Goal: Task Accomplishment & Management: Manage account settings

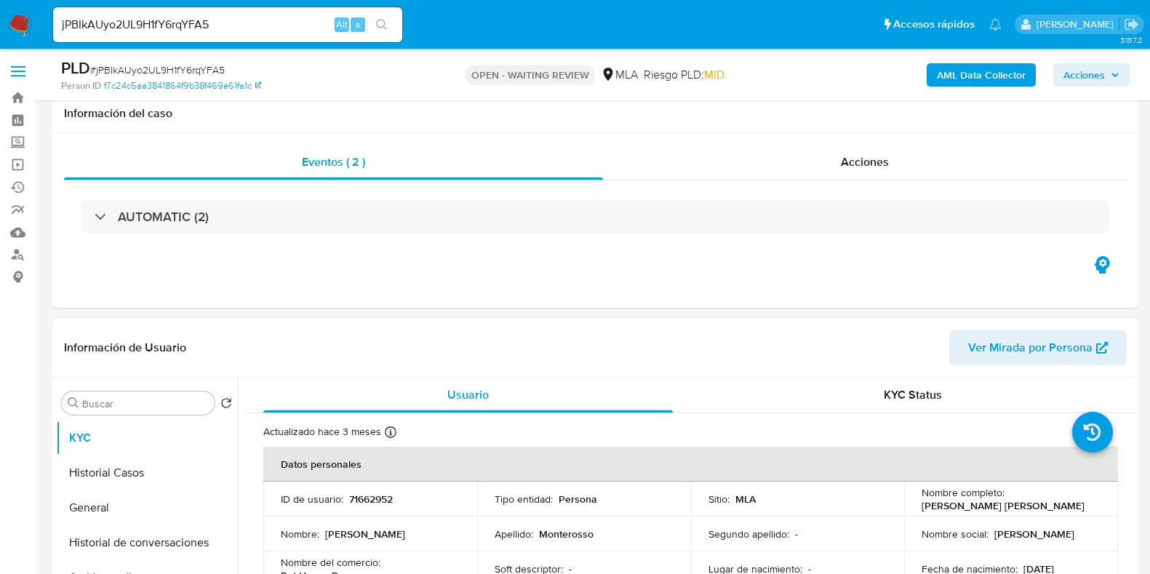
select select "10"
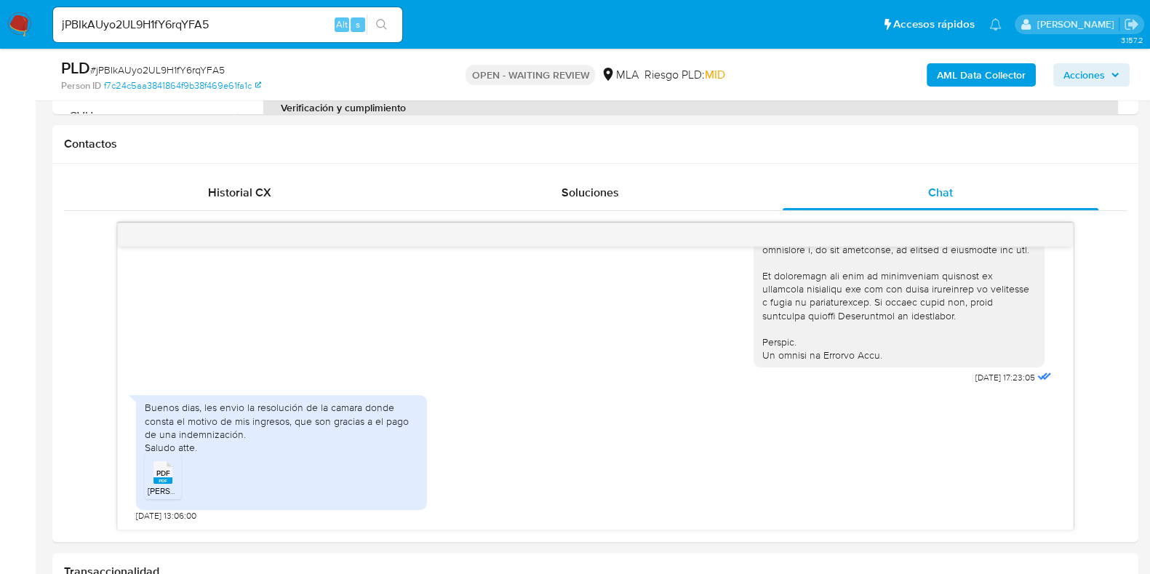
scroll to position [632, 0]
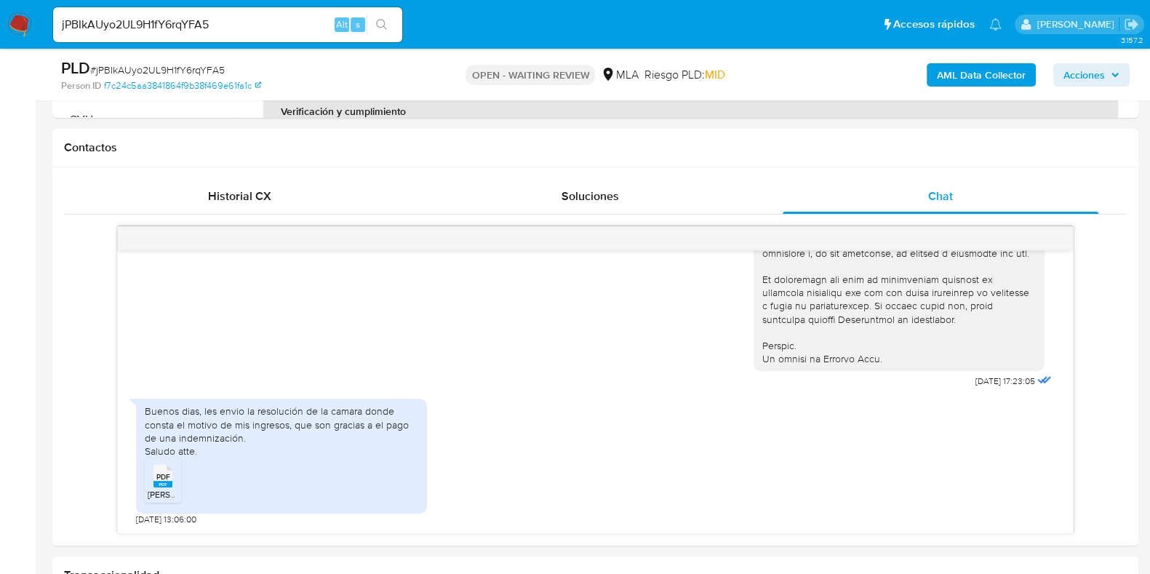
click at [157, 63] on span "# jPBIkAUyo2UL9H1fY6rqYFA5" at bounding box center [157, 70] width 135 height 15
copy span "jPBIkAUyo2UL9H1fY6rqYFA5"
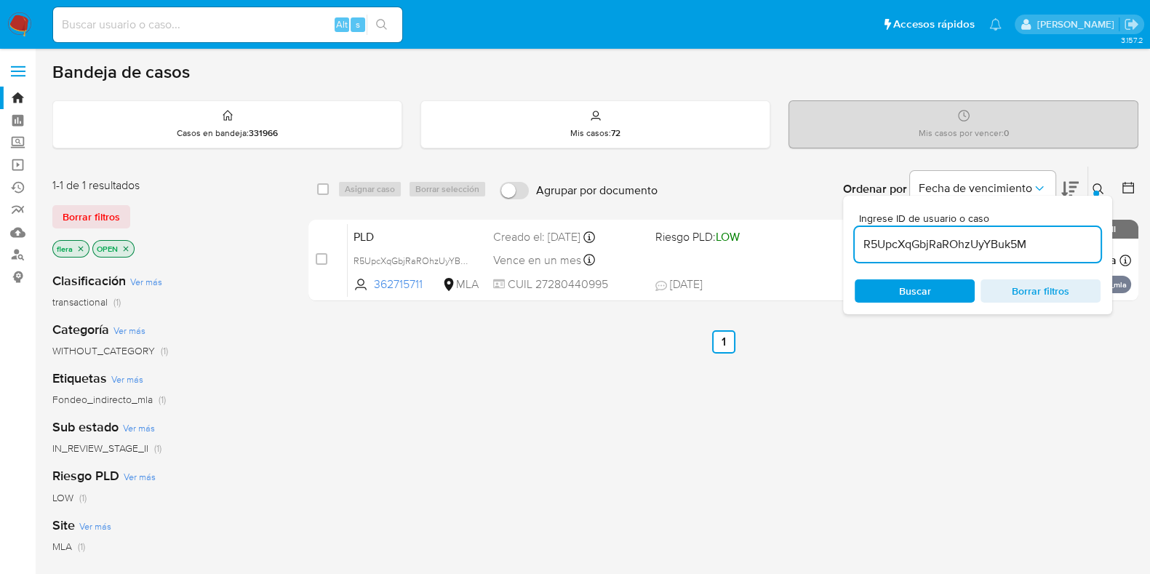
click at [977, 250] on input "R5UpcXqGbjRaROhzUyYBuk5M" at bounding box center [978, 244] width 246 height 19
paste input "jPBIkAUyo2UL9H1fY6rqYFA5"
type input "jPBIkAUyo2UL9H1fY6rqYFA5"
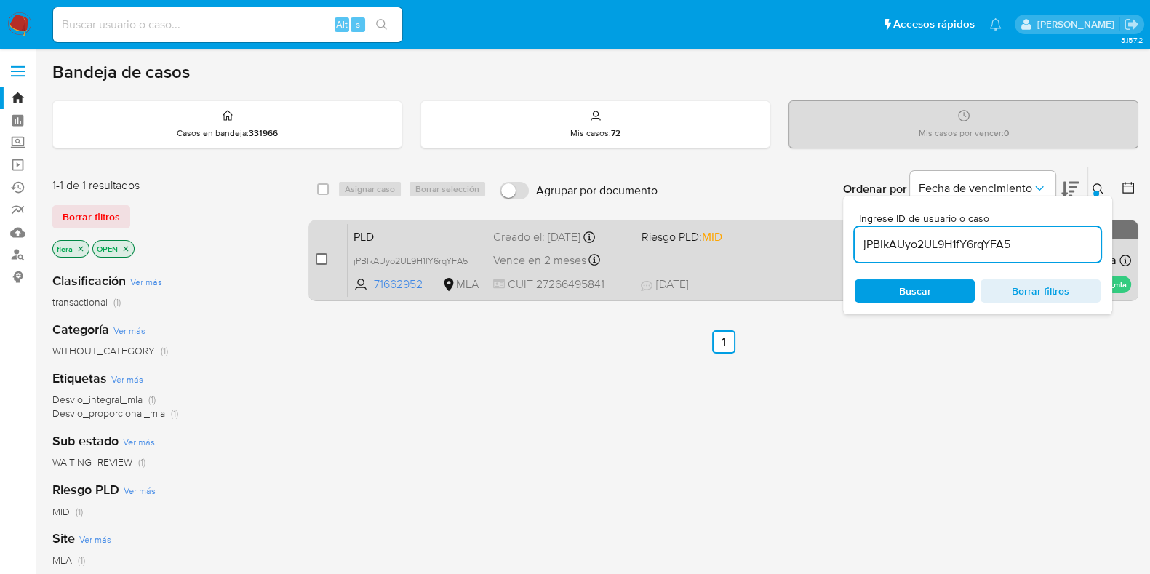
click at [326, 256] on input "checkbox" at bounding box center [322, 259] width 12 height 12
checkbox input "true"
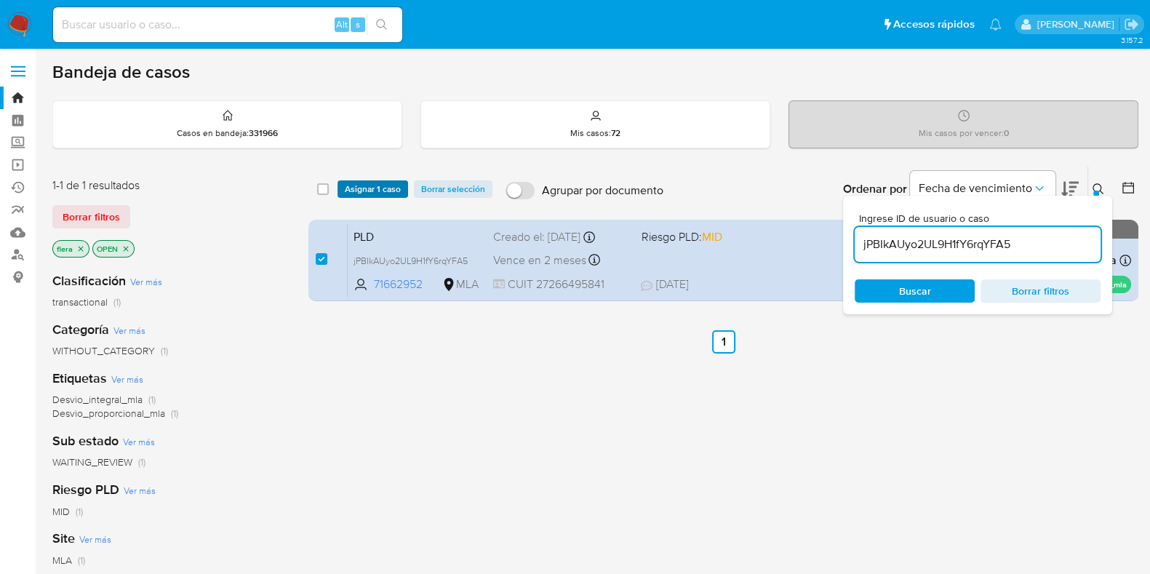
click at [368, 186] on span "Asignar 1 caso" at bounding box center [373, 189] width 56 height 15
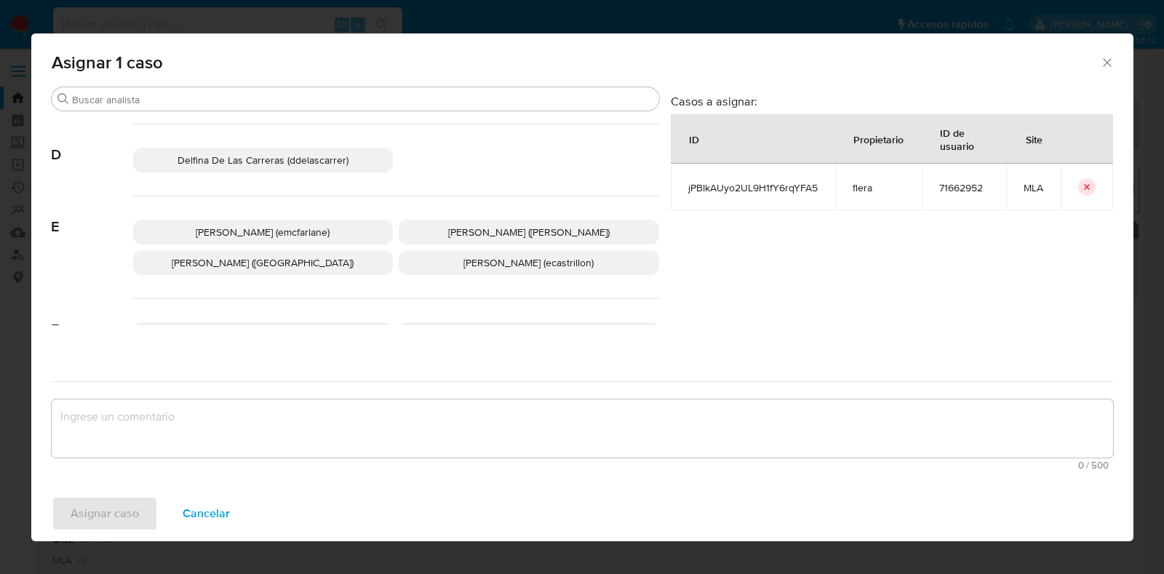
scroll to position [273, 0]
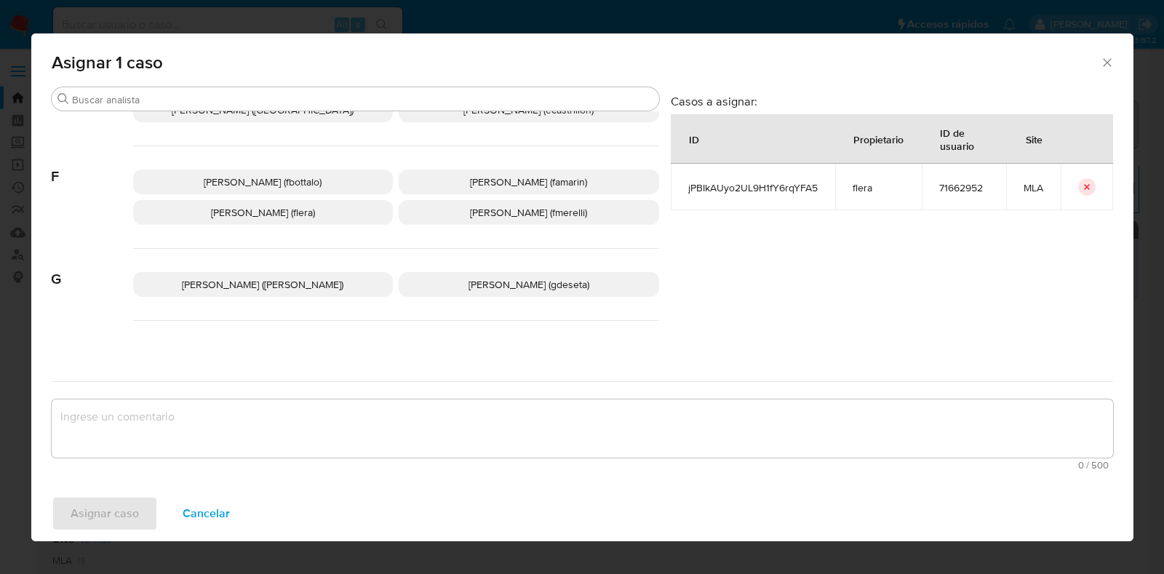
click at [327, 223] on p "Florencia Cecilia Lera (flera)" at bounding box center [263, 212] width 260 height 25
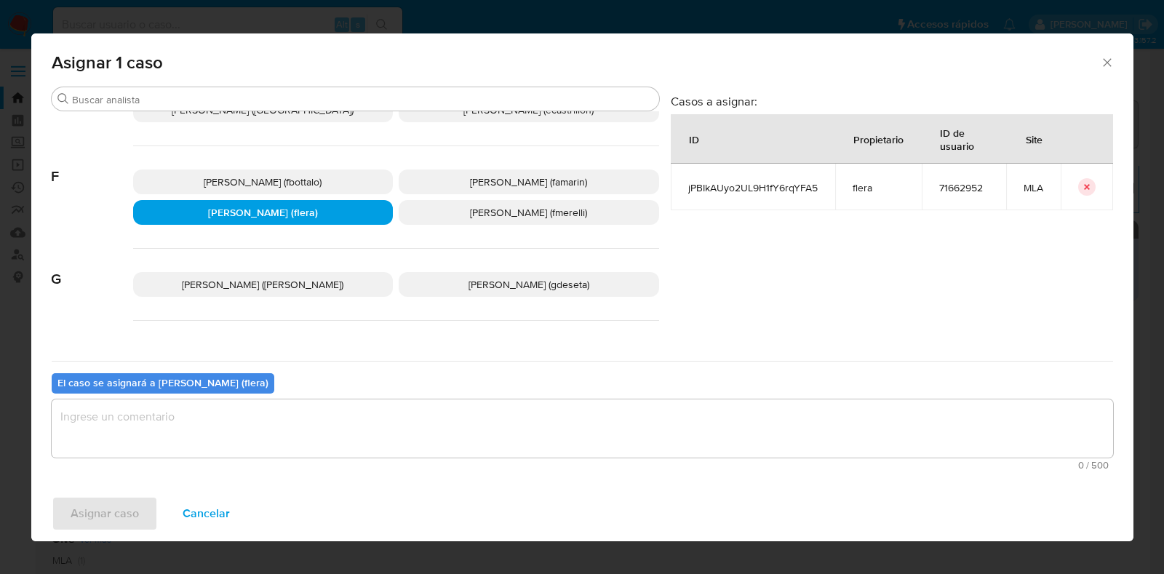
click at [307, 423] on textarea "assign-modal" at bounding box center [582, 428] width 1061 height 58
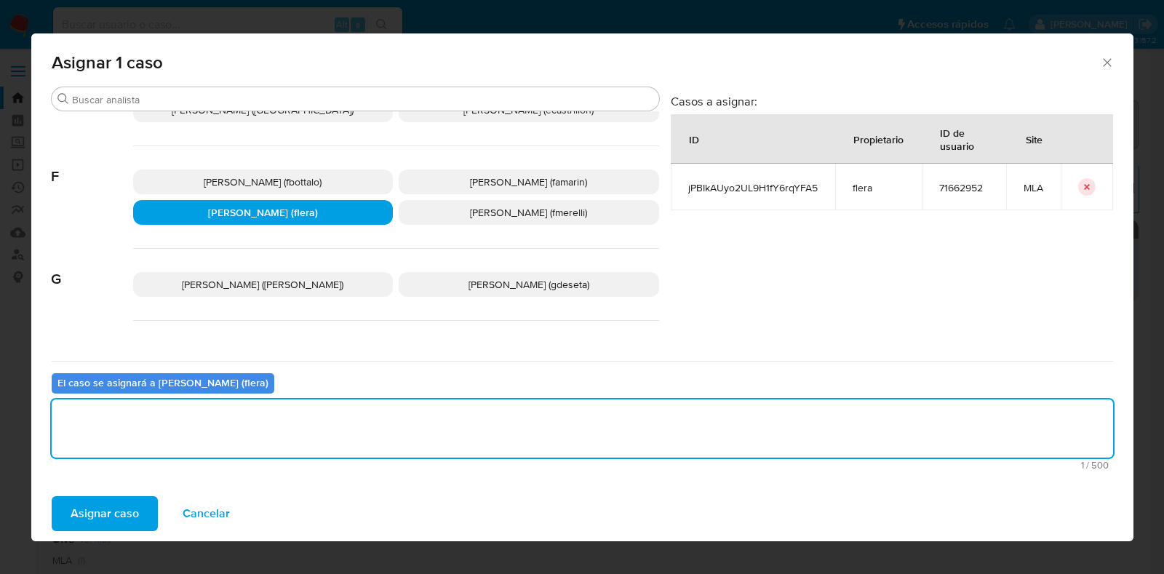
click at [111, 516] on span "Asignar caso" at bounding box center [105, 513] width 68 height 32
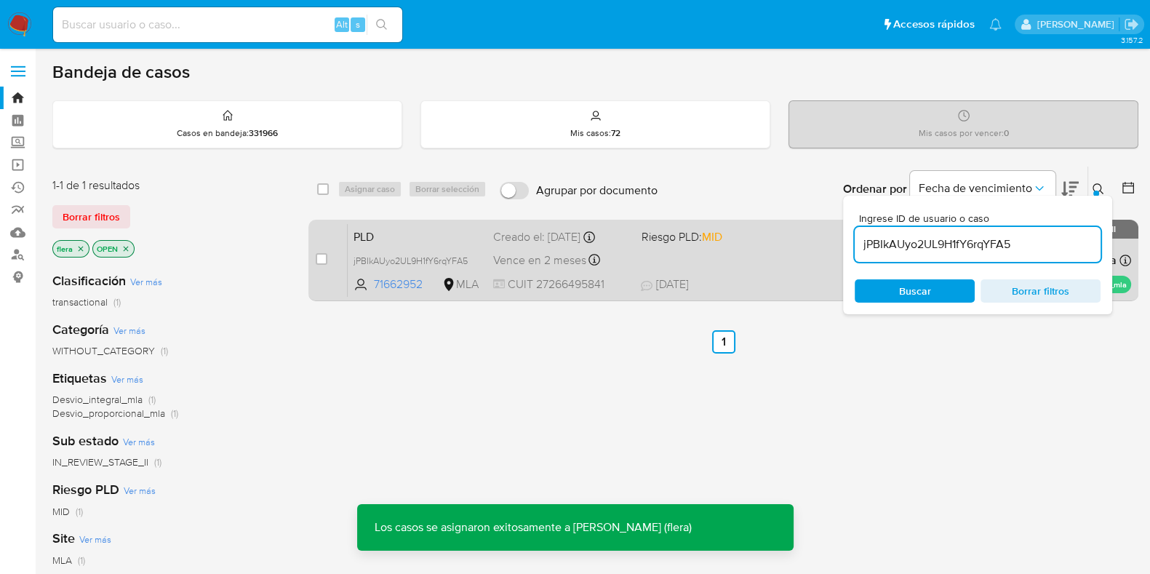
click at [412, 247] on div "PLD jPBIkAUyo2UL9H1fY6rqYFA5 71662952 MLA Riesgo PLD: MID Creado el: 12/08/2025…" at bounding box center [739, 259] width 783 height 73
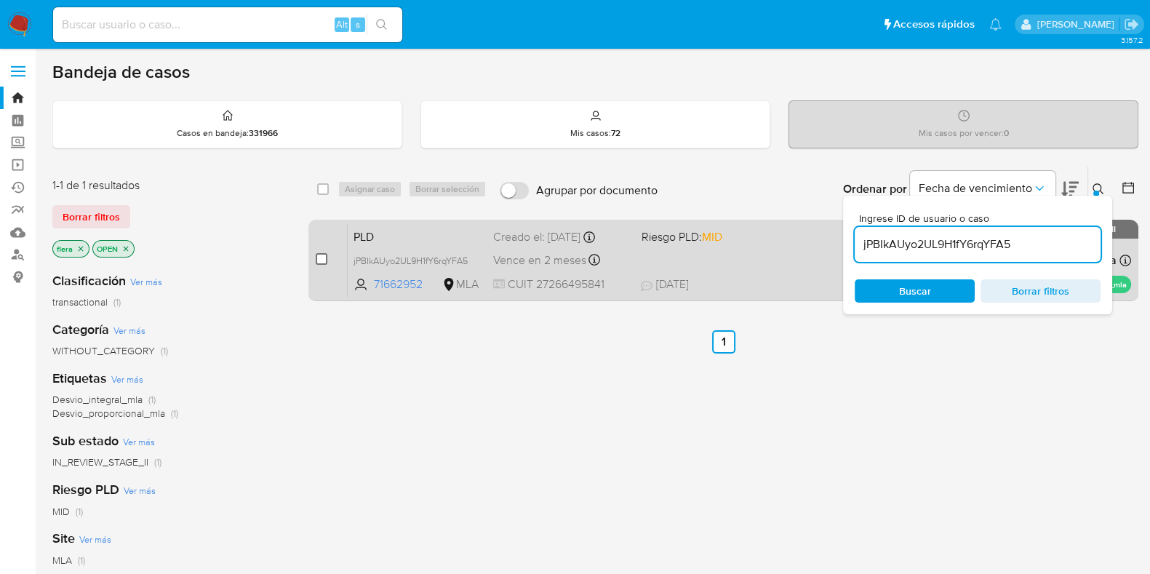
click at [321, 260] on input "checkbox" at bounding box center [322, 259] width 12 height 12
checkbox input "true"
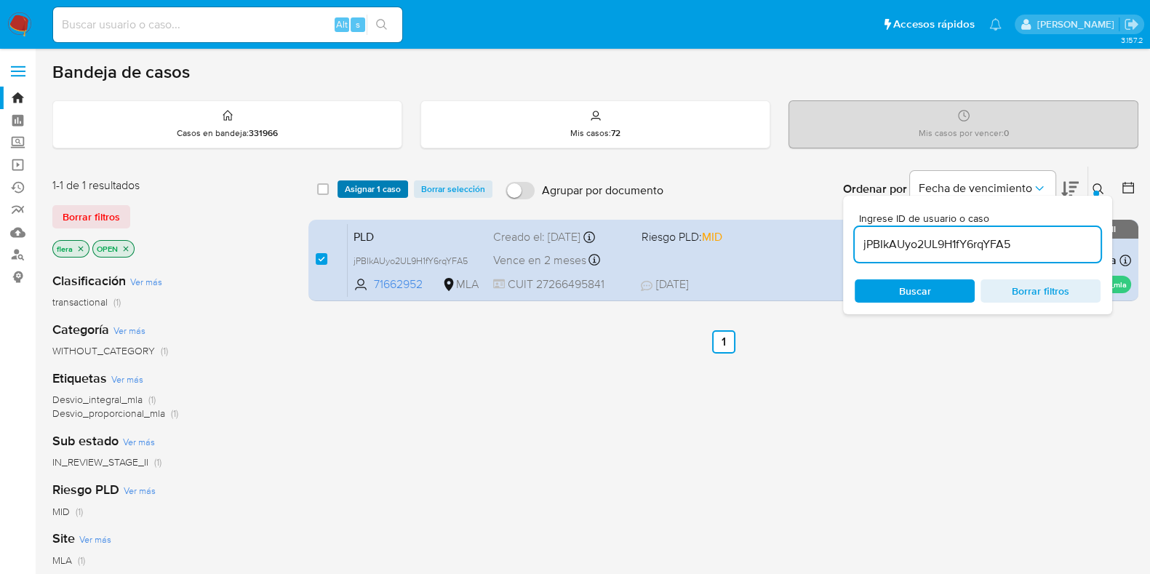
click at [380, 188] on span "Asignar 1 caso" at bounding box center [373, 189] width 56 height 15
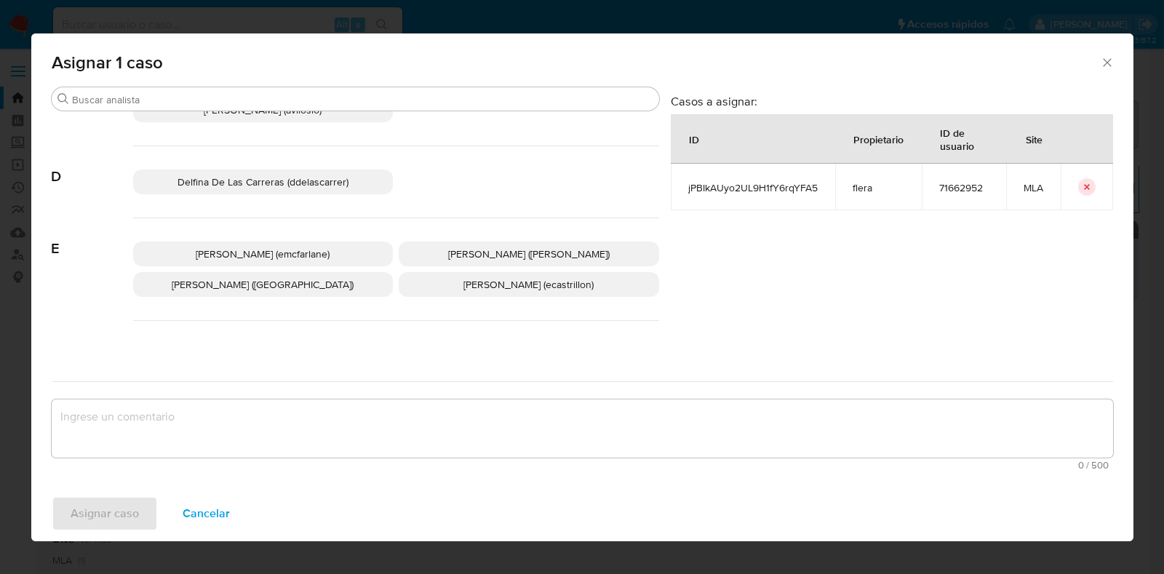
scroll to position [181, 0]
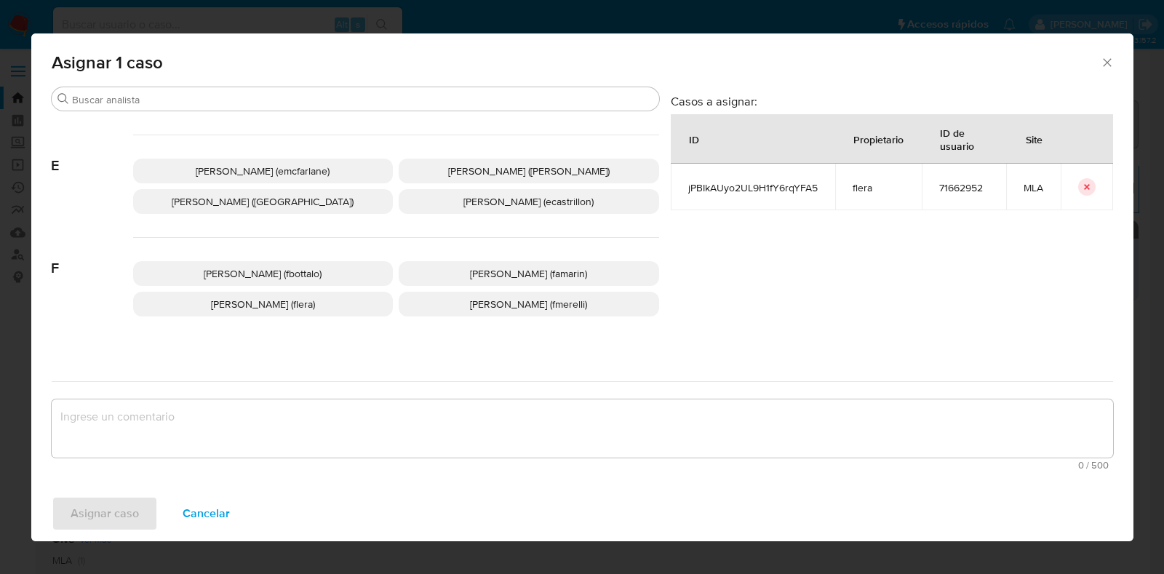
click at [332, 296] on p "Florencia Cecilia Lera (flera)" at bounding box center [263, 304] width 260 height 25
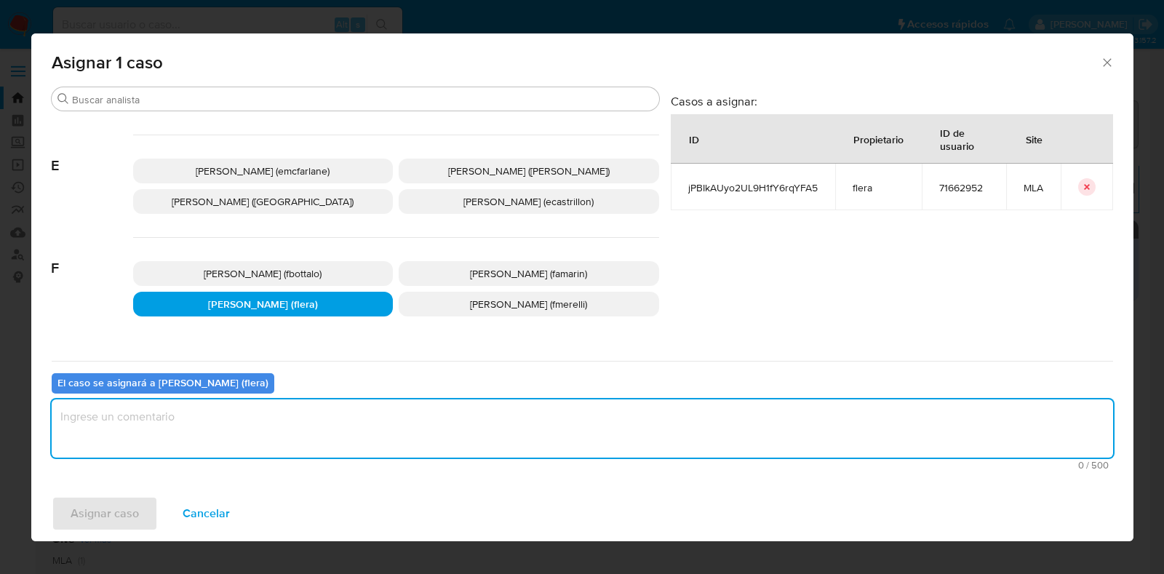
click at [287, 425] on textarea "assign-modal" at bounding box center [582, 428] width 1061 height 58
click at [135, 508] on span "Asignar caso" at bounding box center [105, 513] width 68 height 32
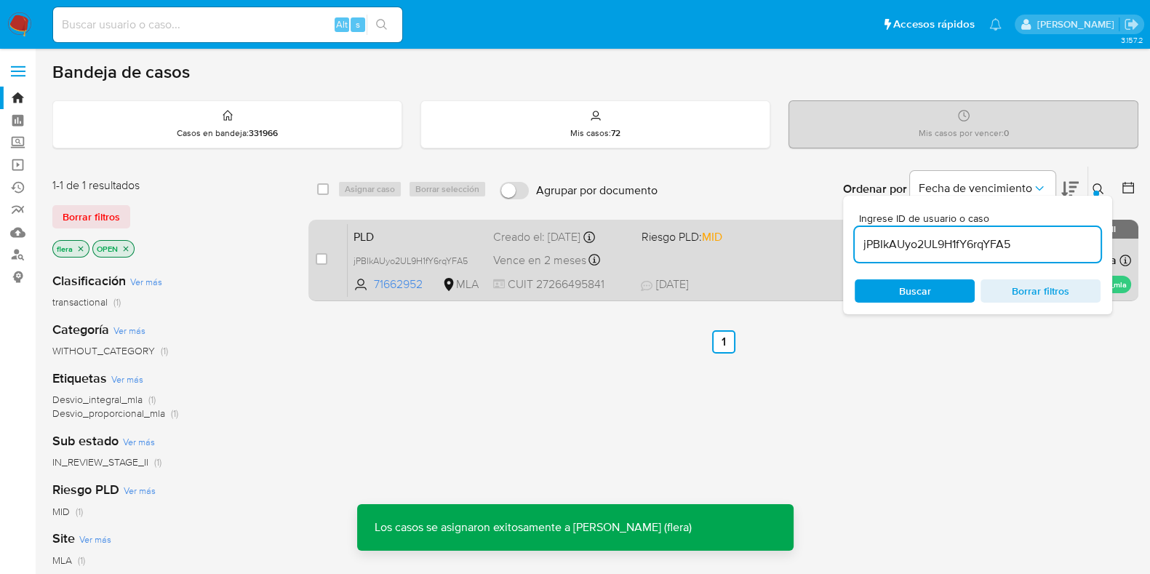
click at [411, 235] on span "PLD" at bounding box center [417, 235] width 128 height 19
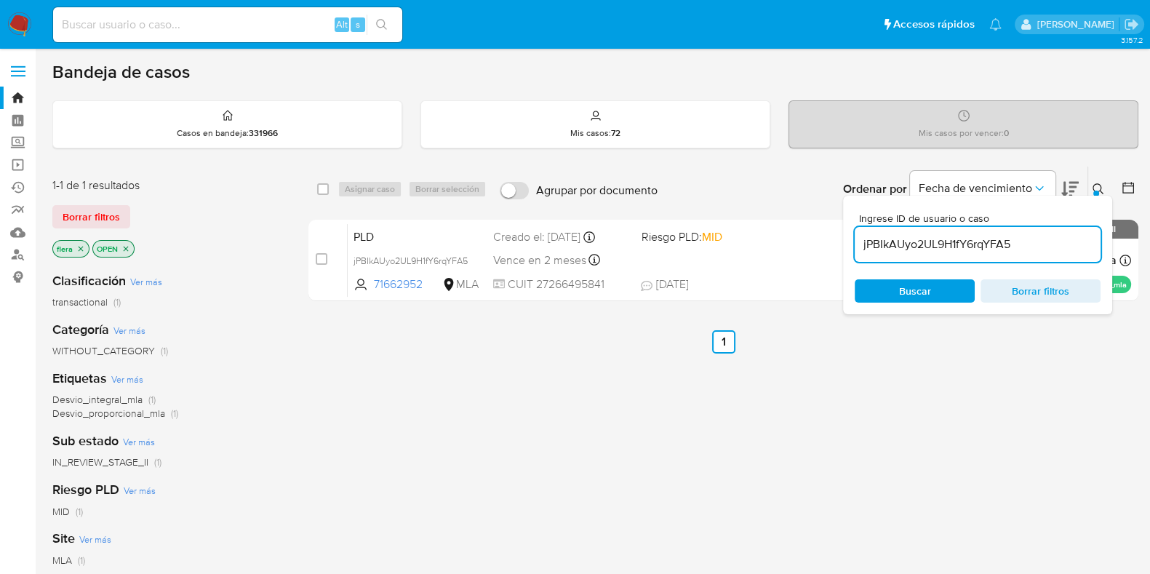
click at [927, 249] on input "jPBIkAUyo2UL9H1fY6rqYFA5" at bounding box center [978, 244] width 246 height 19
paste input "5HmZD6E0zsK5qedPcIeSO7ri"
type input "5HmZD6E0zsK5qedPcIeSO7ri"
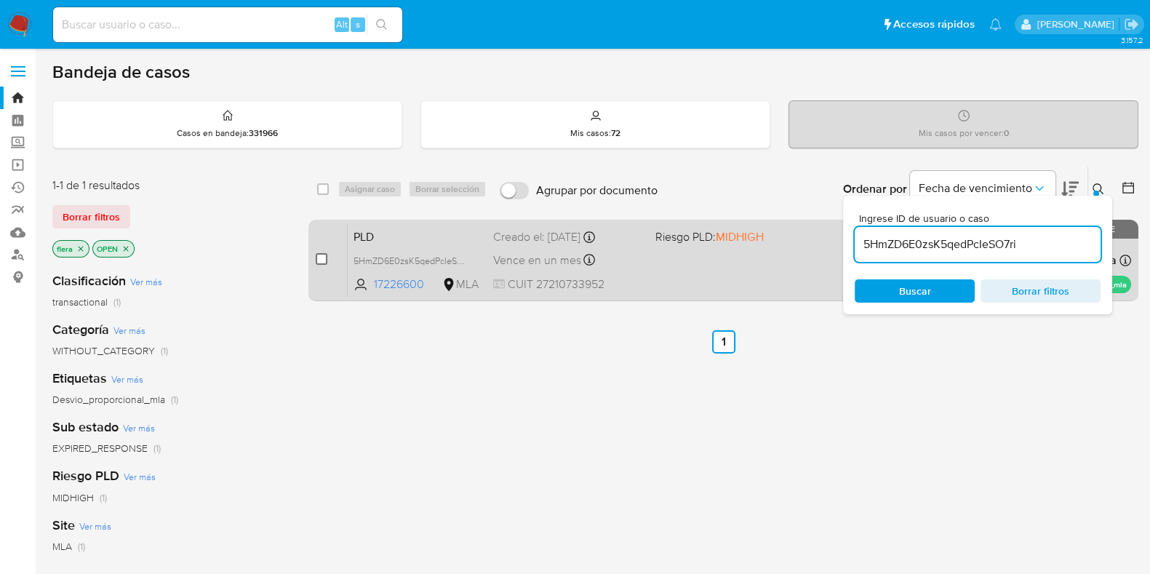
click at [319, 256] on input "checkbox" at bounding box center [322, 259] width 12 height 12
checkbox input "true"
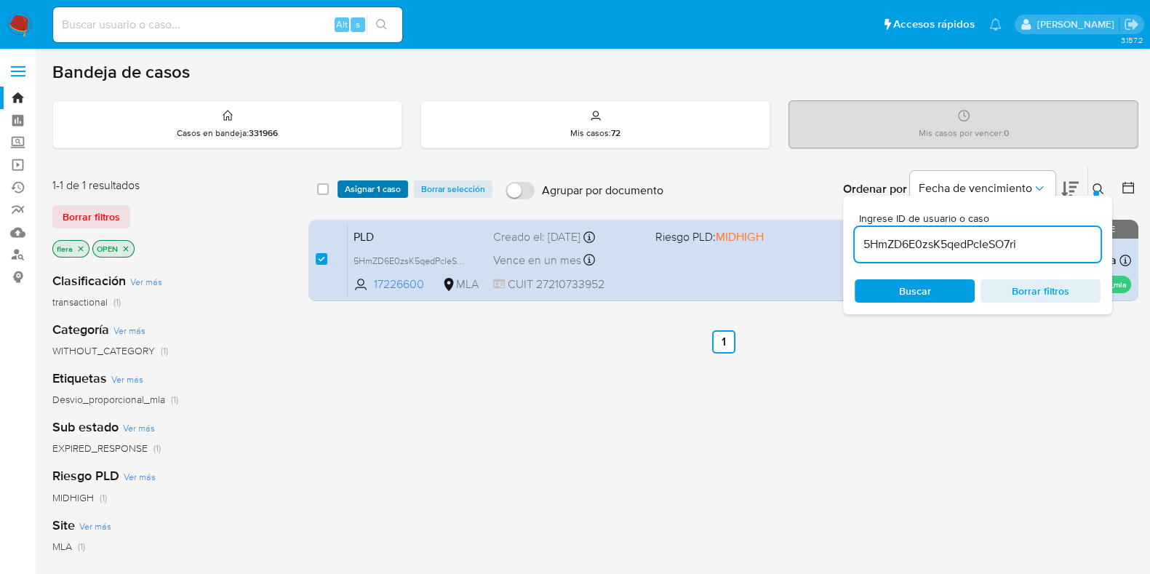
click at [366, 182] on span "Asignar 1 caso" at bounding box center [373, 189] width 56 height 15
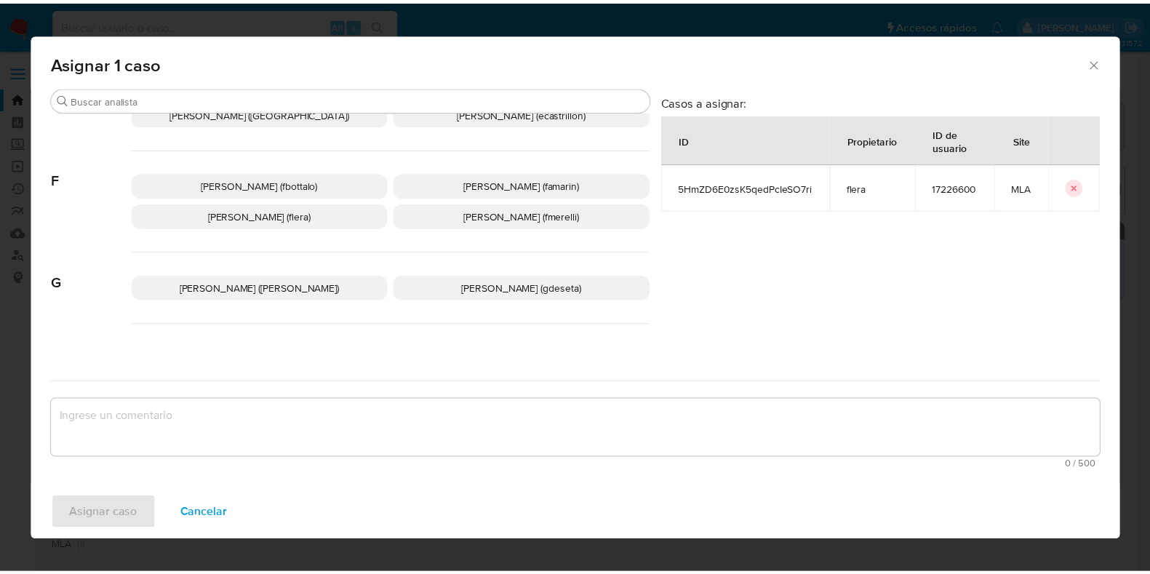
scroll to position [273, 0]
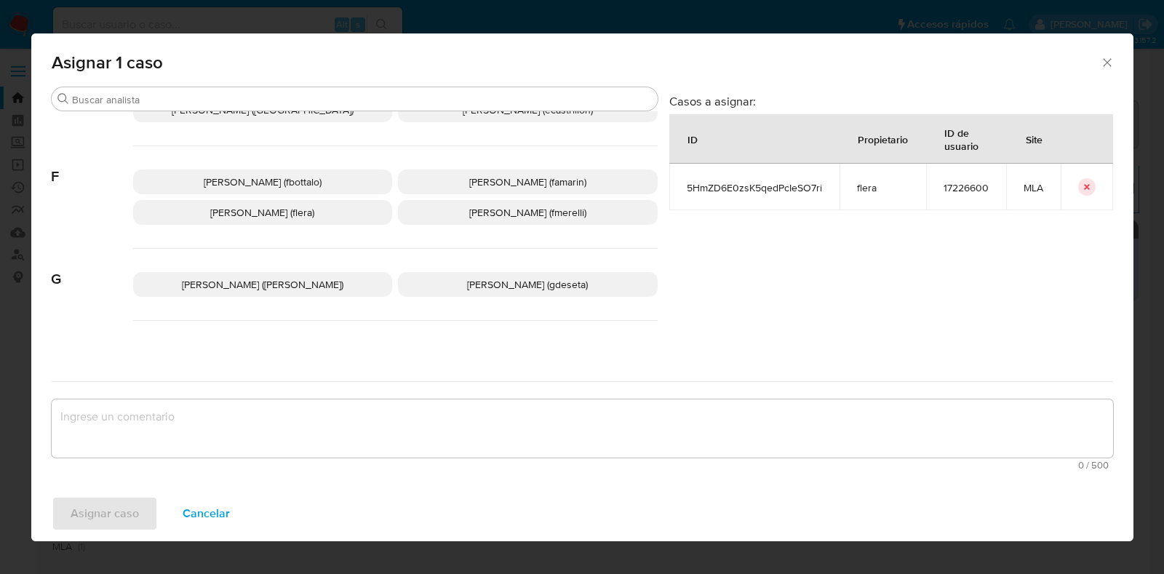
click at [291, 205] on span "Florencia Cecilia Lera (flera)" at bounding box center [262, 212] width 104 height 15
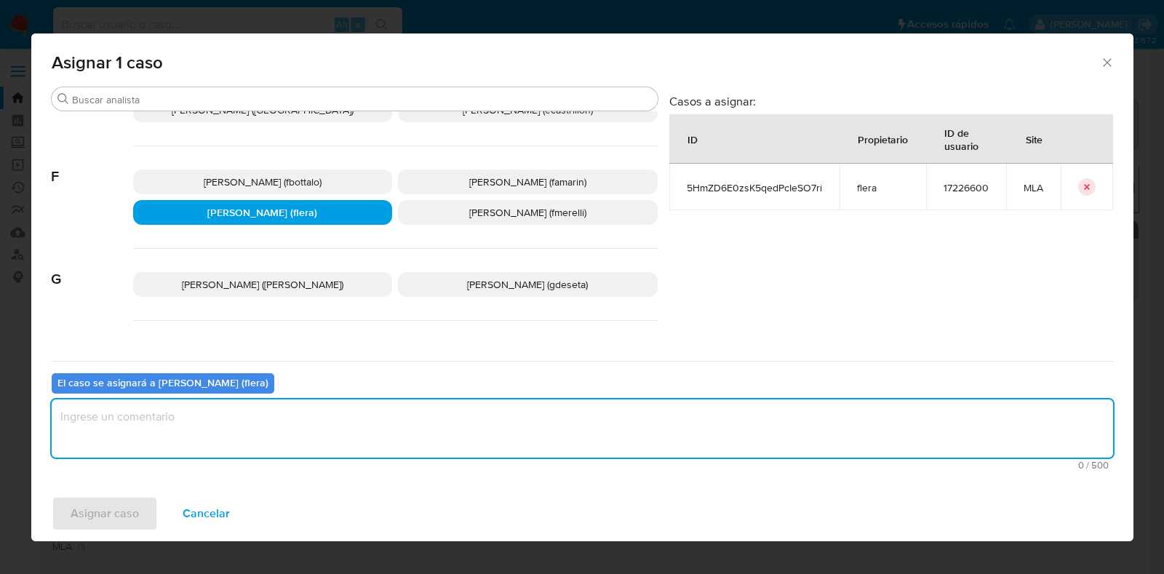
click at [301, 423] on textarea "assign-modal" at bounding box center [582, 428] width 1061 height 58
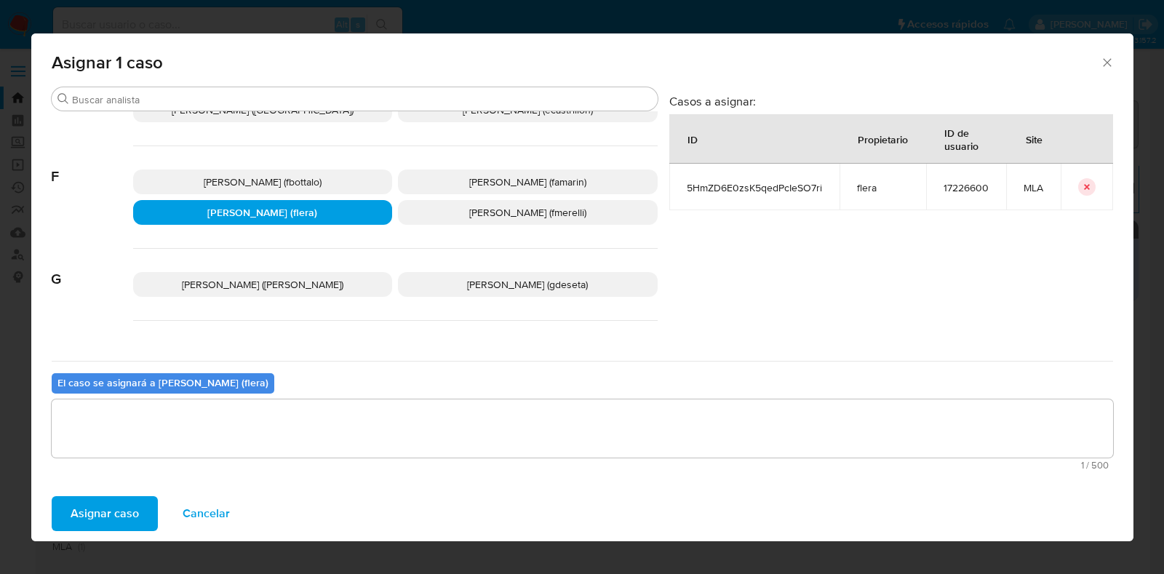
click at [148, 515] on button "Asignar caso" at bounding box center [105, 513] width 106 height 35
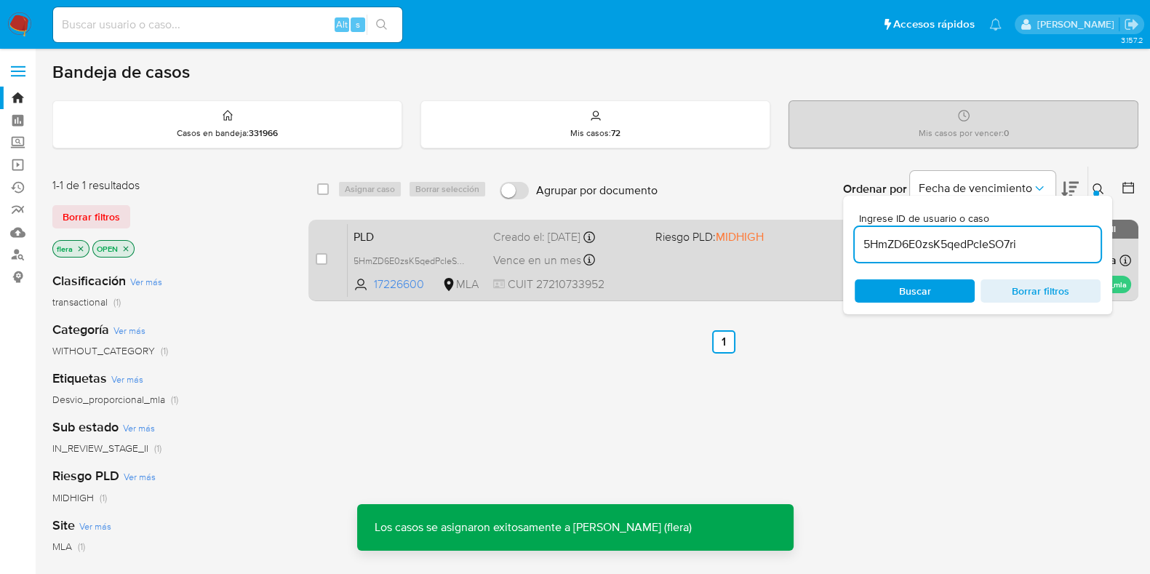
click at [396, 231] on span "PLD" at bounding box center [417, 235] width 128 height 19
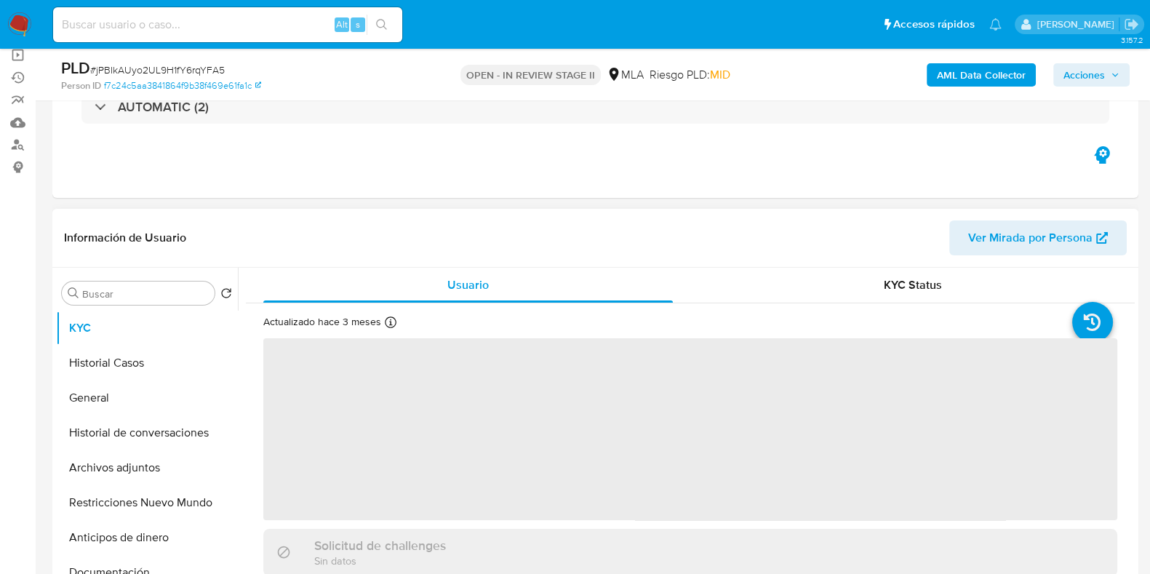
scroll to position [273, 0]
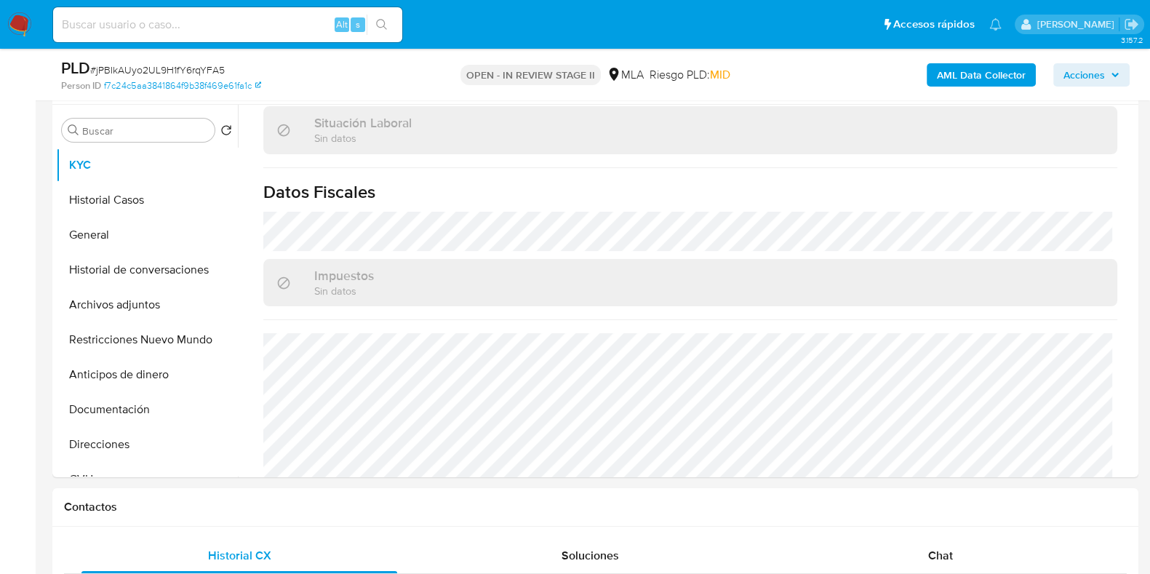
select select "10"
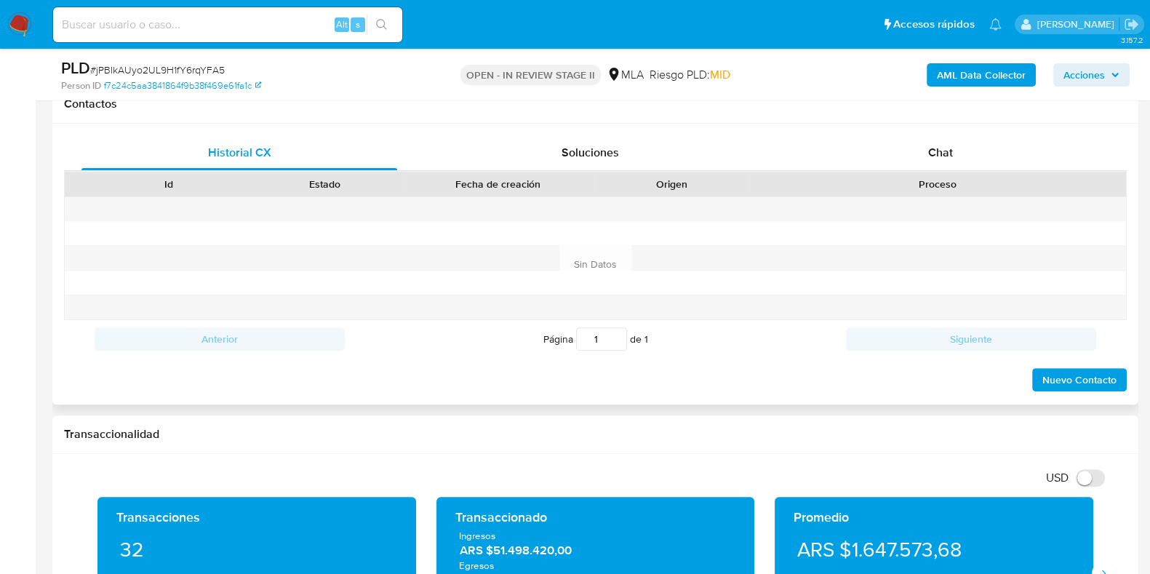
scroll to position [636, 0]
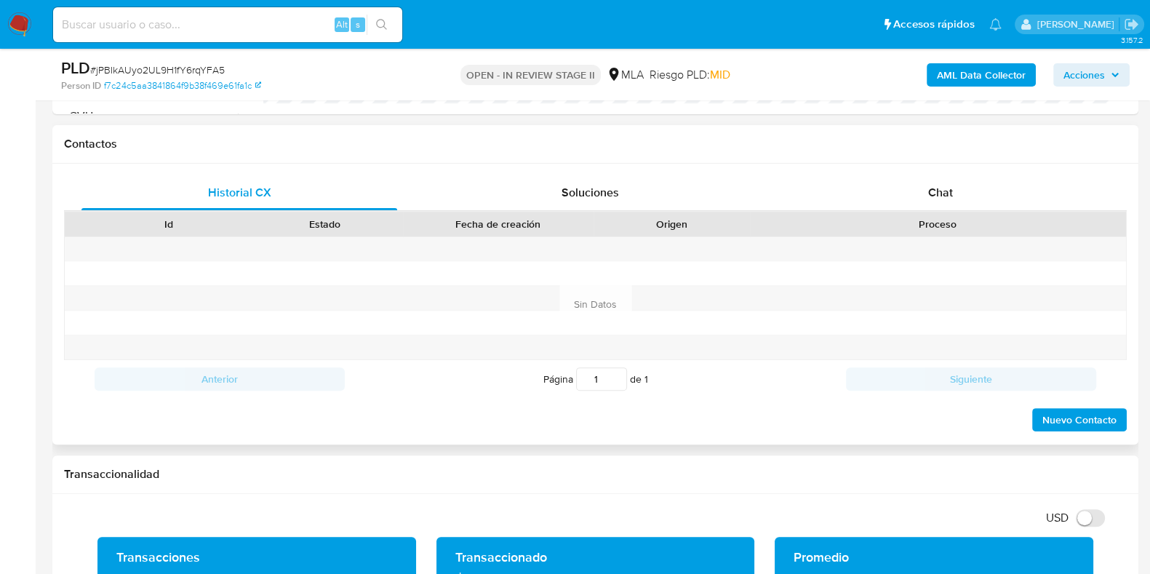
click at [940, 185] on span "Chat" at bounding box center [940, 192] width 25 height 17
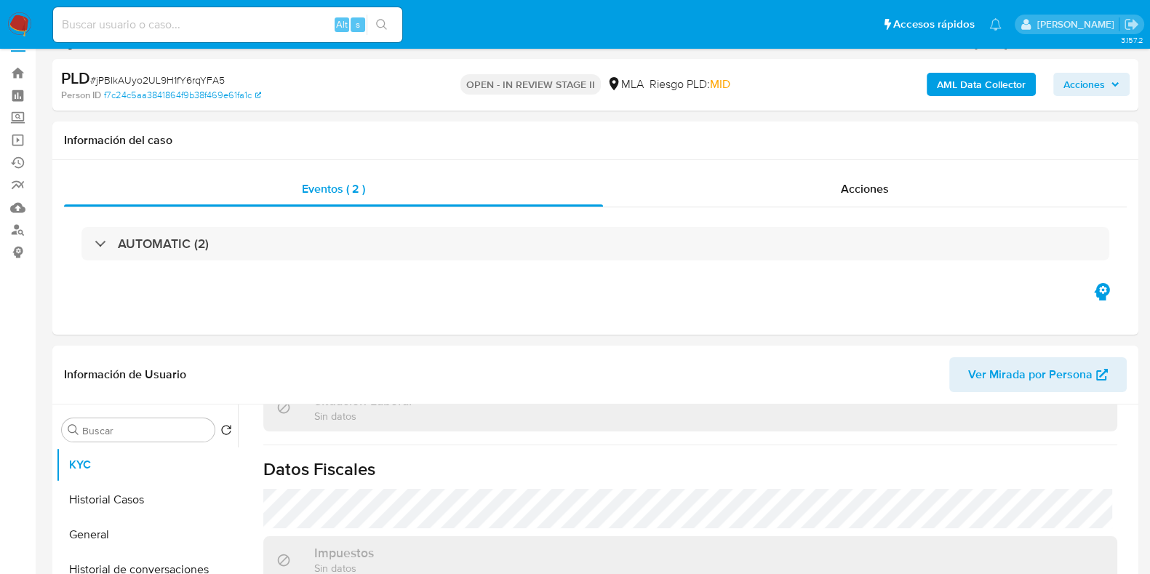
scroll to position [273, 0]
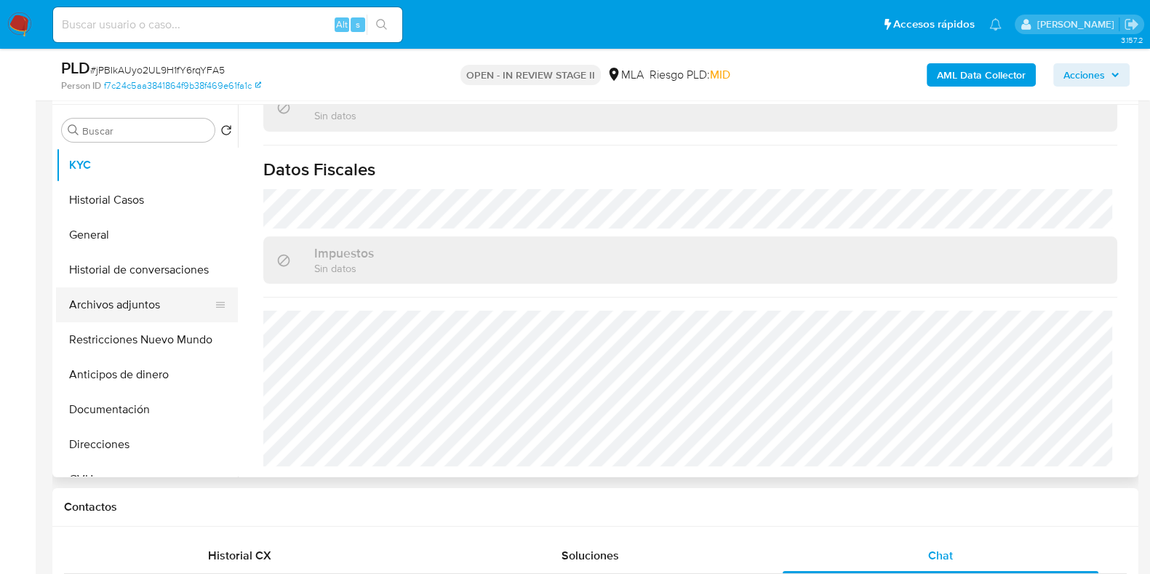
click at [151, 312] on button "Archivos adjuntos" at bounding box center [141, 304] width 170 height 35
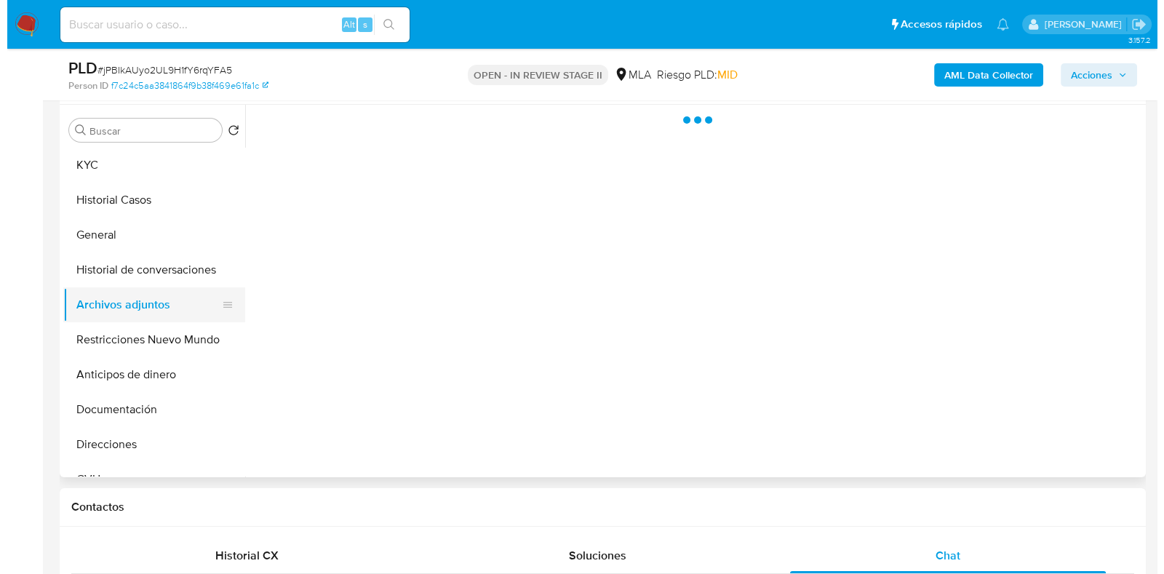
scroll to position [0, 0]
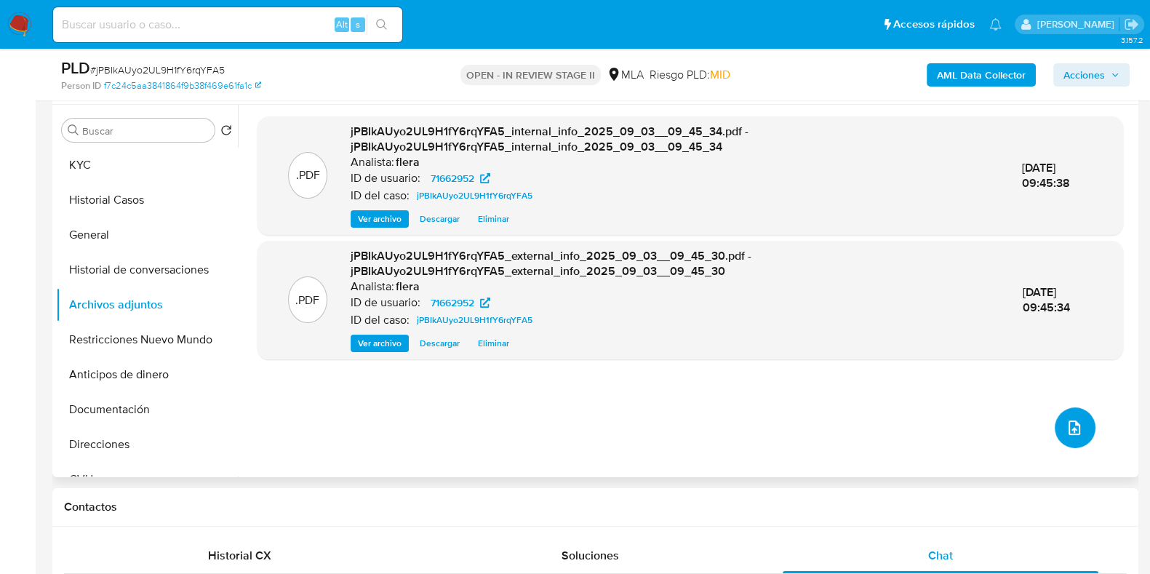
click at [1065, 428] on icon "upload-file" at bounding box center [1073, 427] width 17 height 17
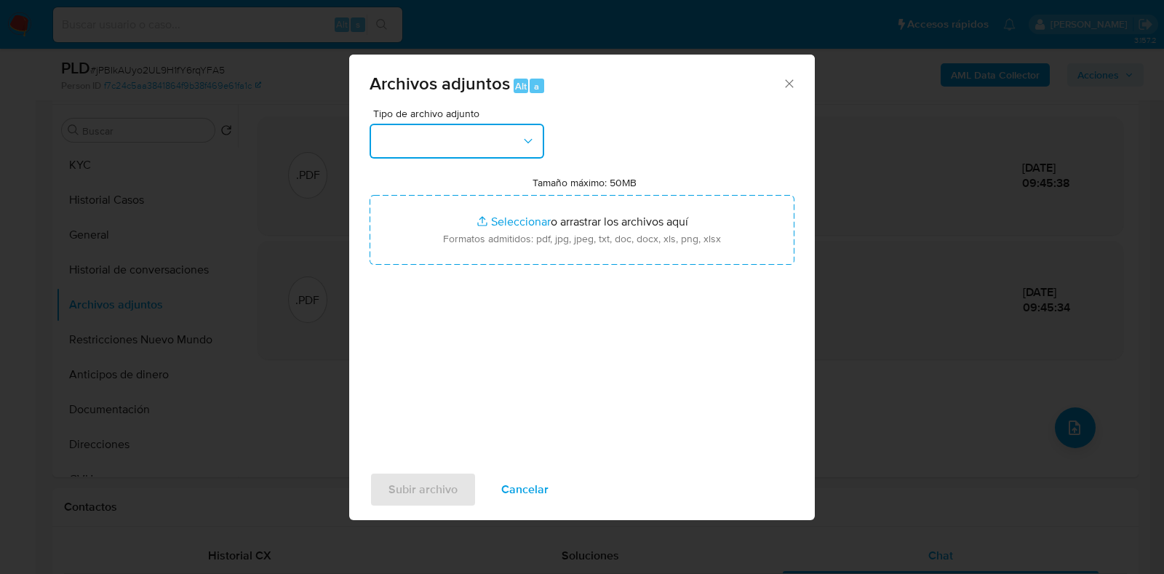
click at [490, 146] on button "button" at bounding box center [456, 141] width 175 height 35
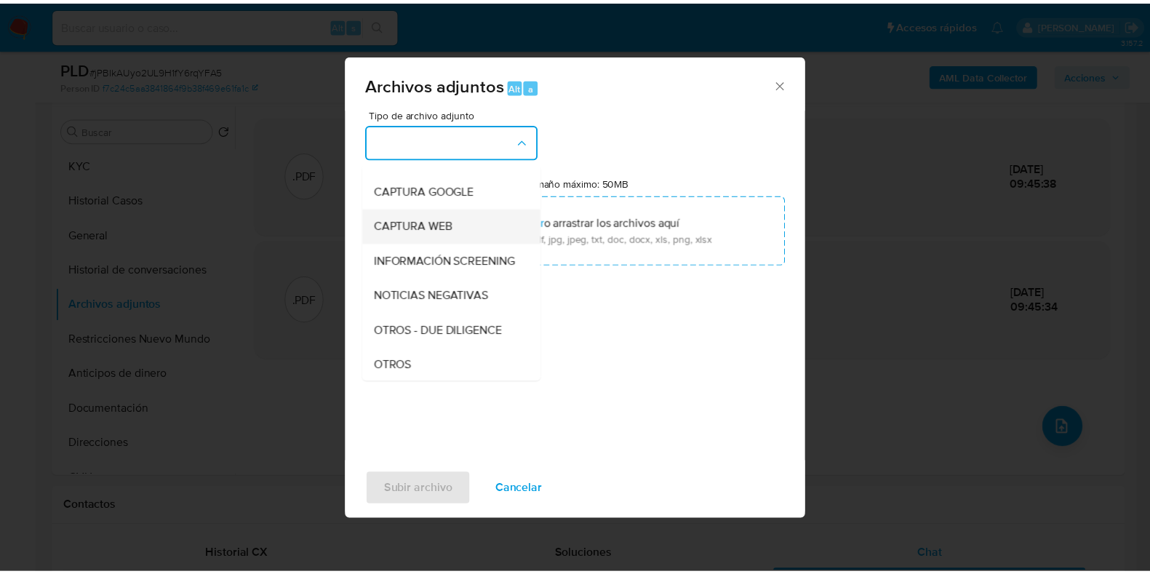
scroll to position [181, 0]
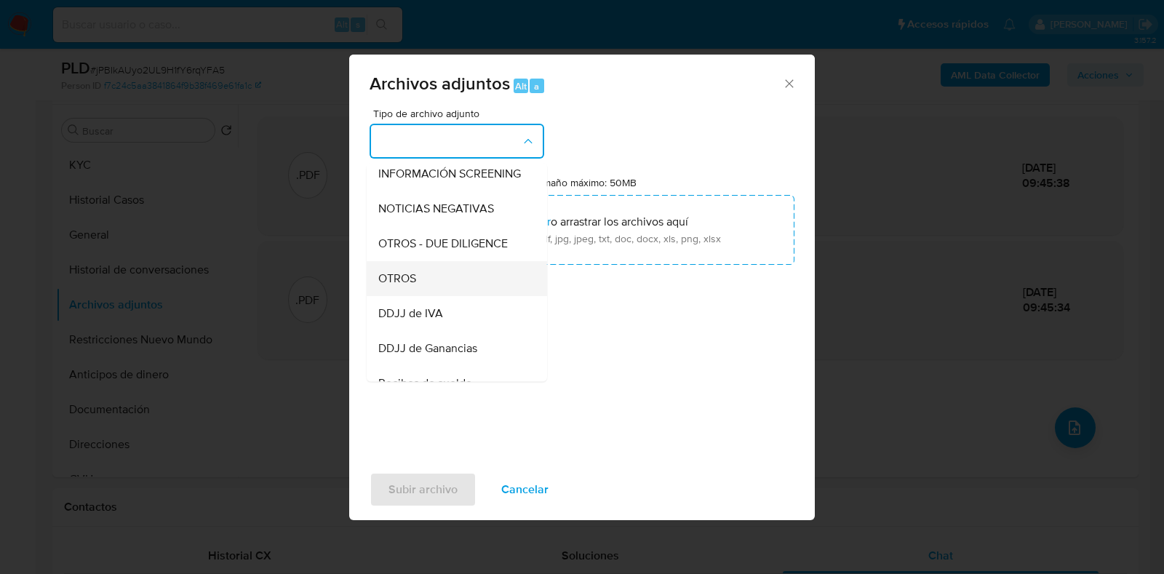
click at [467, 289] on div "OTROS" at bounding box center [452, 278] width 148 height 35
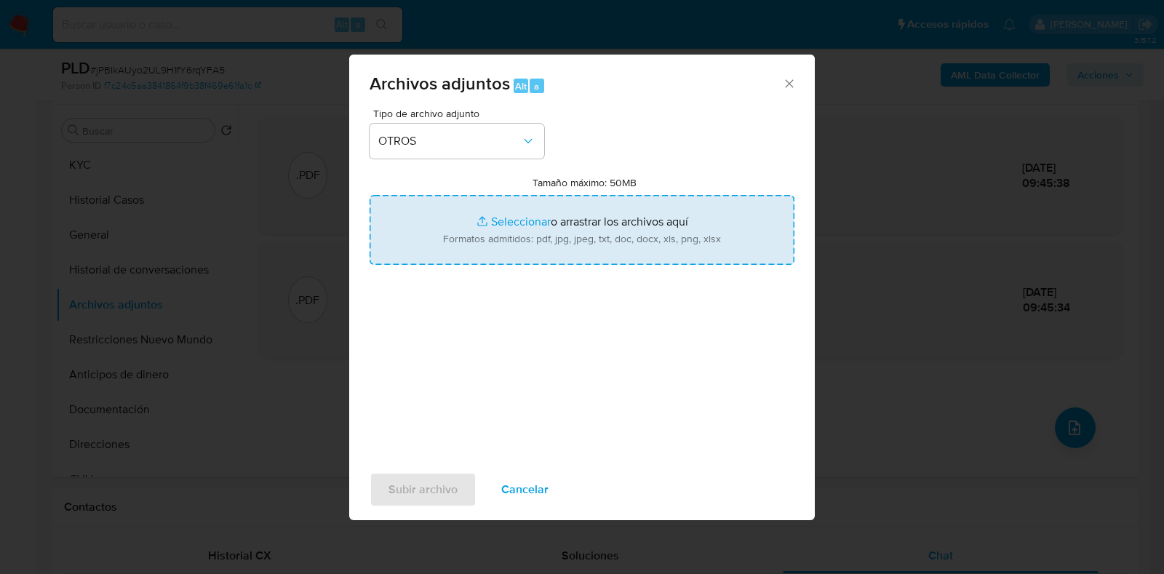
type input "C:\fakepath\Sentencia.pdf"
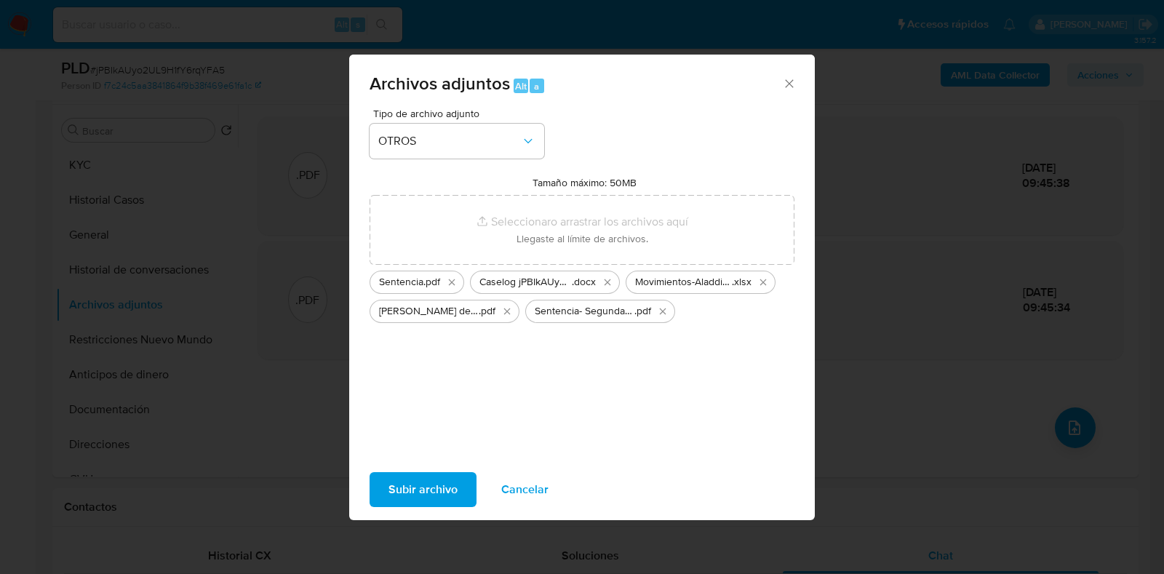
click at [409, 485] on span "Subir archivo" at bounding box center [422, 489] width 69 height 32
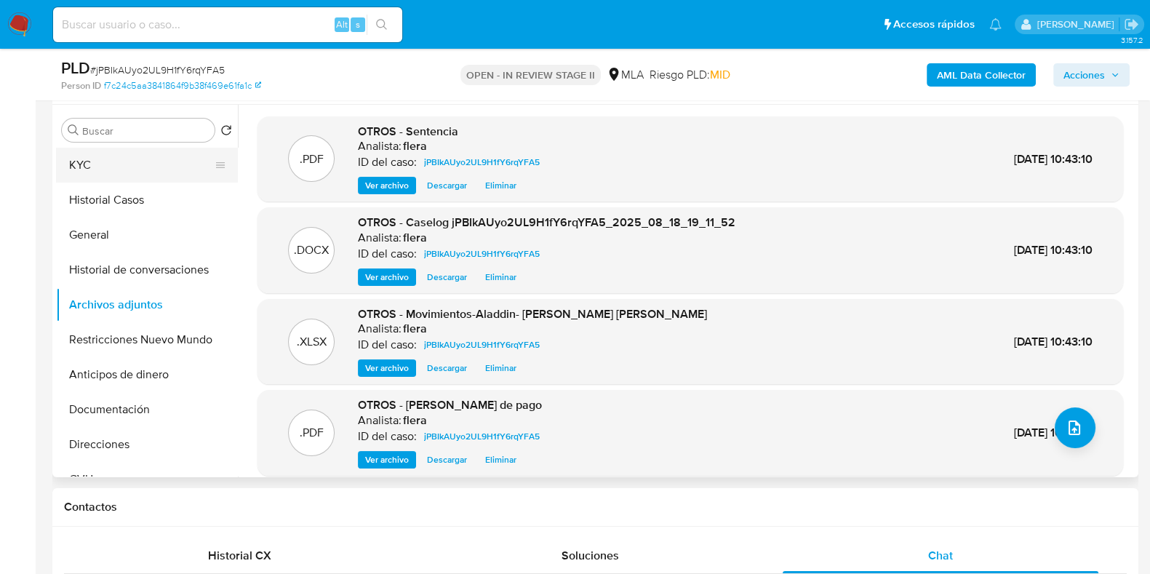
click at [102, 169] on button "KYC" at bounding box center [141, 165] width 170 height 35
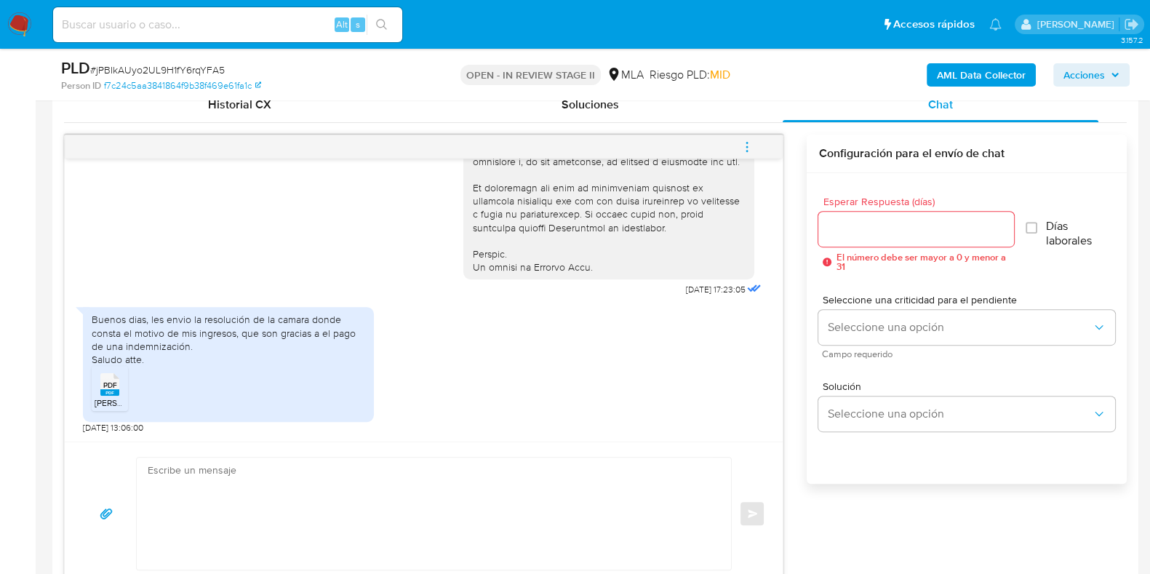
scroll to position [727, 0]
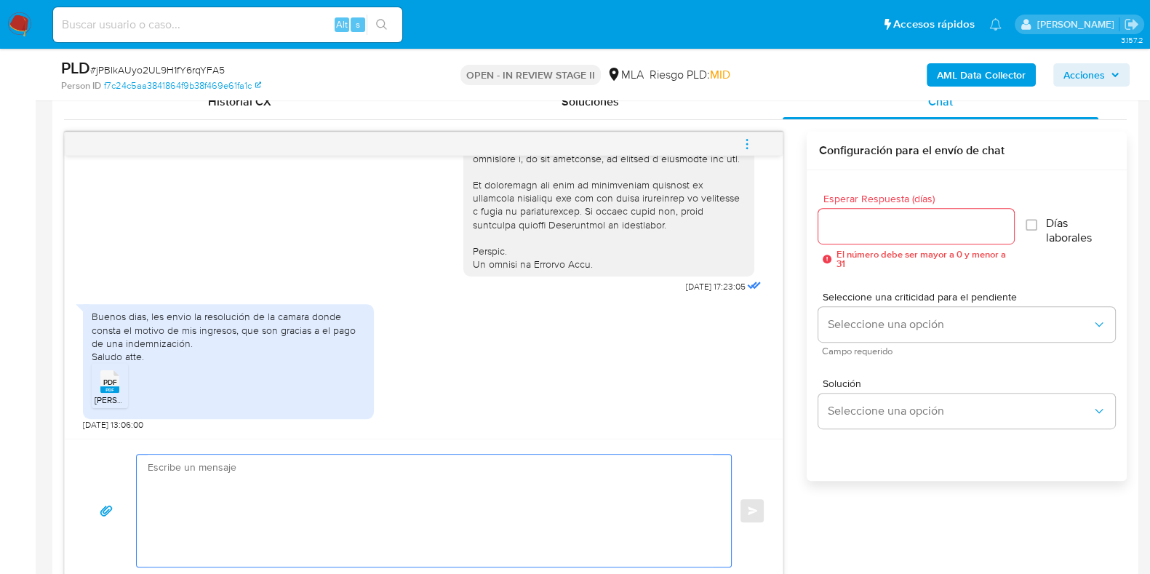
click at [356, 495] on textarea at bounding box center [430, 511] width 565 height 112
paste textarea "Hola, ¡Muchas gracias por tu respuesta! Confirmamos la recepción de la document…"
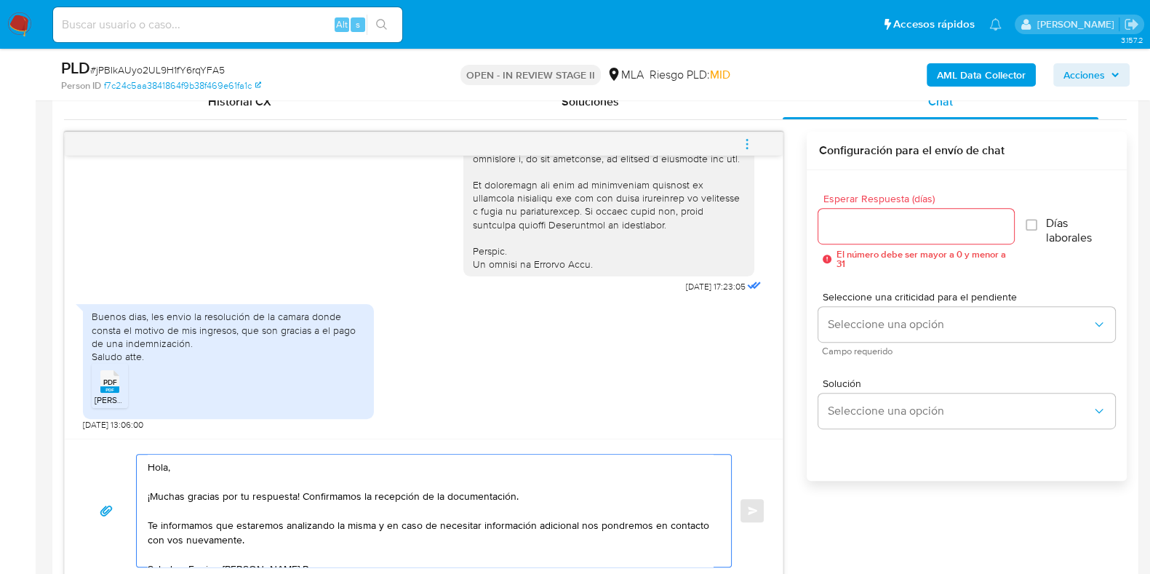
scroll to position [742, 0]
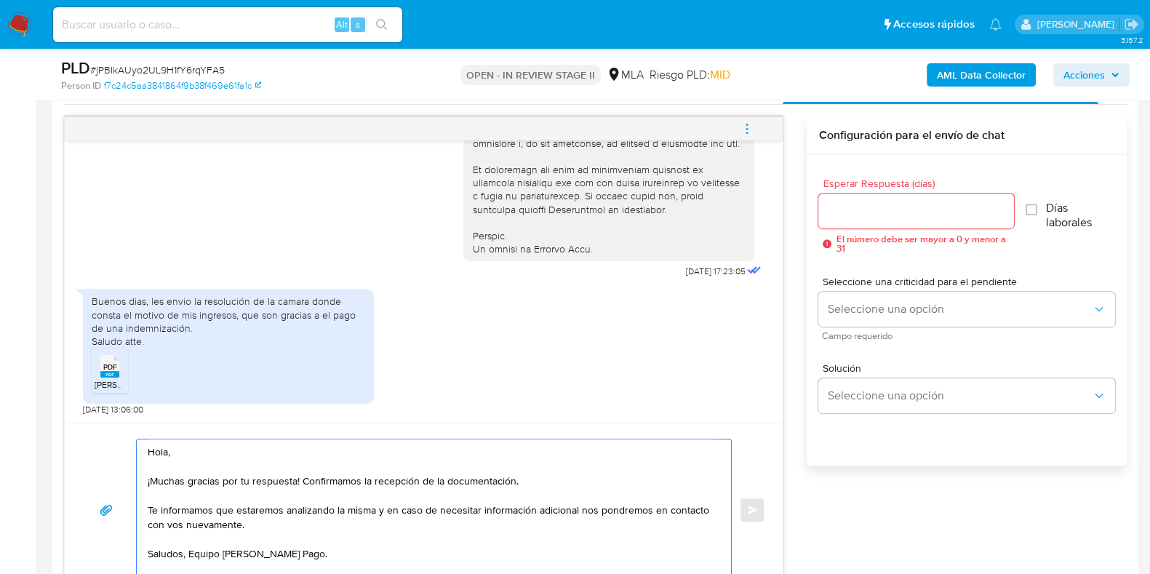
type textarea "Hola, ¡Muchas gracias por tu respuesta! Confirmamos la recepción de la document…"
click at [922, 221] on div at bounding box center [915, 210] width 195 height 35
click at [916, 208] on input "Esperar Respuesta (días)" at bounding box center [915, 210] width 195 height 19
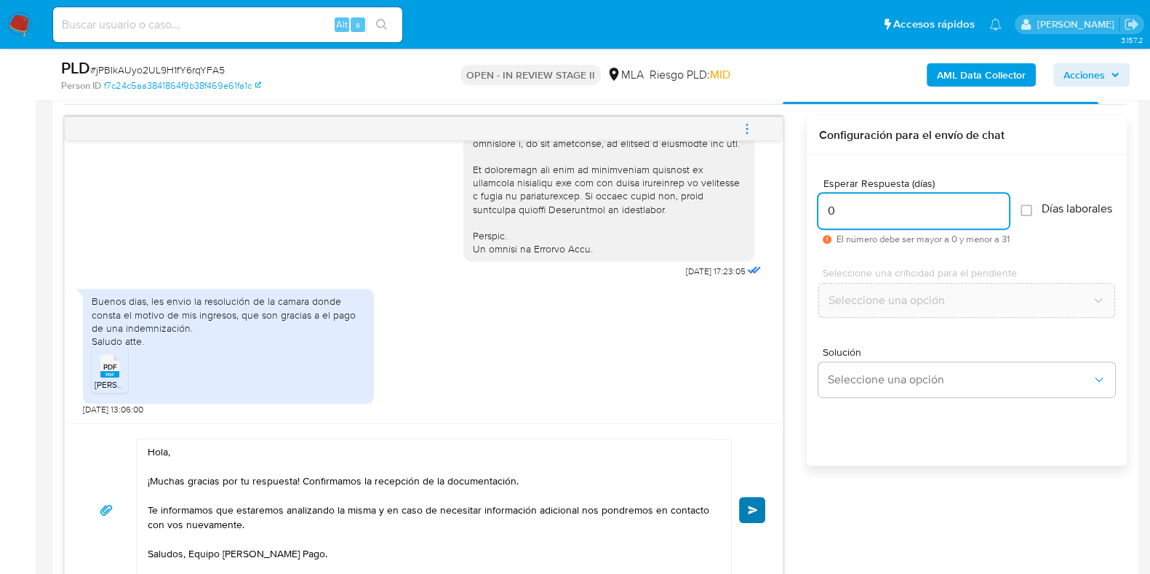
type input "0"
click at [749, 507] on span "Enviar" at bounding box center [753, 509] width 10 height 9
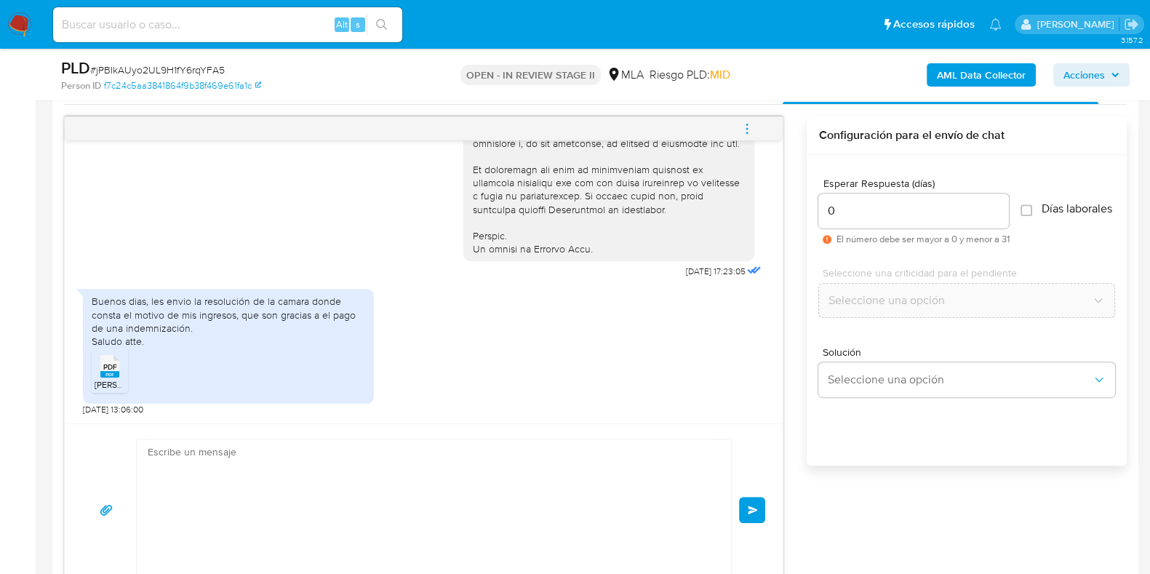
click at [743, 129] on icon "menu-action" at bounding box center [746, 128] width 13 height 13
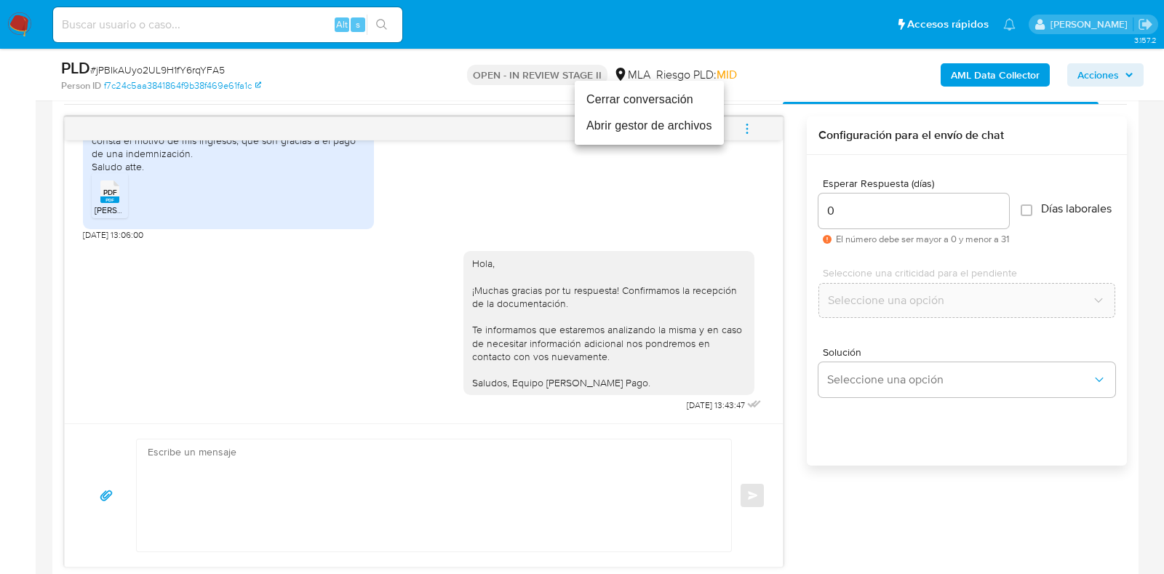
click at [617, 100] on li "Cerrar conversación" at bounding box center [649, 100] width 149 height 26
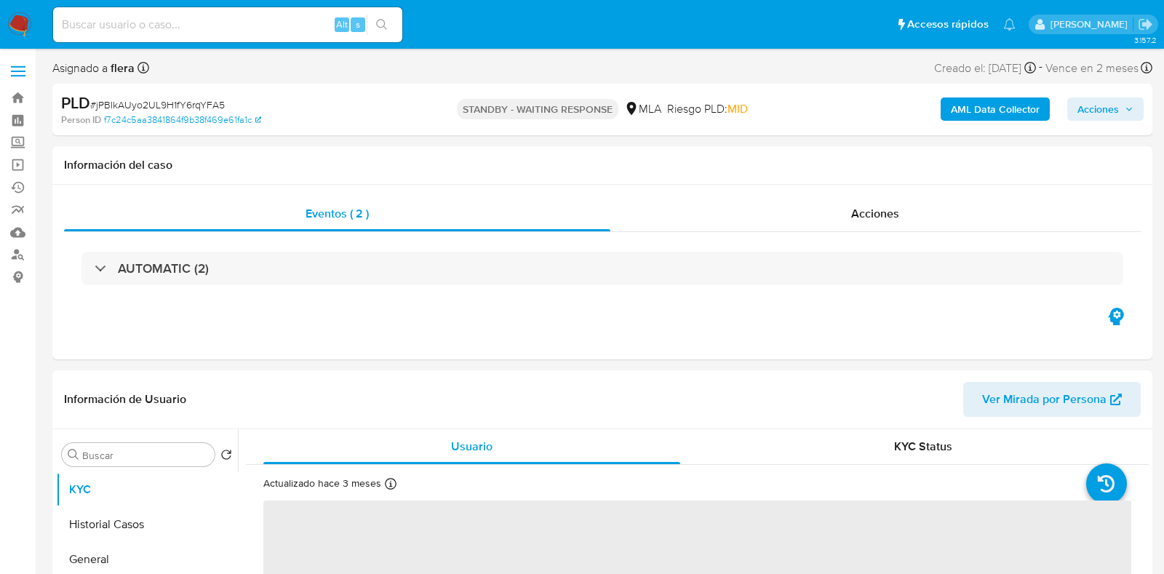
select select "10"
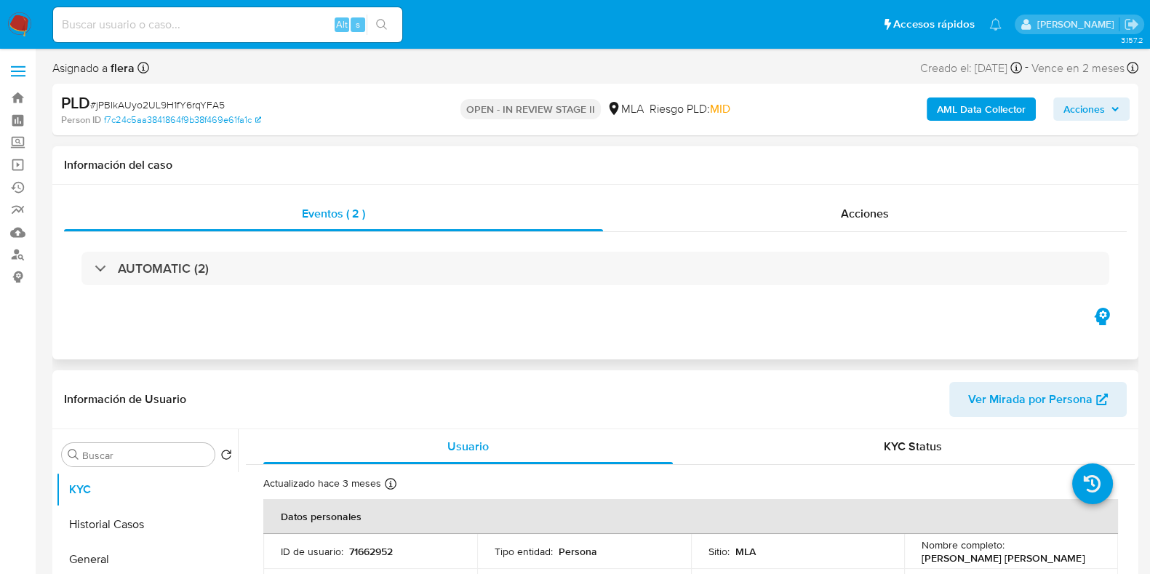
select select "10"
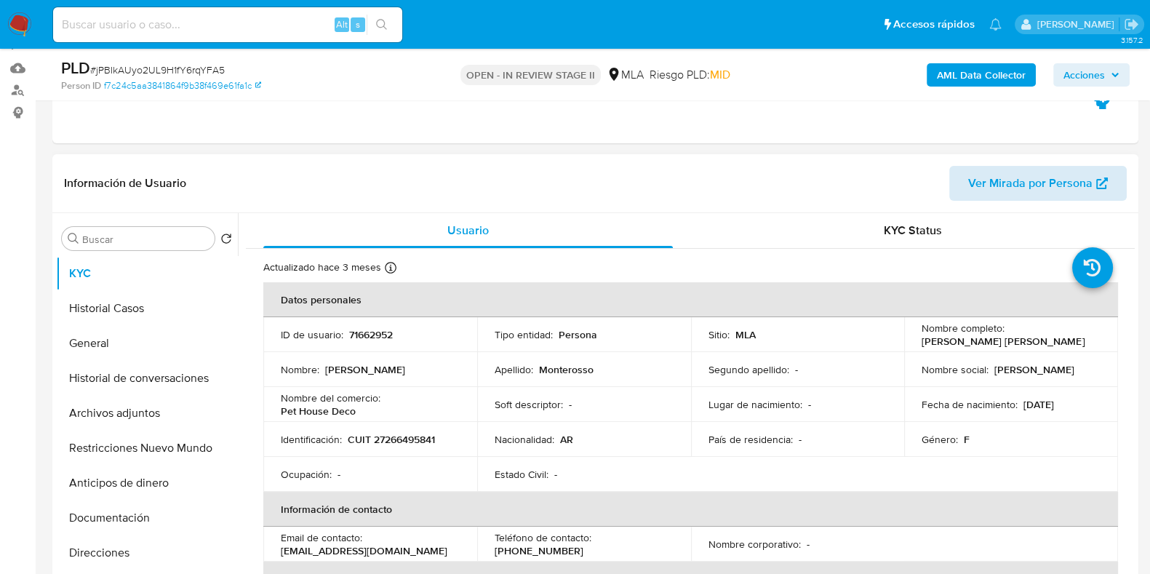
scroll to position [181, 0]
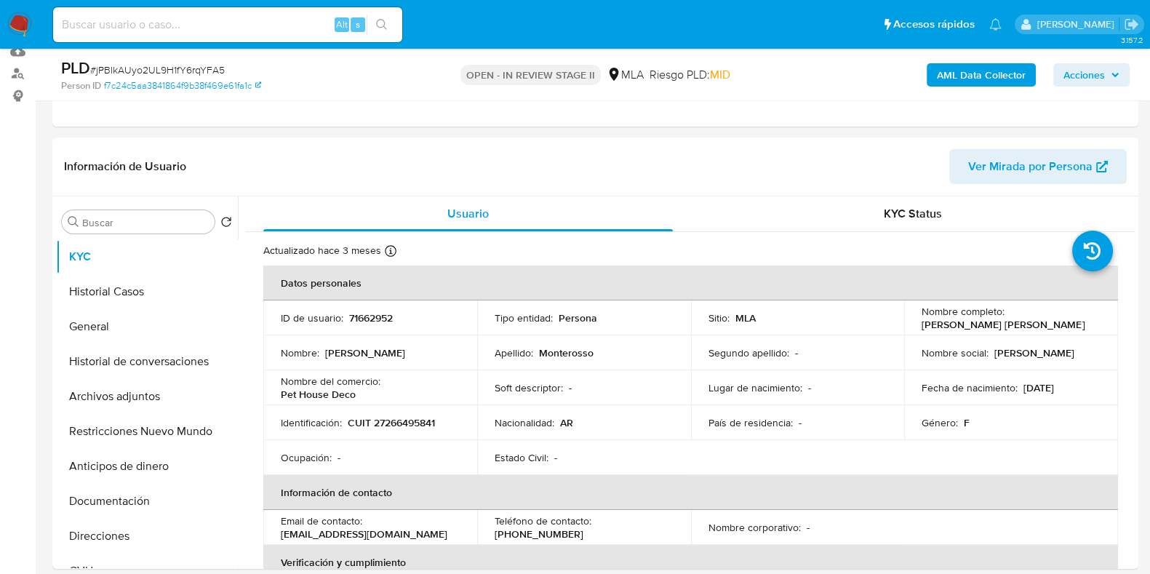
click at [1105, 65] on span "Acciones" at bounding box center [1091, 75] width 56 height 20
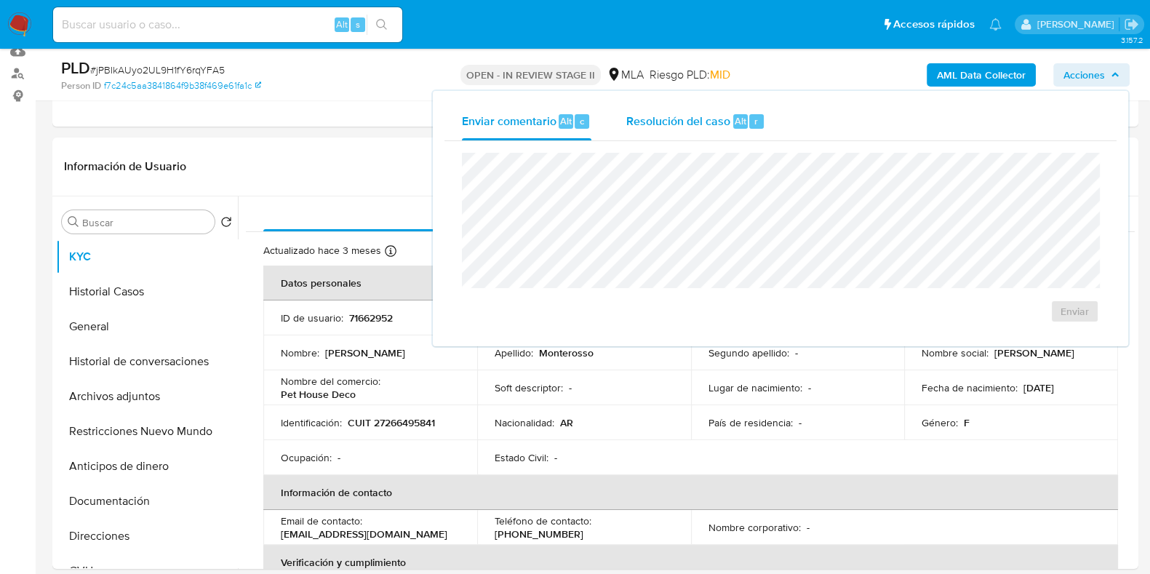
click at [665, 113] on span "Resolución del caso" at bounding box center [678, 120] width 104 height 17
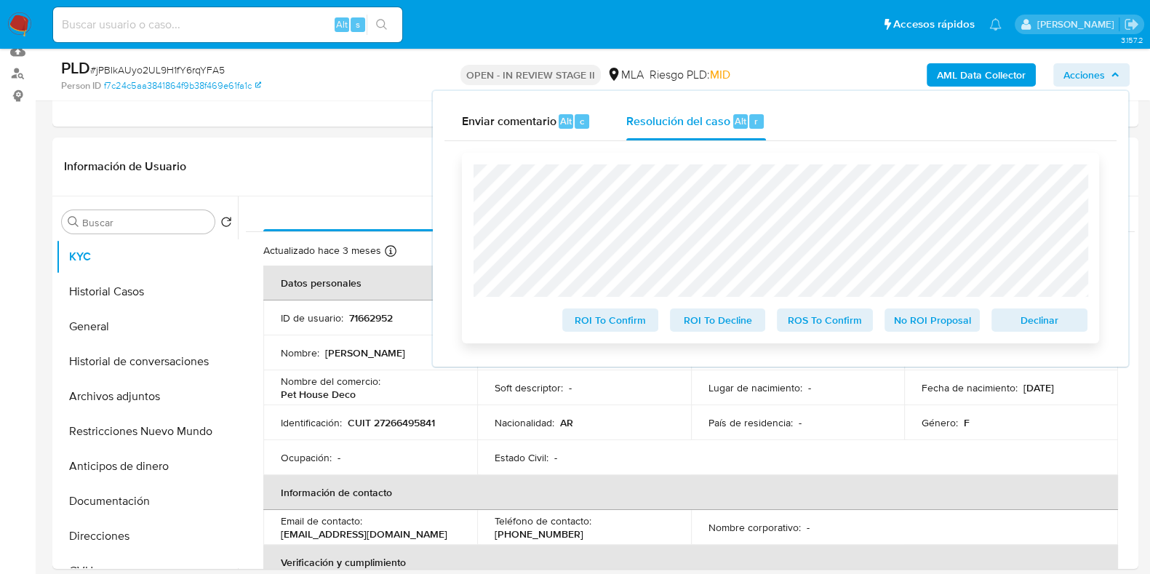
click at [956, 321] on span "No ROI Proposal" at bounding box center [933, 320] width 76 height 20
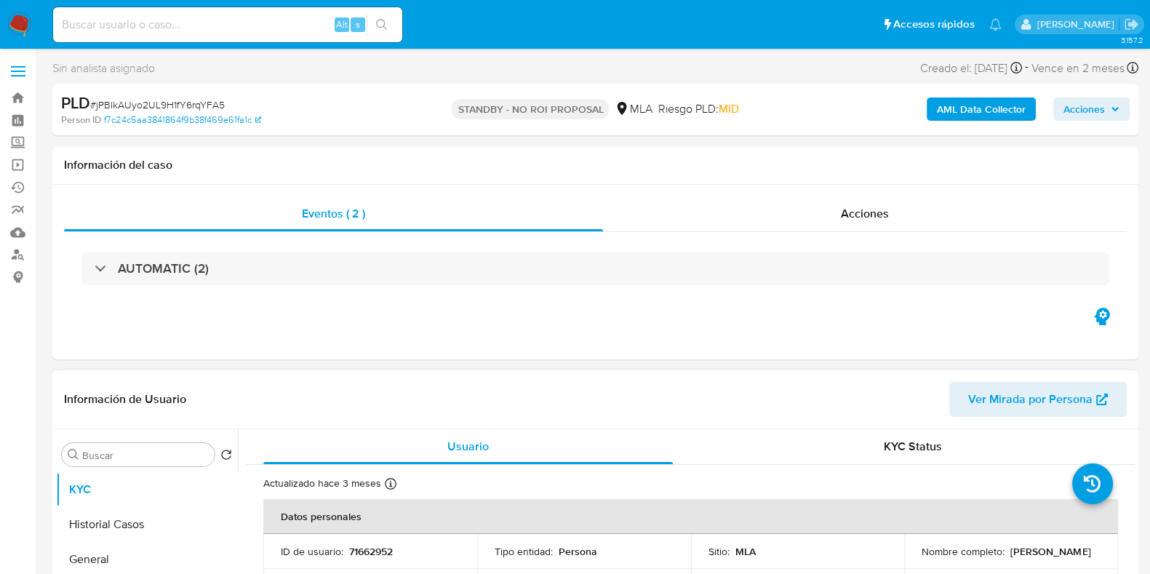
select select "10"
click at [252, 33] on input at bounding box center [227, 24] width 349 height 19
paste input "5HmZD6E0zsK5qedPcIeSO7ri"
type input "5HmZD6E0zsK5qedPcIeSO7ri"
select select "10"
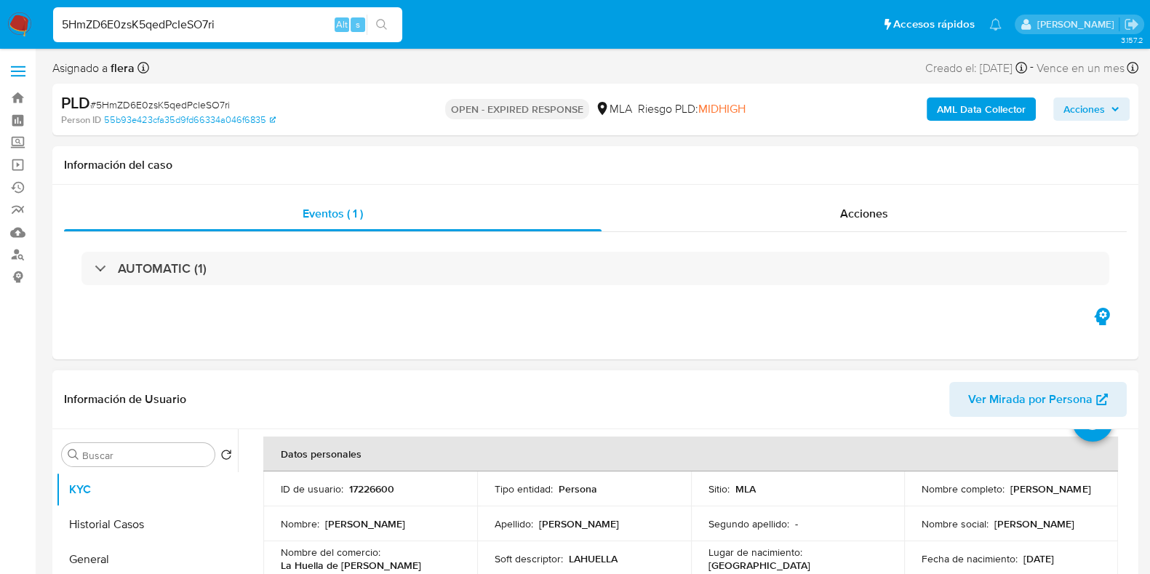
scroll to position [90, 0]
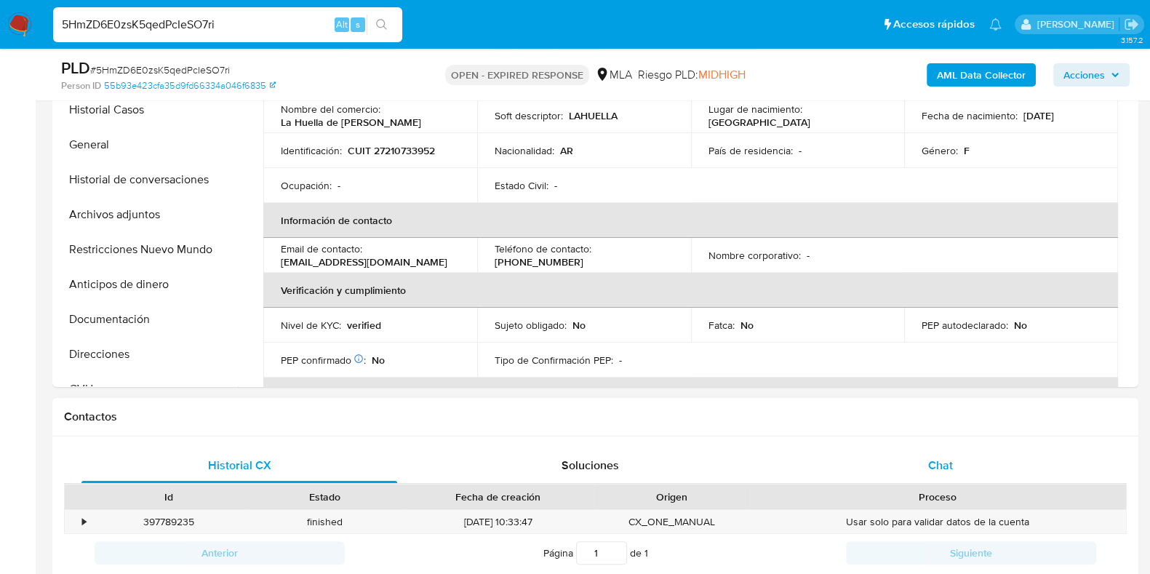
click at [925, 461] on div "Chat" at bounding box center [941, 465] width 316 height 35
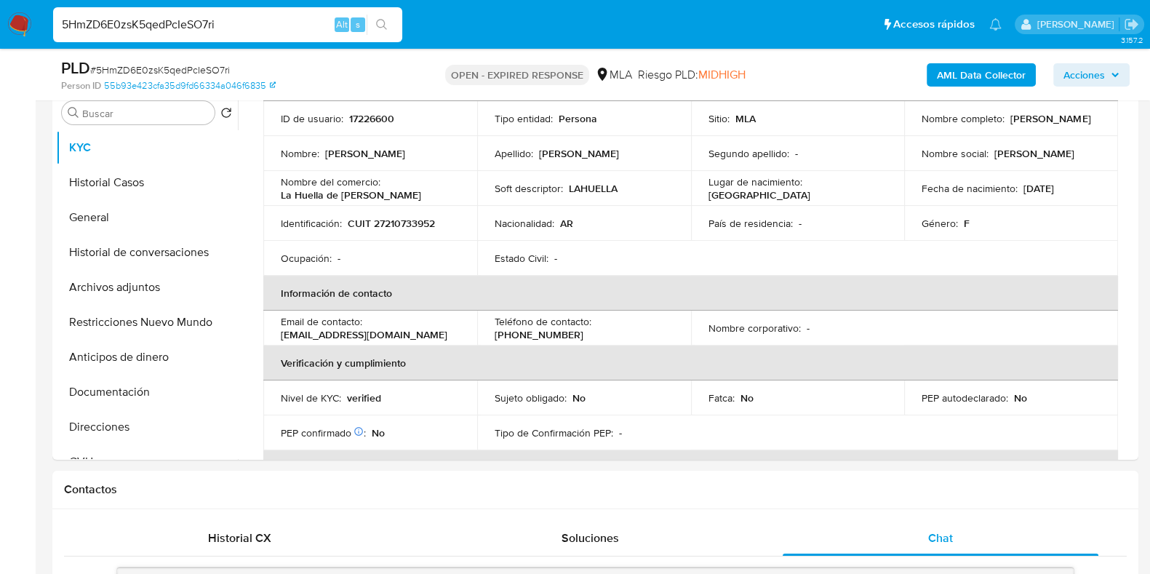
scroll to position [273, 0]
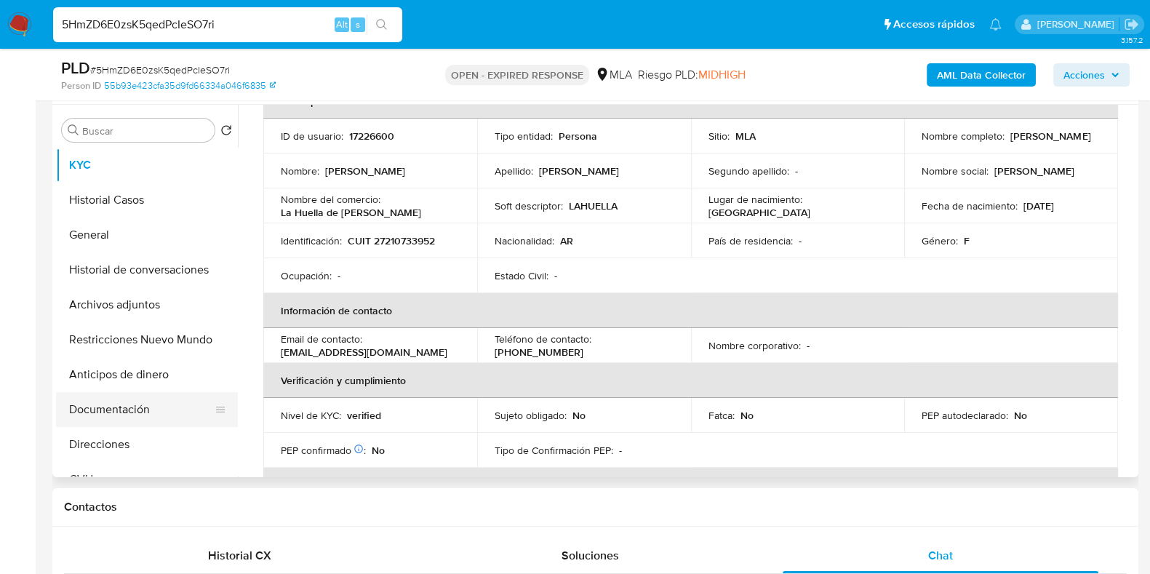
click at [81, 412] on button "Documentación" at bounding box center [141, 409] width 170 height 35
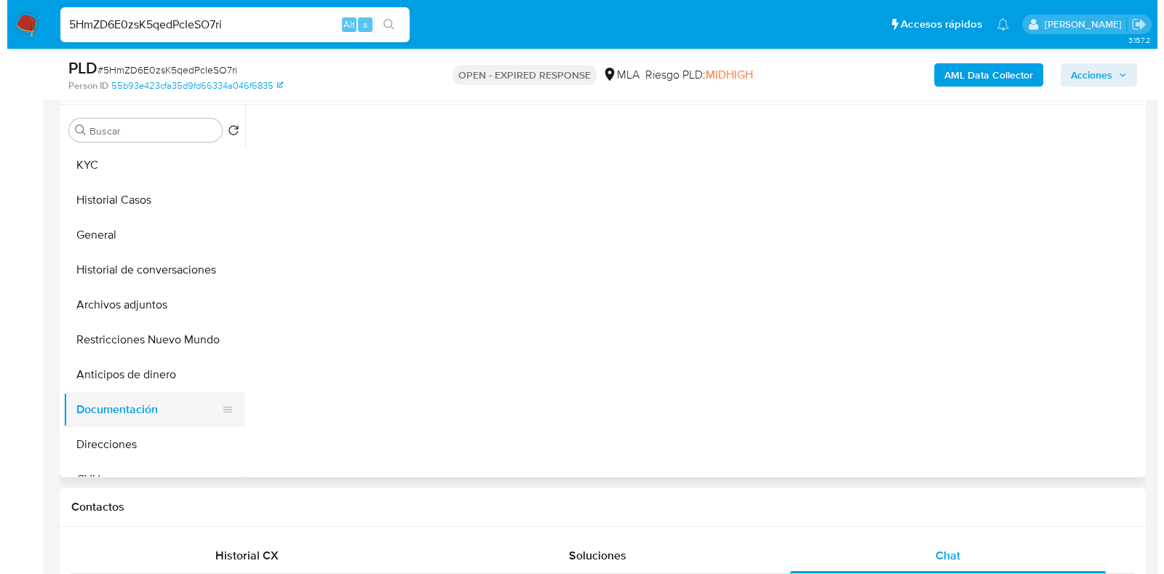
scroll to position [0, 0]
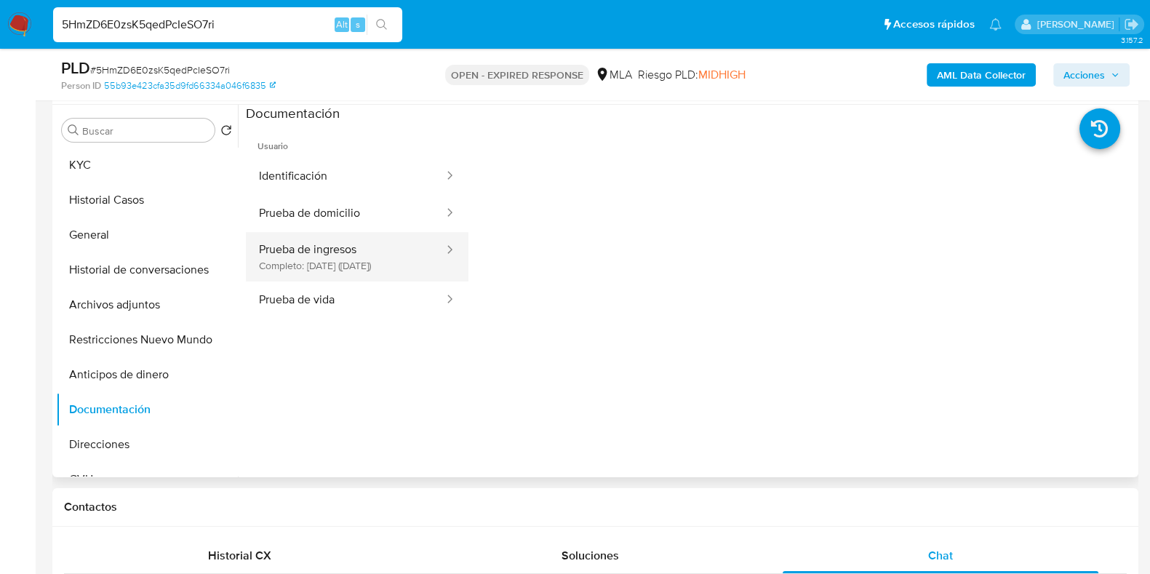
click at [276, 271] on button "Prueba de ingresos Completo: [DATE] ([DATE])" at bounding box center [345, 256] width 199 height 49
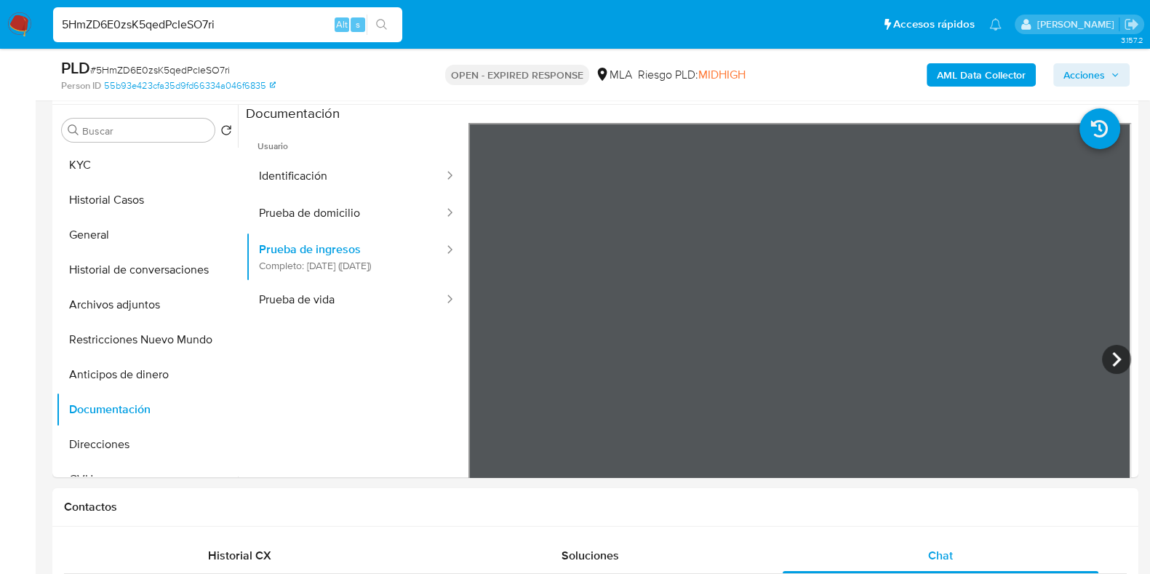
click at [1004, 74] on b "AML Data Collector" at bounding box center [981, 74] width 89 height 23
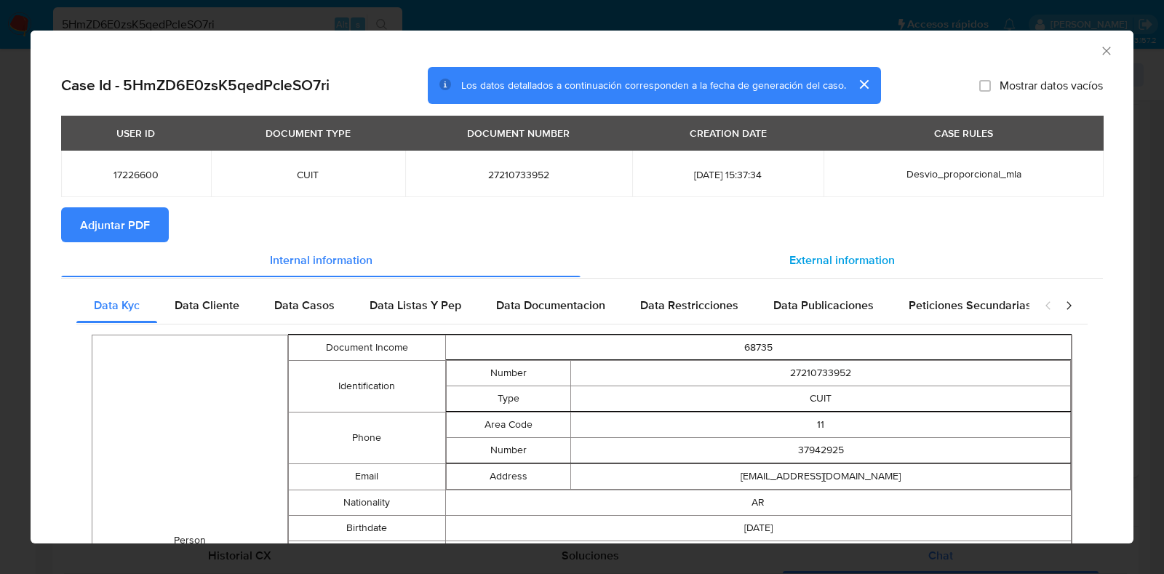
click at [812, 251] on span "External information" at bounding box center [841, 259] width 105 height 17
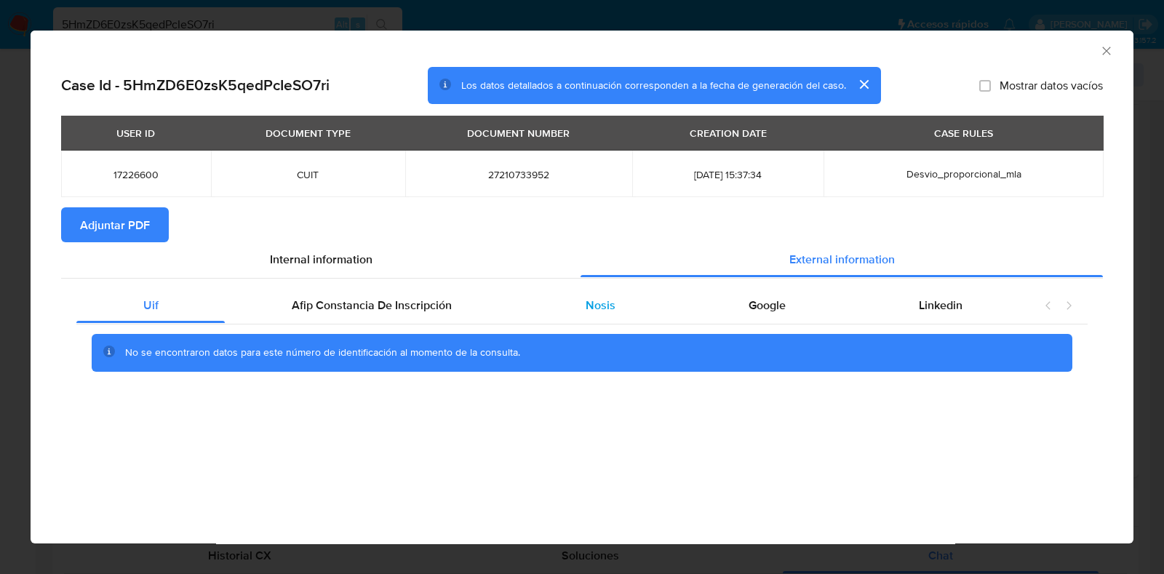
click at [622, 314] on div "Nosis" at bounding box center [600, 305] width 163 height 35
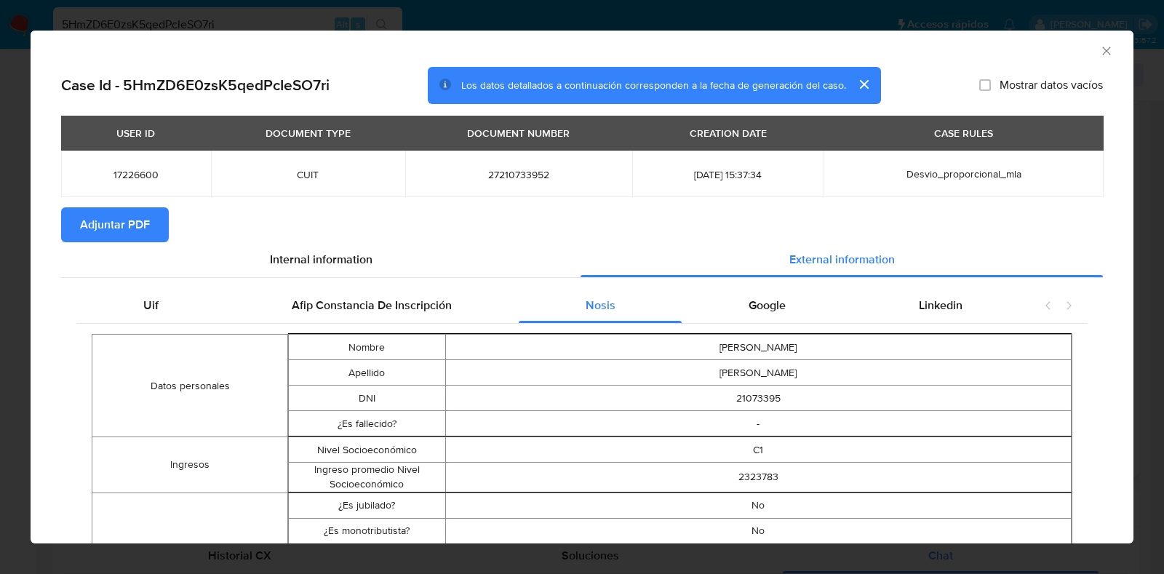
click at [109, 216] on span "Adjuntar PDF" at bounding box center [115, 225] width 70 height 32
click at [1099, 49] on icon "Cerrar ventana" at bounding box center [1106, 51] width 15 height 15
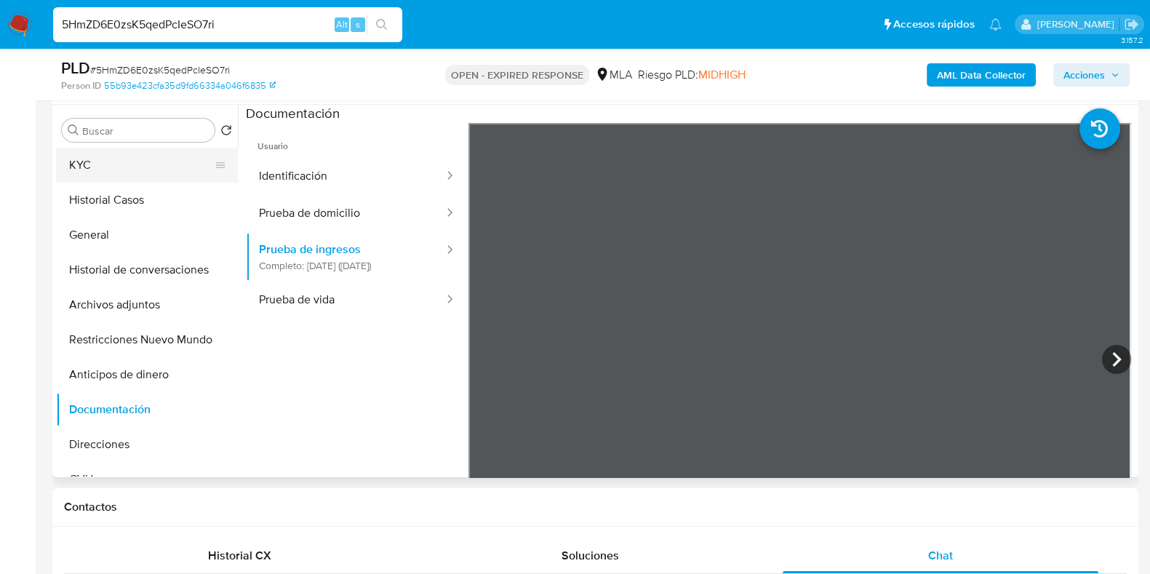
click at [135, 175] on button "KYC" at bounding box center [141, 165] width 170 height 35
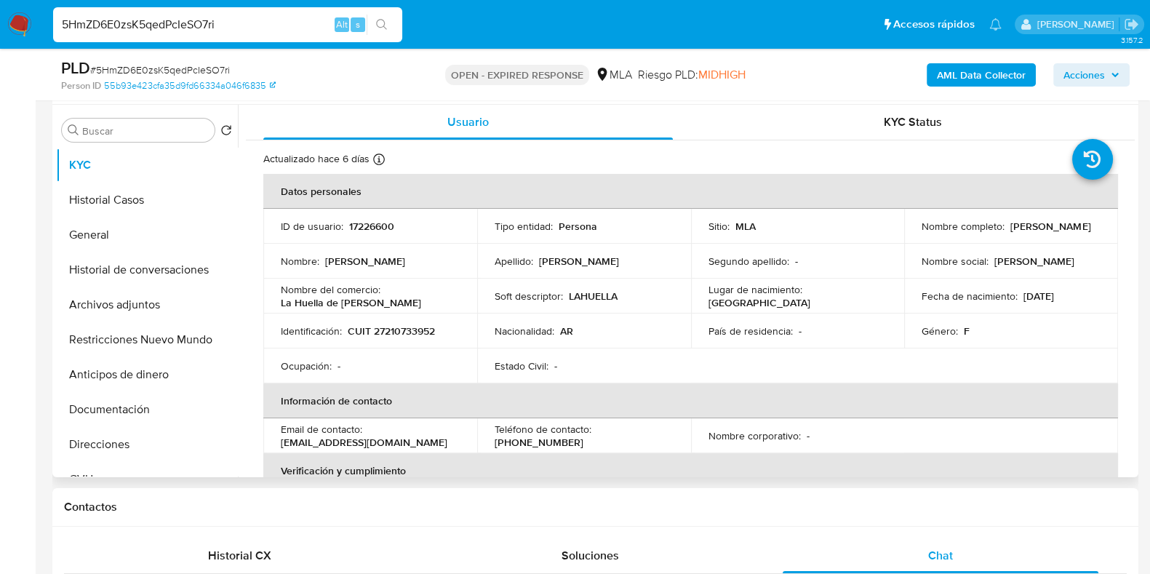
click at [374, 220] on p "17226600" at bounding box center [371, 226] width 45 height 13
copy p "17226600"
drag, startPoint x: 1013, startPoint y: 234, endPoint x: 912, endPoint y: 234, distance: 101.1
click at [912, 234] on td "Nombre completo : Mirta Graciela Zabala" at bounding box center [1011, 226] width 214 height 35
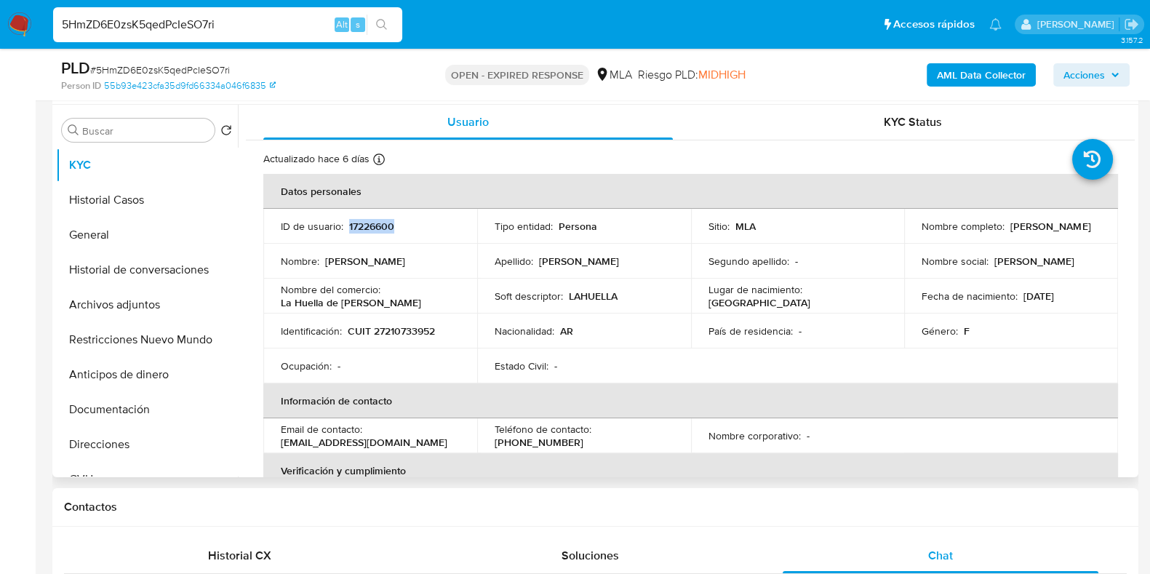
copy p "[PERSON_NAME]"
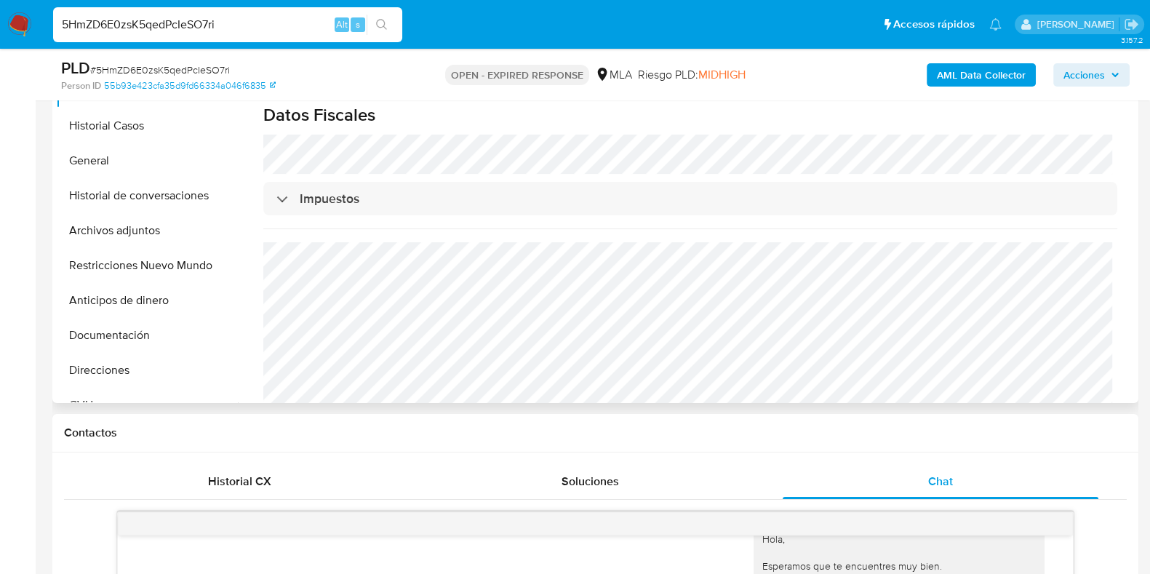
scroll to position [788, 0]
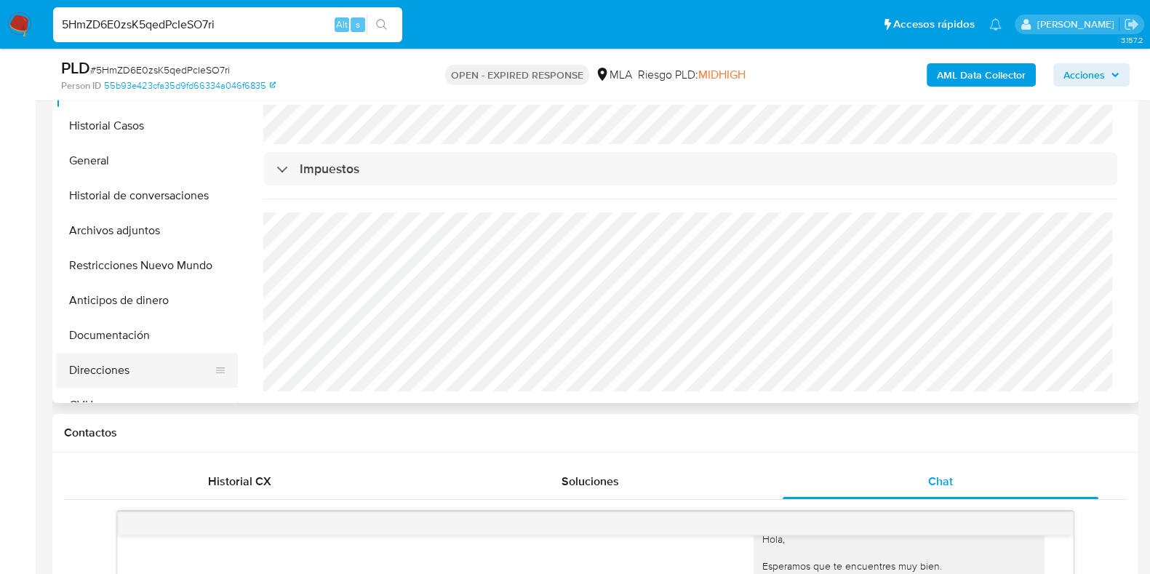
click at [121, 384] on button "Direcciones" at bounding box center [141, 370] width 170 height 35
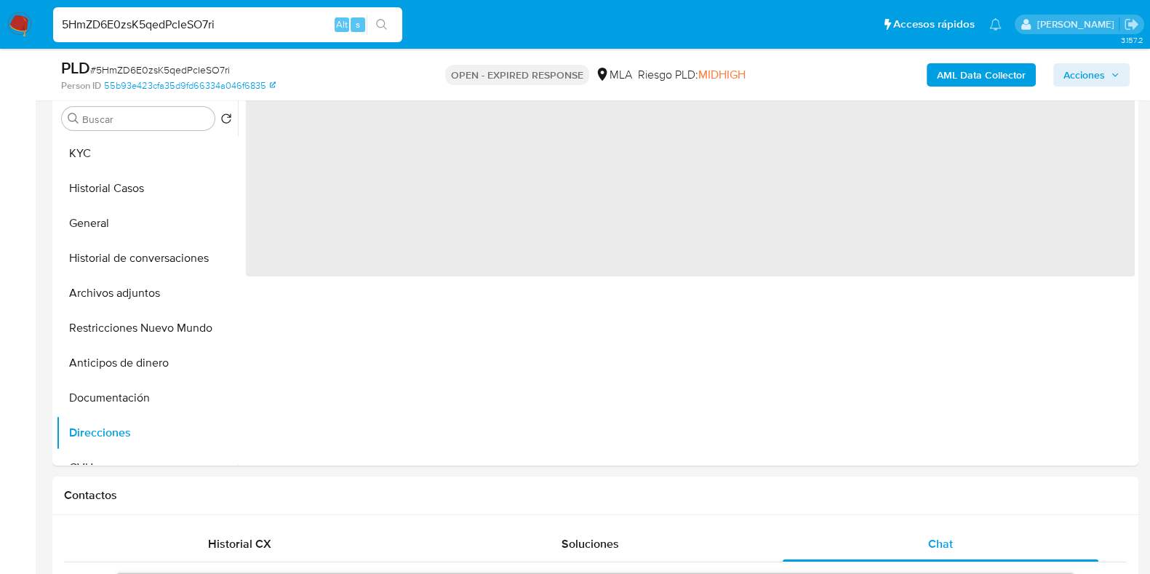
scroll to position [256, 0]
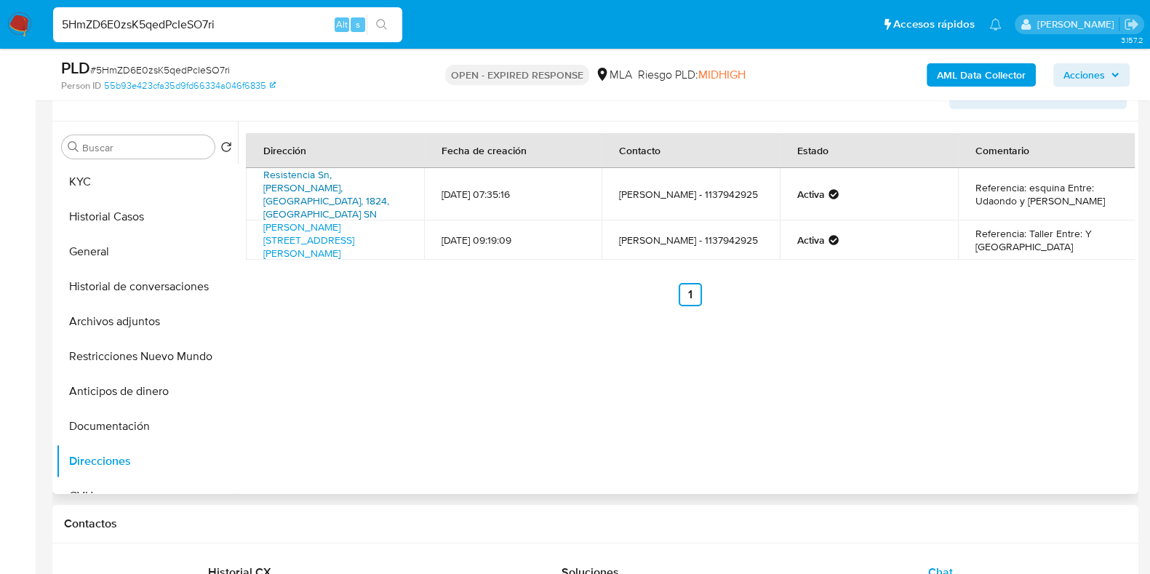
click at [389, 171] on link "Resistencia Sn, Lanús, Buenos Aires, 1824, Argentina SN" at bounding box center [326, 194] width 126 height 54
click at [145, 428] on button "Documentación" at bounding box center [141, 426] width 170 height 35
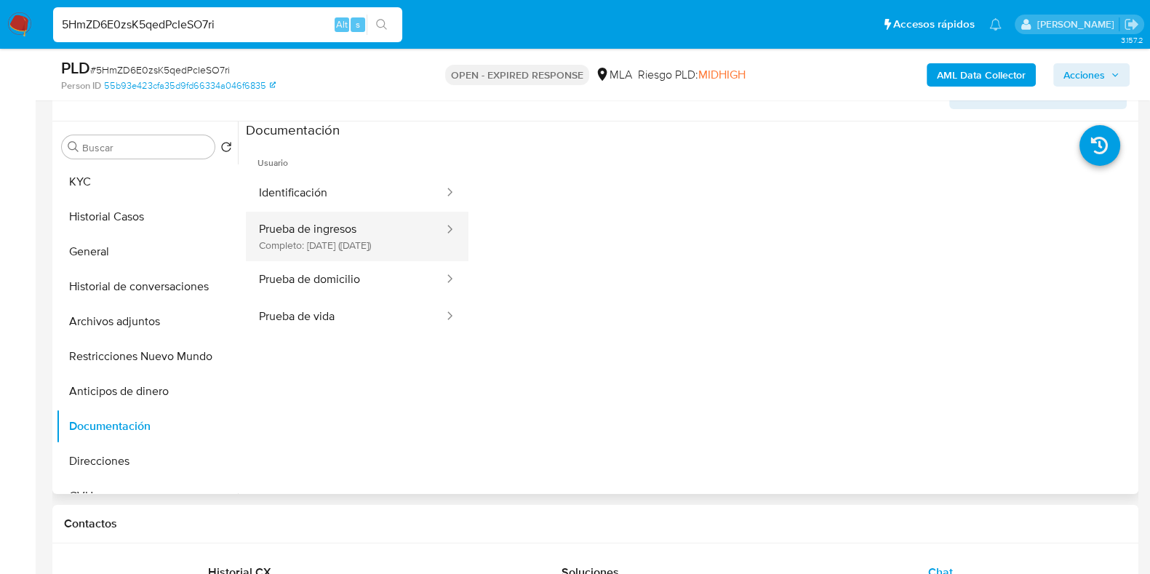
click at [375, 247] on button "Prueba de ingresos Completo: 25/09/2023 (hace 2 años)" at bounding box center [345, 236] width 199 height 49
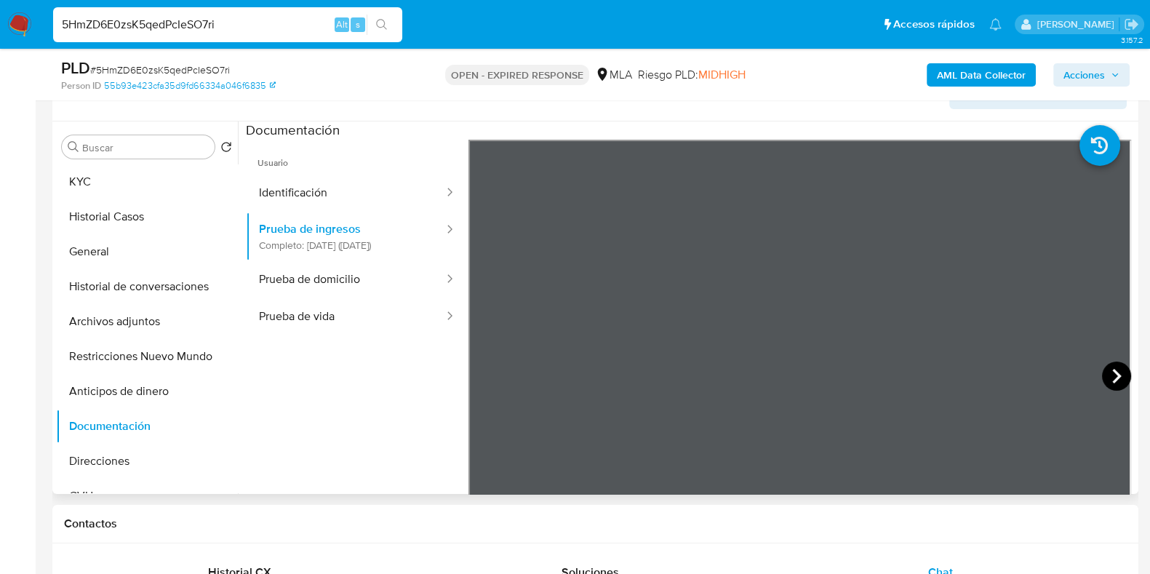
click at [1116, 380] on icon at bounding box center [1116, 375] width 29 height 29
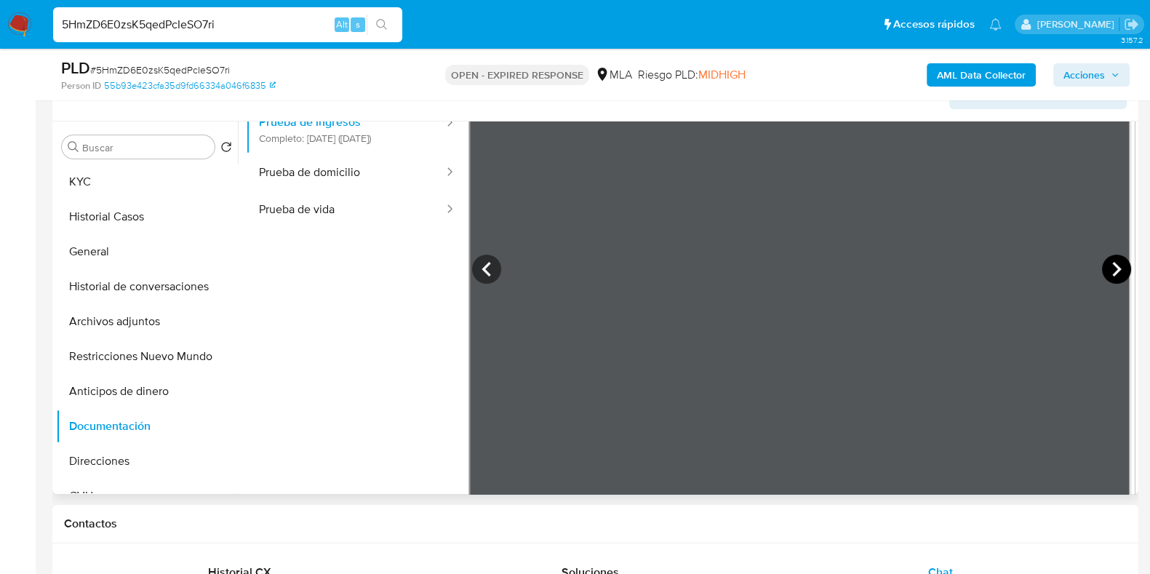
scroll to position [127, 0]
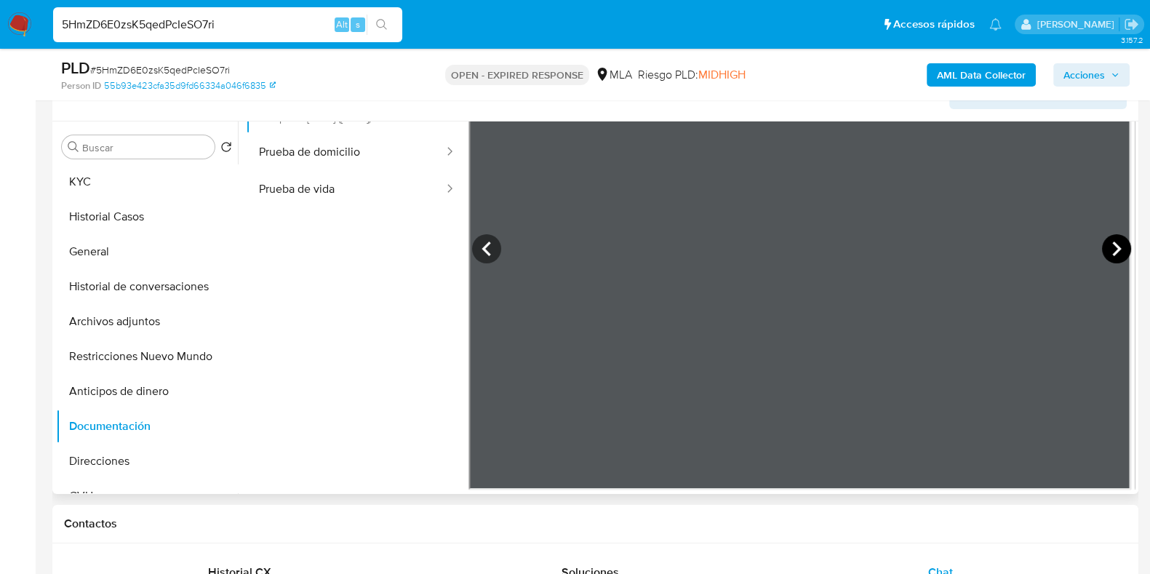
click at [1102, 249] on icon at bounding box center [1116, 248] width 29 height 29
click at [143, 188] on button "KYC" at bounding box center [141, 181] width 170 height 35
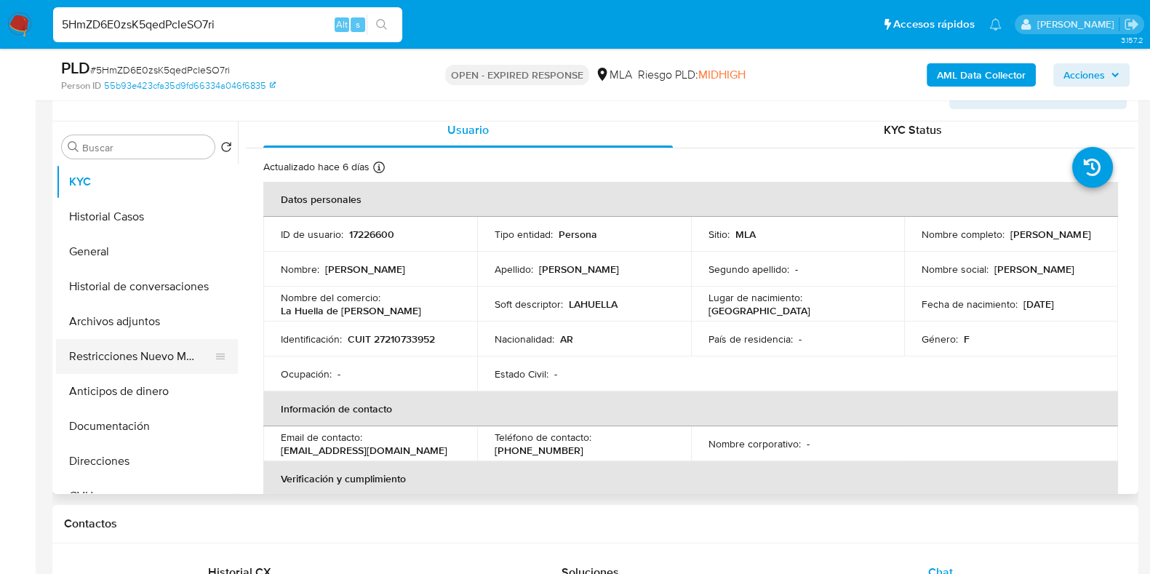
scroll to position [0, 0]
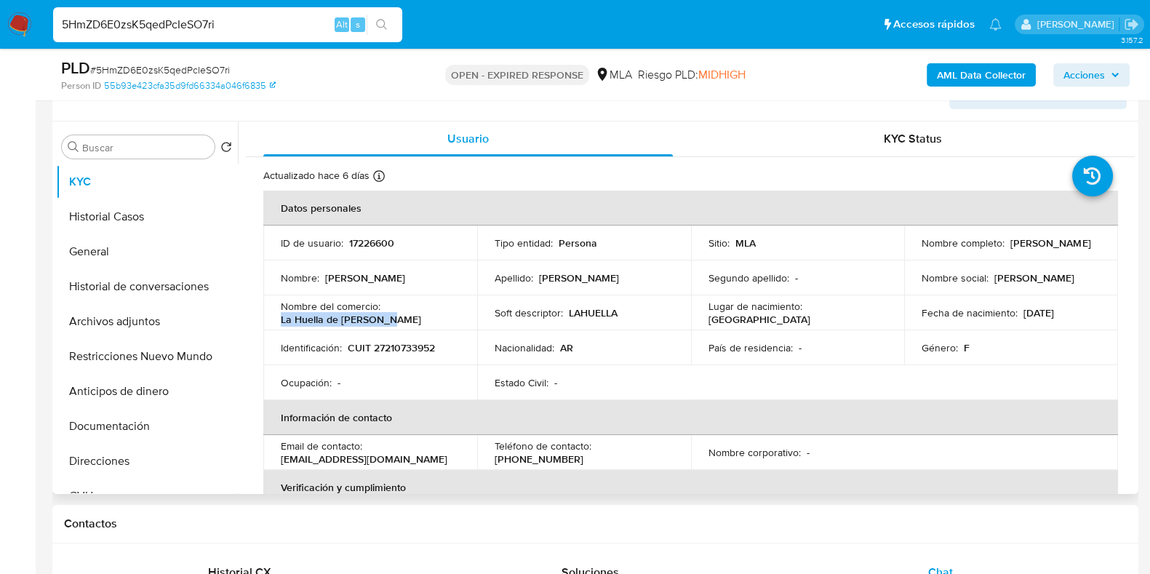
drag, startPoint x: 393, startPoint y: 318, endPoint x: 280, endPoint y: 321, distance: 112.8
click at [281, 321] on div "Nombre del comercio : La Huella de Don Zenon" at bounding box center [370, 313] width 179 height 26
copy p "La Huella de Don Zenon"
click at [124, 216] on button "Historial Casos" at bounding box center [141, 216] width 170 height 35
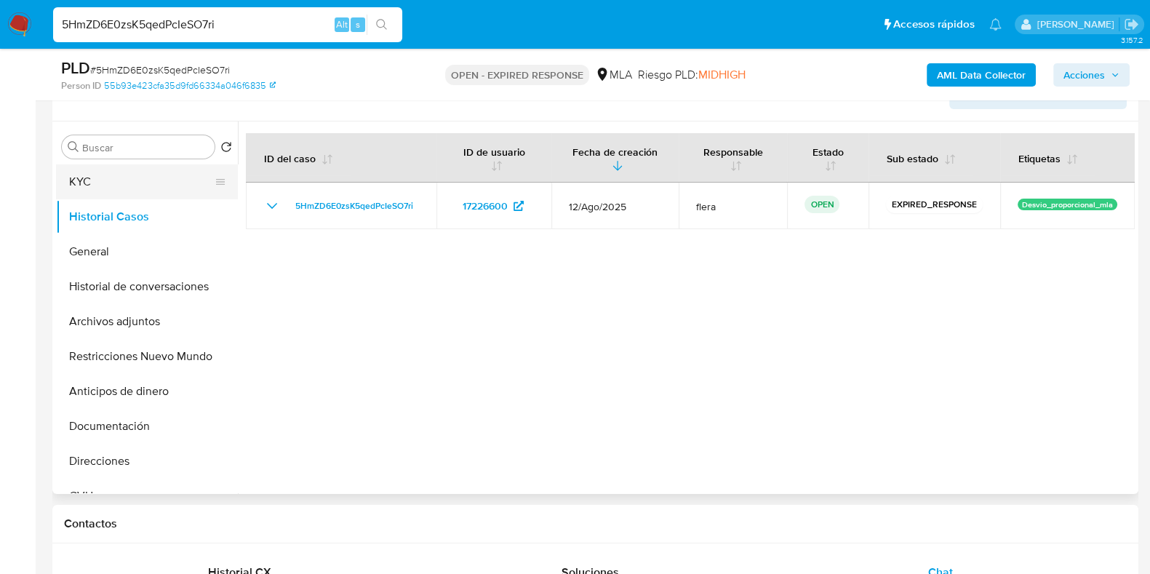
click at [113, 178] on button "KYC" at bounding box center [141, 181] width 170 height 35
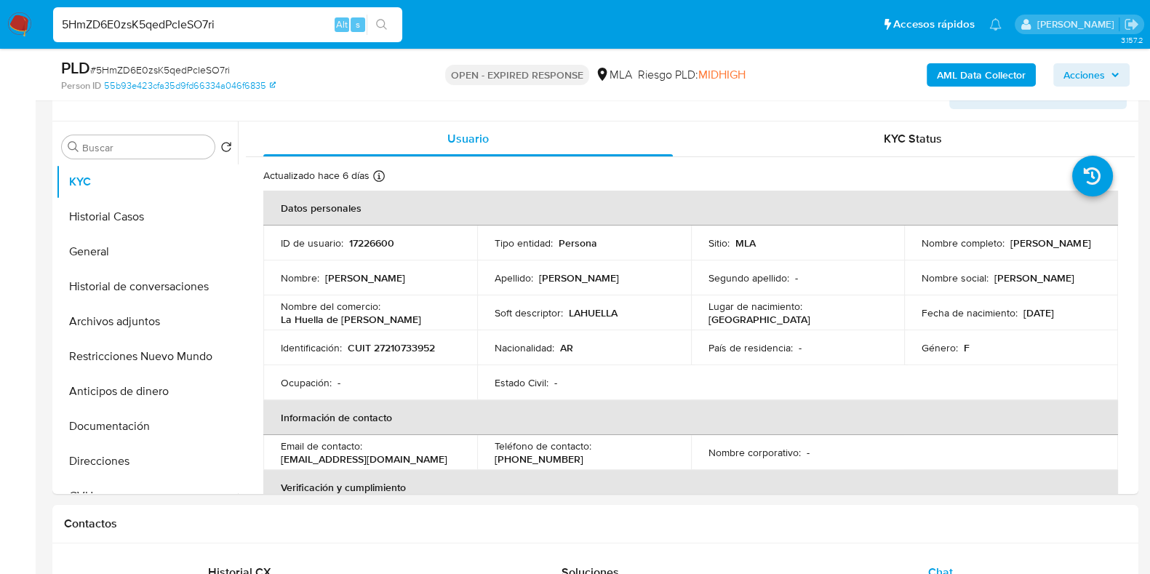
click at [183, 65] on span "# 5HmZD6E0zsK5qedPcIeSO7ri" at bounding box center [160, 70] width 140 height 15
copy span "5HmZD6E0zsK5qedPcIeSO7ri"
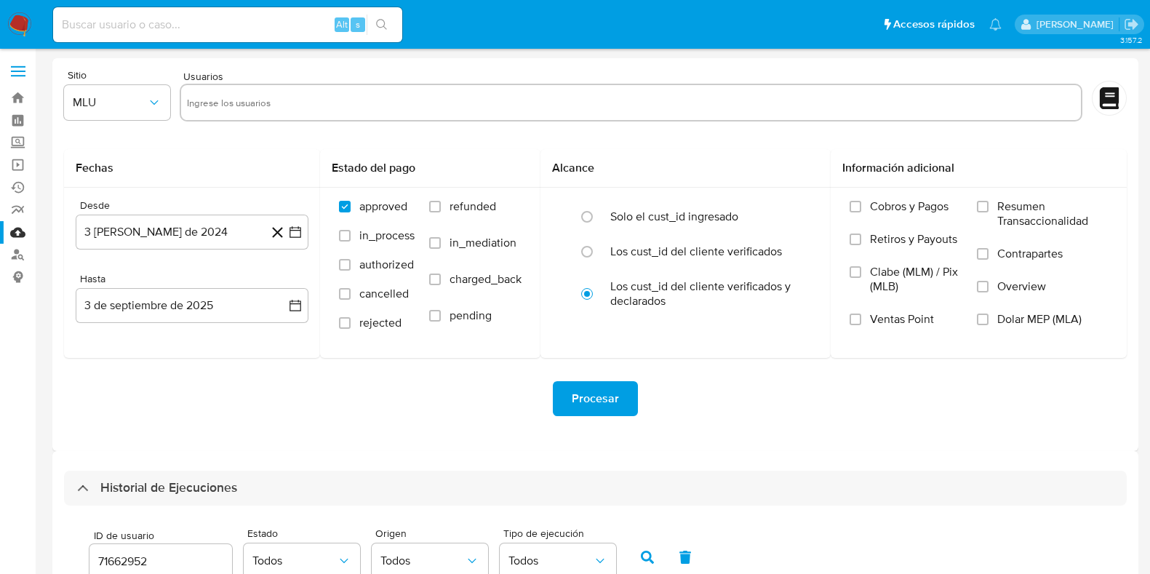
select select "10"
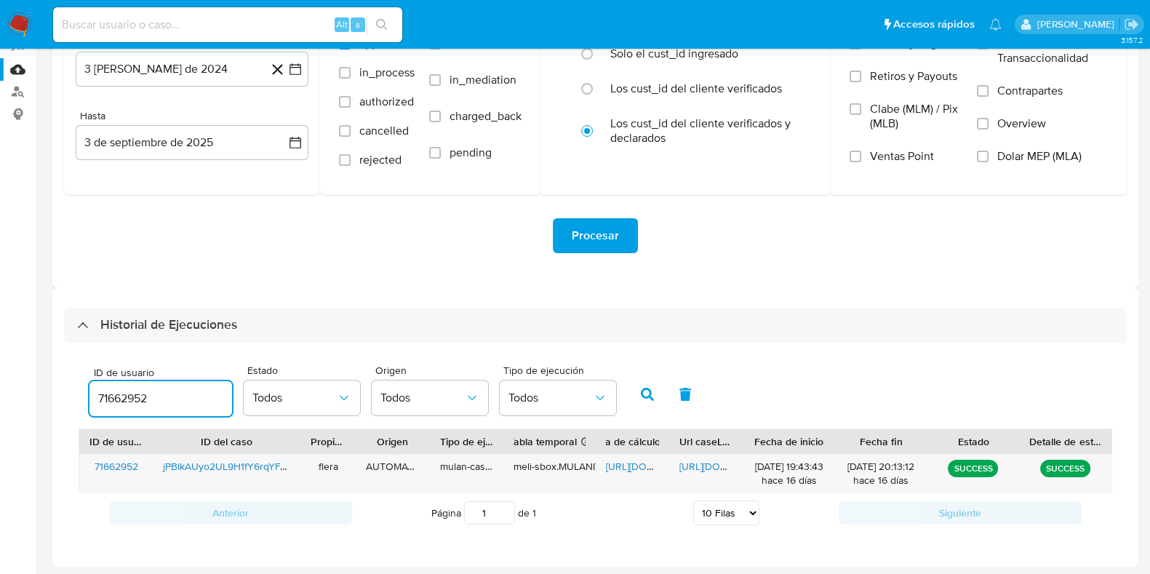
click at [144, 401] on input "71662952" at bounding box center [160, 398] width 143 height 19
click at [641, 393] on icon "button" at bounding box center [647, 394] width 13 height 13
click at [631, 467] on span "https://docs.google.com/spreadsheets/d/1nAmrenEYlEVtlbVW5uW-Ac_Le5INdeczkOfe9hY…" at bounding box center [656, 466] width 100 height 15
click at [698, 463] on span "https://docs.google.com/document/d/1yk3fVkcsFTFjL_iF2jvo3iDVfOhZ843ALMJa2lWJc6g…" at bounding box center [729, 466] width 100 height 15
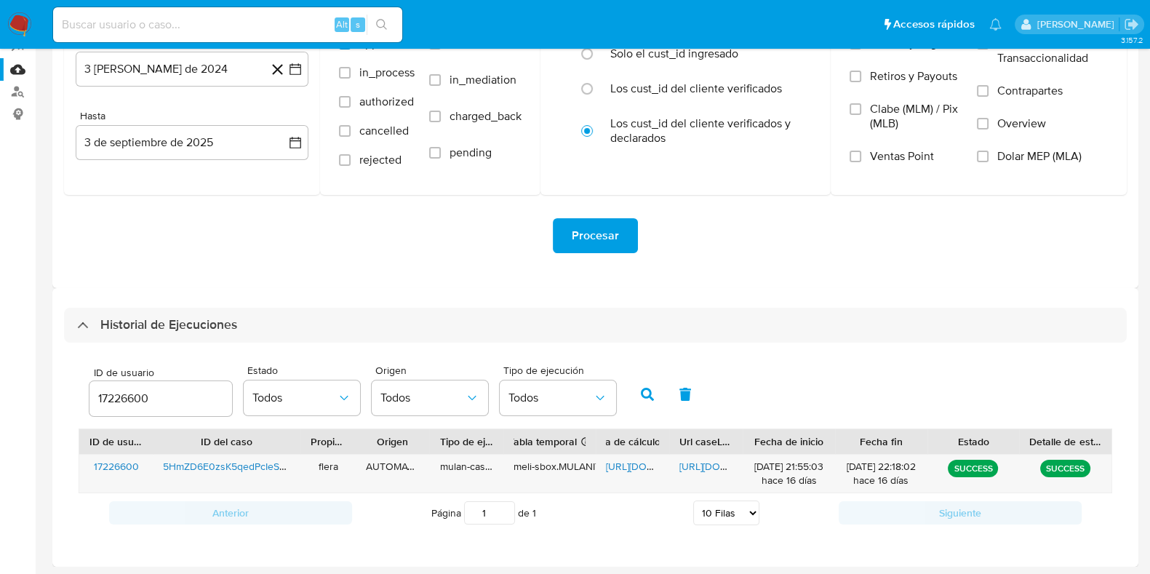
click at [132, 401] on input "17226600" at bounding box center [160, 398] width 143 height 19
type input "741957427"
click at [647, 398] on icon "button" at bounding box center [647, 394] width 13 height 13
click at [636, 472] on div "https://docs.google.com/spreadsheets/d/17z4pZBzAjY6-fKdAwIEEM3J8ugLToKsk6pVlIAs…" at bounding box center [632, 474] width 73 height 38
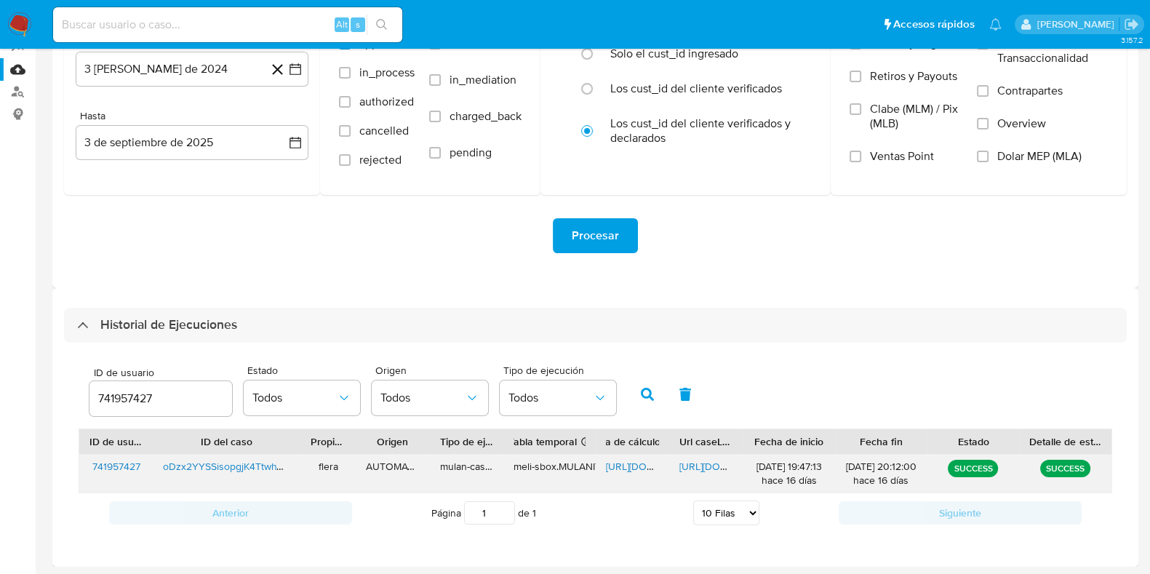
click at [630, 465] on span "https://docs.google.com/spreadsheets/d/17z4pZBzAjY6-fKdAwIEEM3J8ugLToKsk6pVlIAs…" at bounding box center [656, 466] width 100 height 15
click at [704, 467] on span "https://docs.google.com/document/d/1pdNkwxbUfTv-Wzb3JEKPI7FjLMRw73DcYuc6E_Pjq9Y…" at bounding box center [729, 466] width 100 height 15
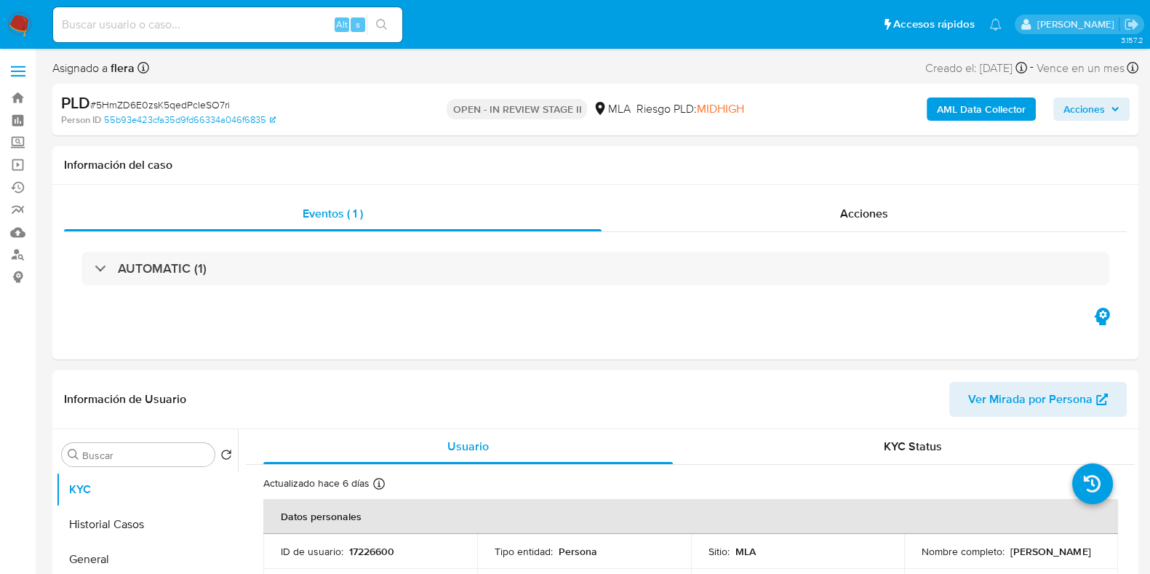
select select "10"
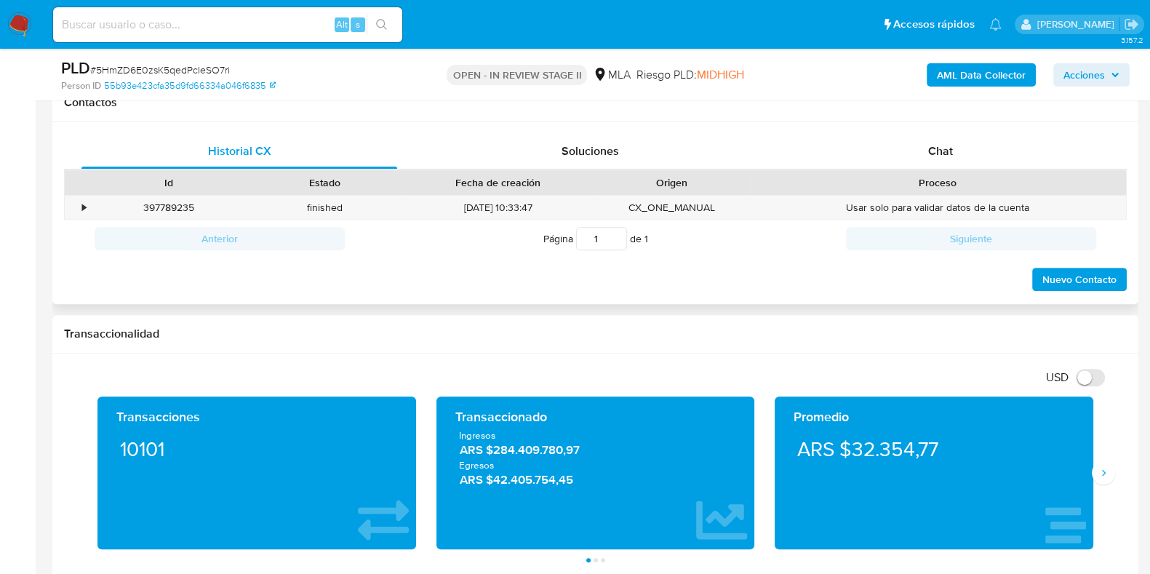
scroll to position [636, 0]
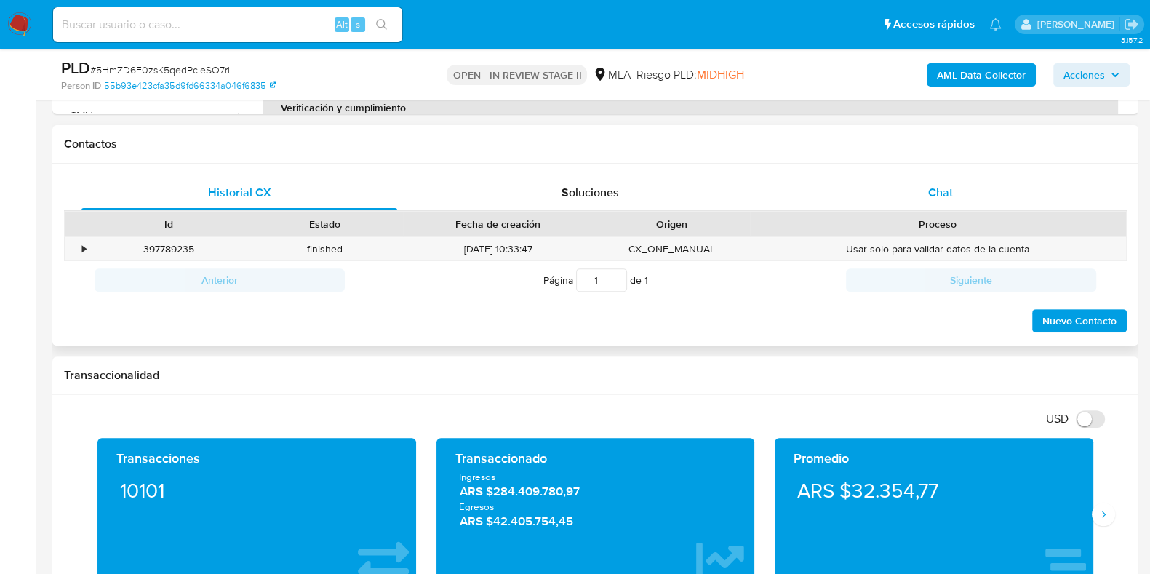
click at [953, 192] on span "Chat" at bounding box center [940, 192] width 25 height 17
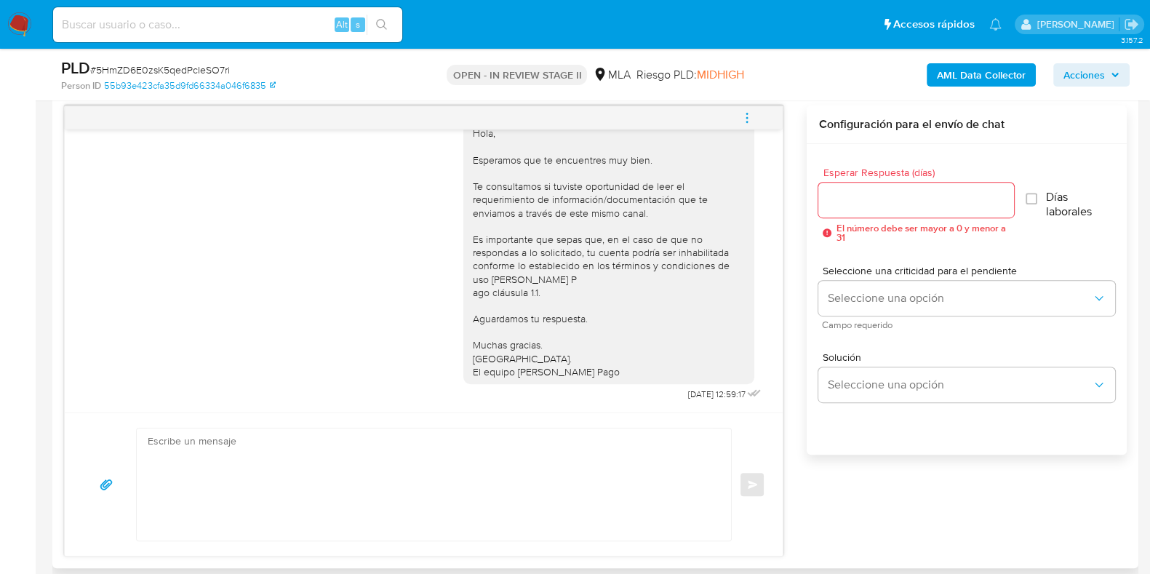
scroll to position [818, 0]
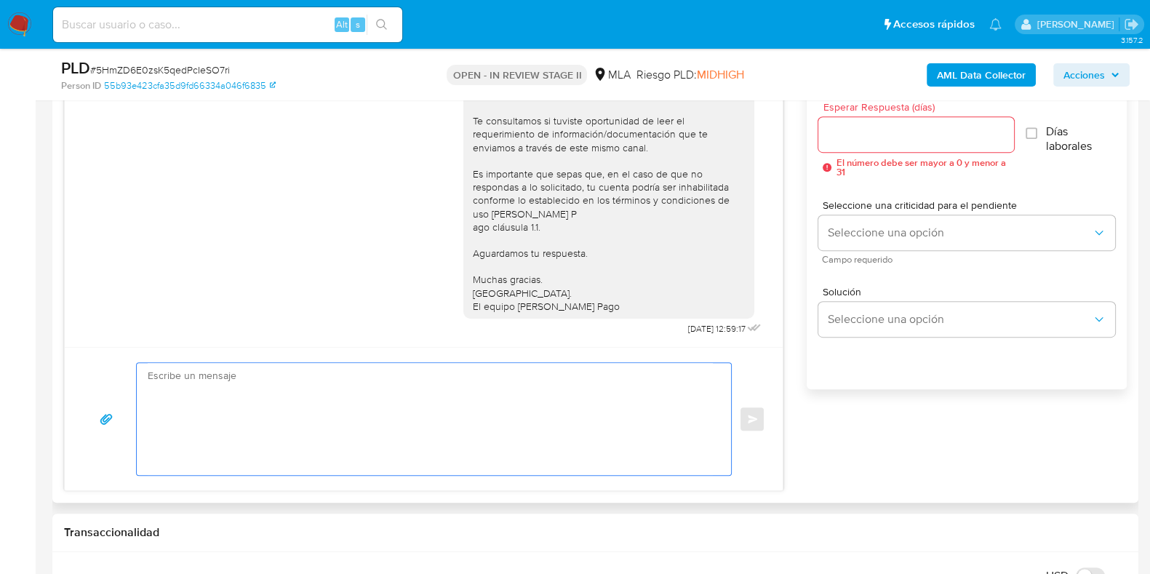
click at [290, 425] on textarea at bounding box center [430, 419] width 565 height 112
paste textarea "Hola, Esperamos que te encuentres muy bien. Te consultamos si tuviste oportunid…"
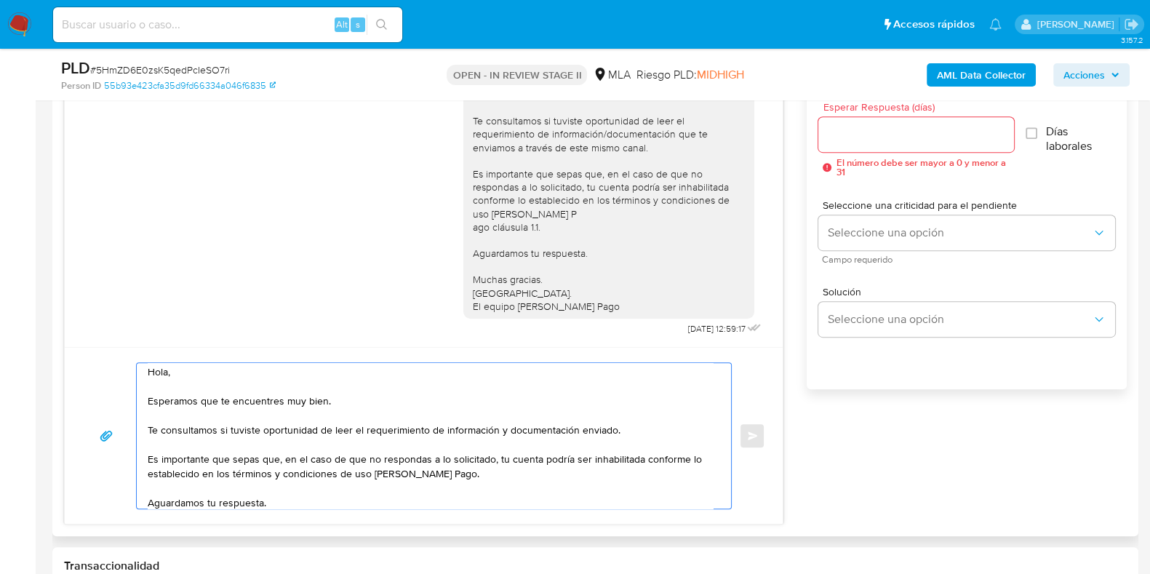
scroll to position [0, 0]
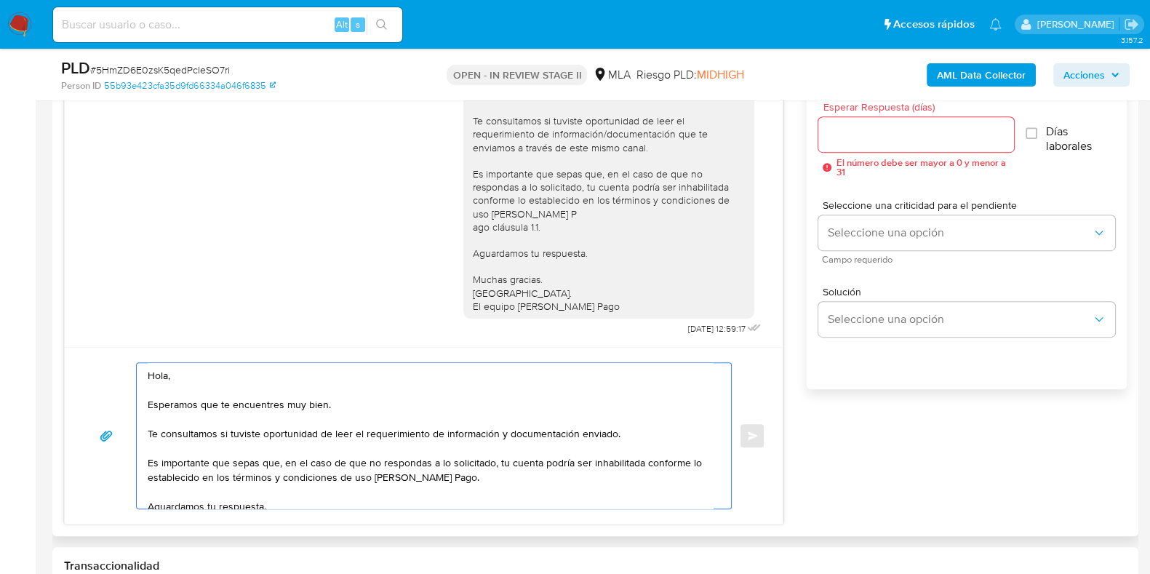
type textarea "Hola, Esperamos que te encuentres muy bien. Te consultamos si tuviste oportunid…"
click at [844, 139] on input "Esperar Respuesta (días)" at bounding box center [915, 134] width 195 height 19
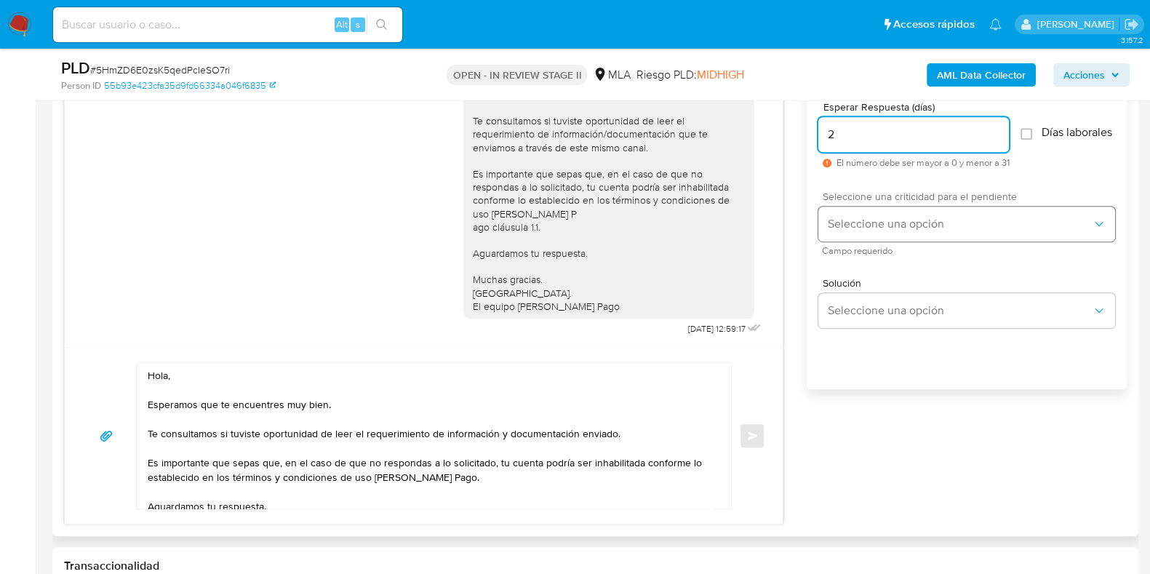
type input "2"
click at [857, 230] on span "Seleccione una opción" at bounding box center [959, 224] width 265 height 15
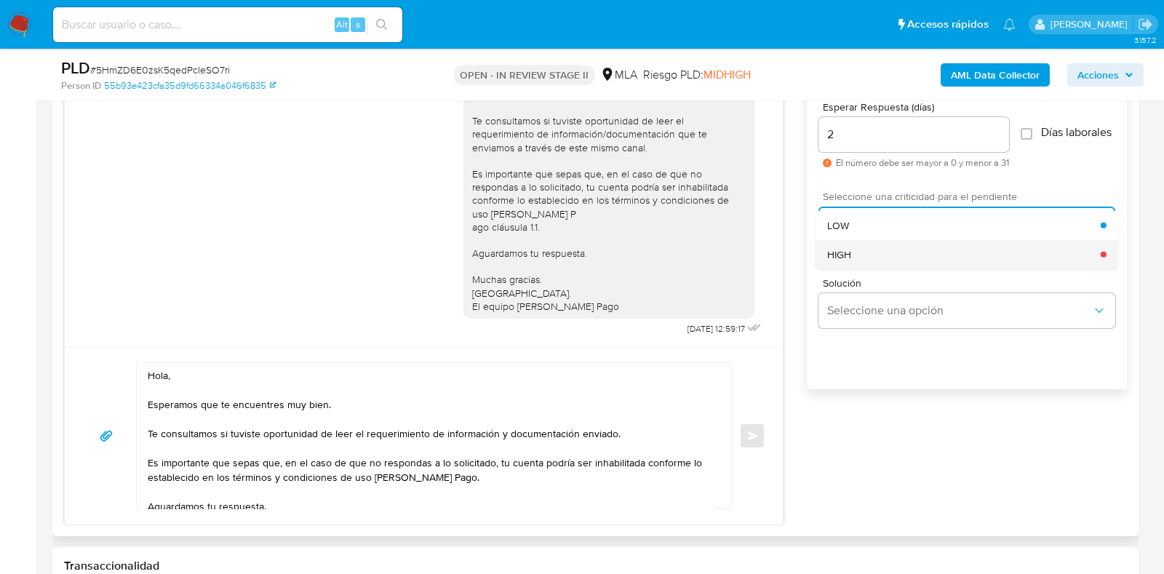
click at [854, 259] on div "HIGH" at bounding box center [963, 253] width 273 height 29
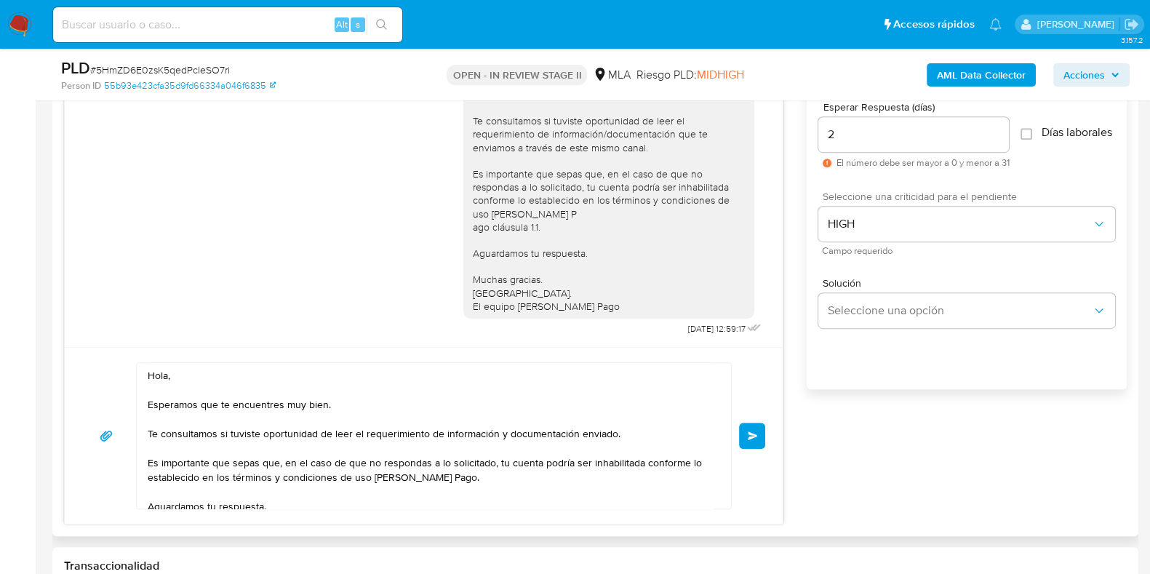
click at [757, 431] on span "Enviar" at bounding box center [753, 435] width 10 height 9
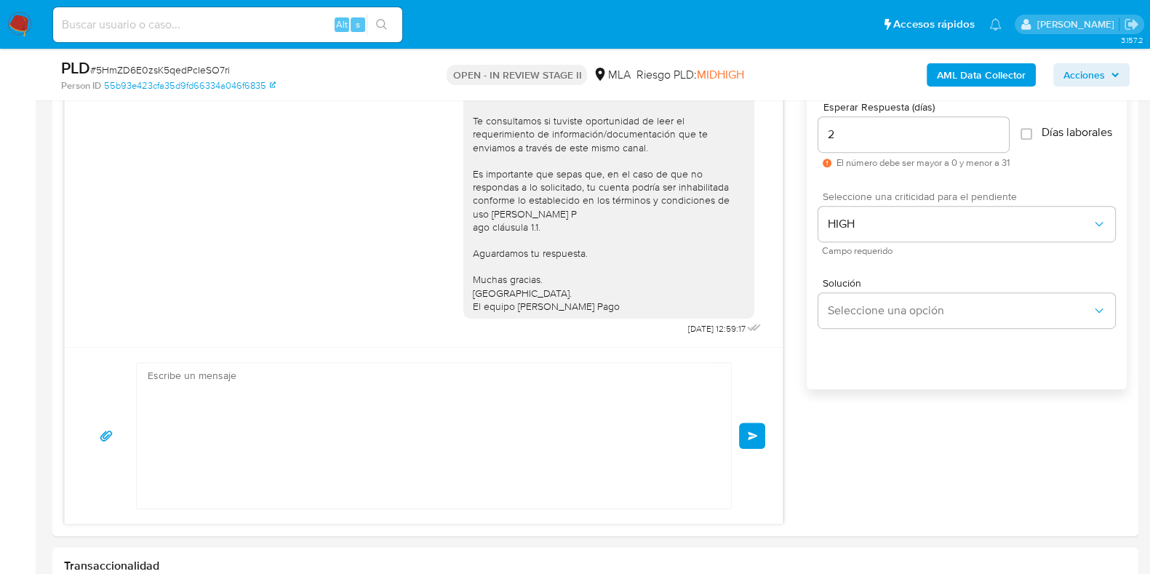
scroll to position [1113, 0]
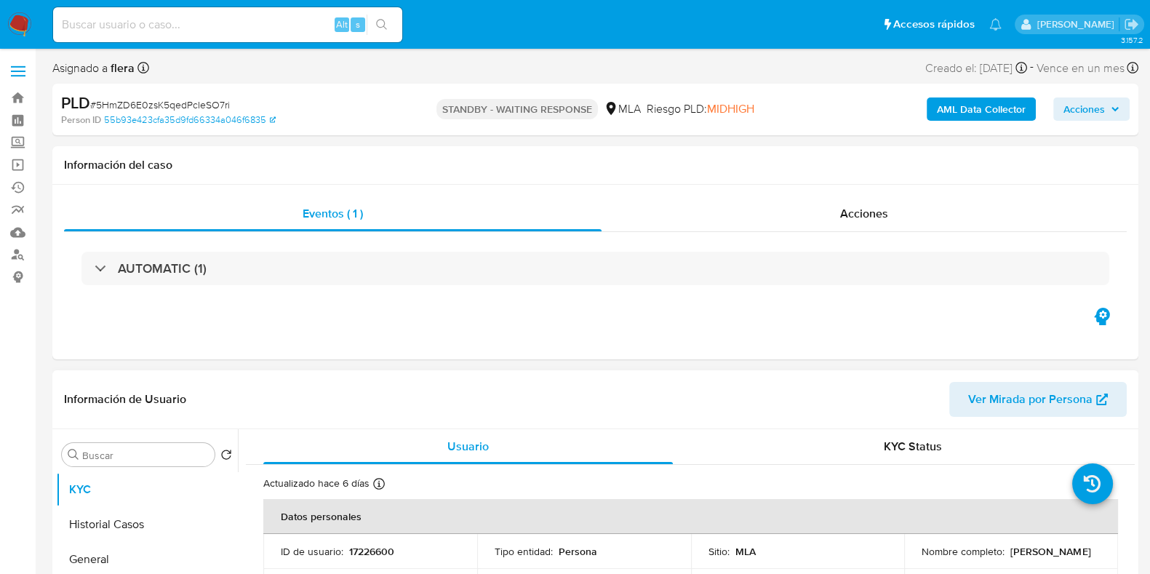
select select "10"
click at [208, 27] on input at bounding box center [227, 24] width 349 height 19
paste input "oDzx2YYSSisopgjK4TtwhV8O"
type input "oDzx2YYSSisopgjK4TtwhV8O"
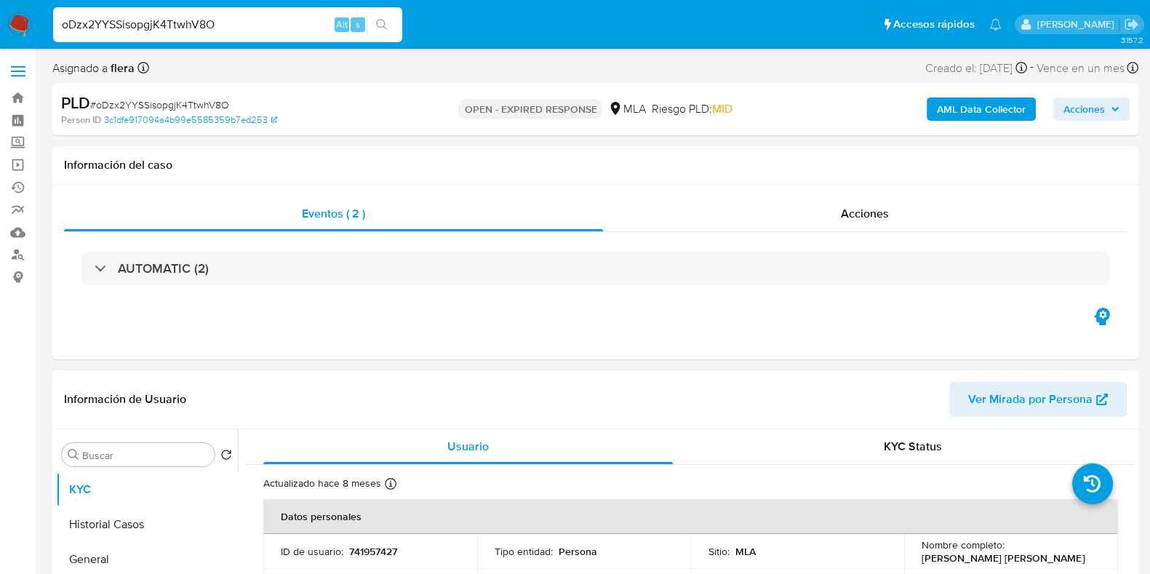
select select "10"
drag, startPoint x: 1017, startPoint y: 558, endPoint x: 917, endPoint y: 561, distance: 99.7
click at [921, 561] on div "Nombre completo : [PERSON_NAME] [PERSON_NAME]" at bounding box center [1010, 551] width 179 height 26
copy p "[PERSON_NAME] [PERSON_NAME]"
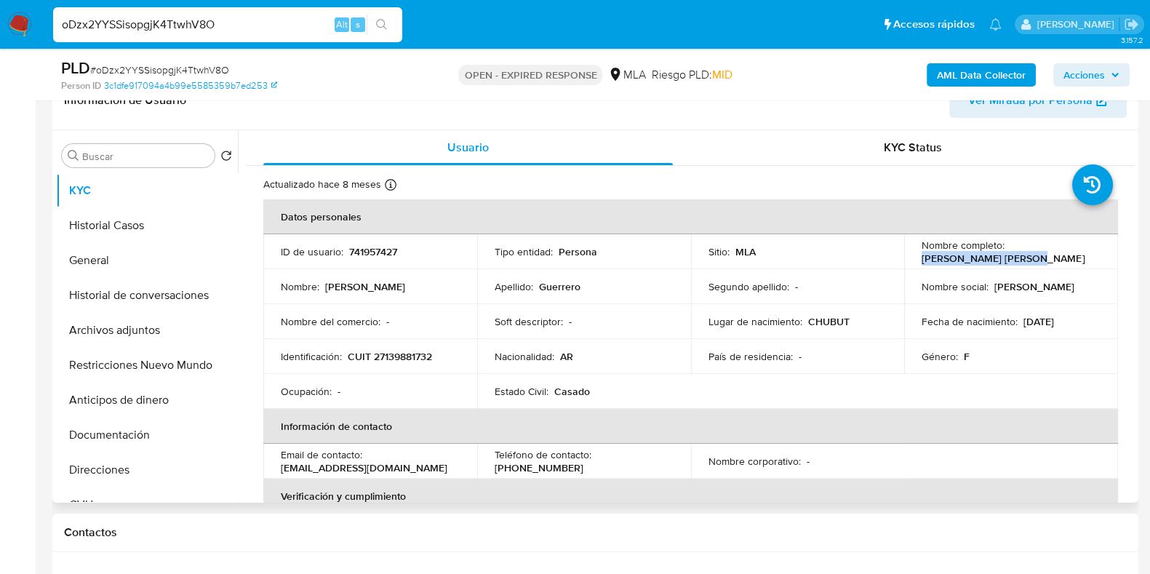
scroll to position [273, 0]
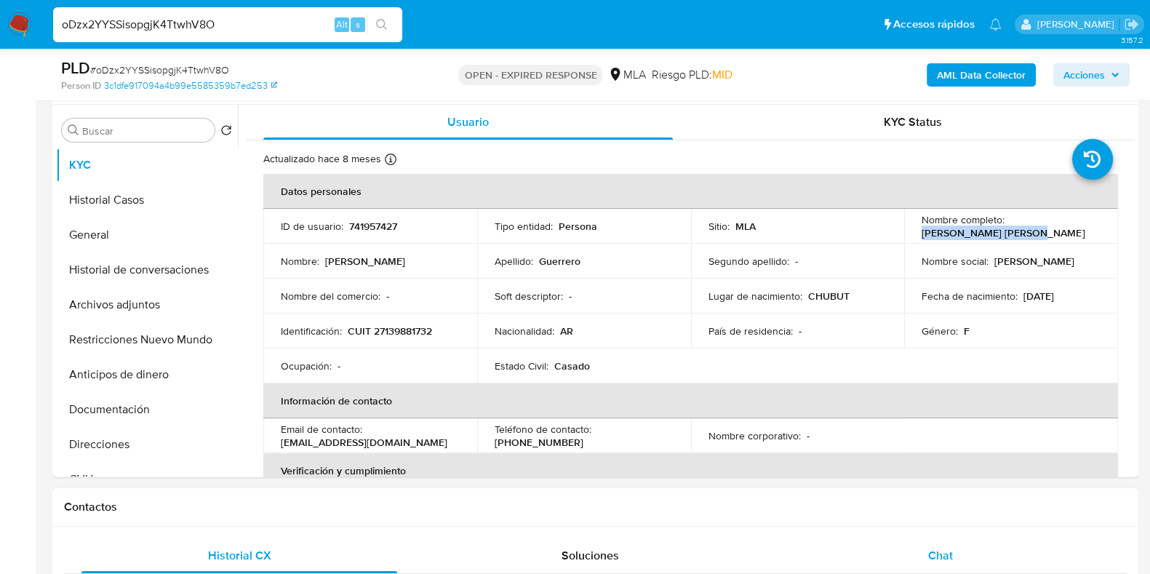
click at [940, 547] on span "Chat" at bounding box center [940, 555] width 25 height 17
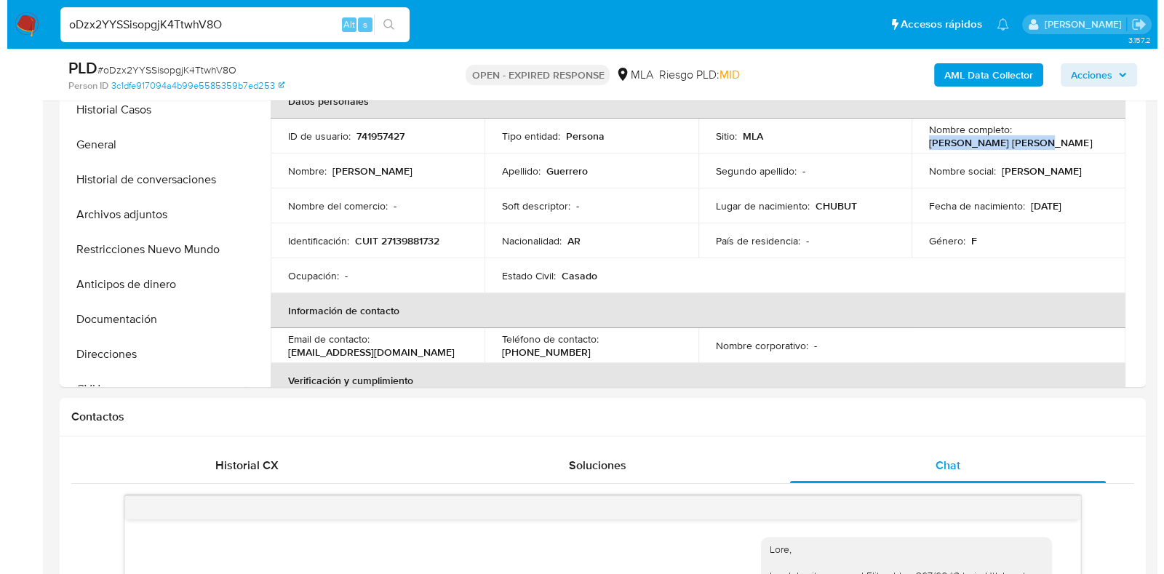
scroll to position [181, 0]
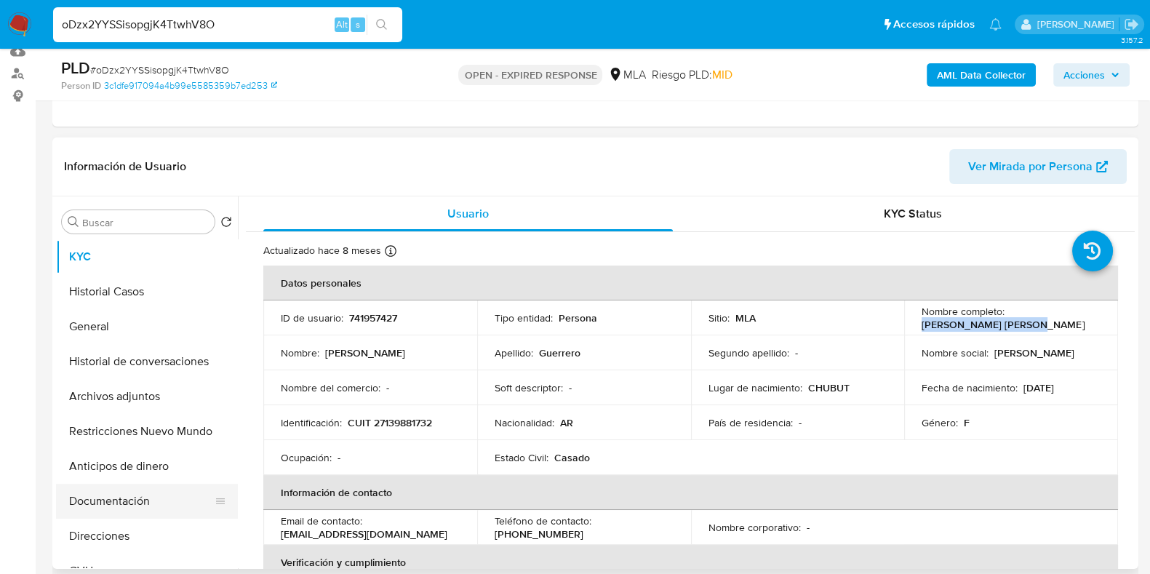
click at [80, 513] on button "Documentación" at bounding box center [141, 501] width 170 height 35
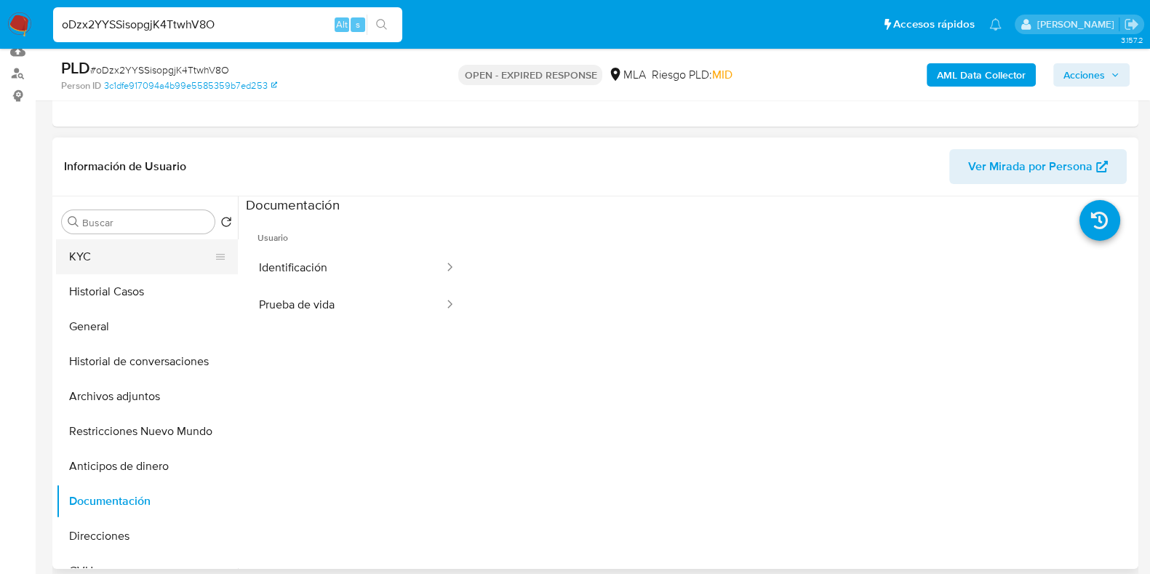
click at [126, 255] on button "KYC" at bounding box center [141, 256] width 170 height 35
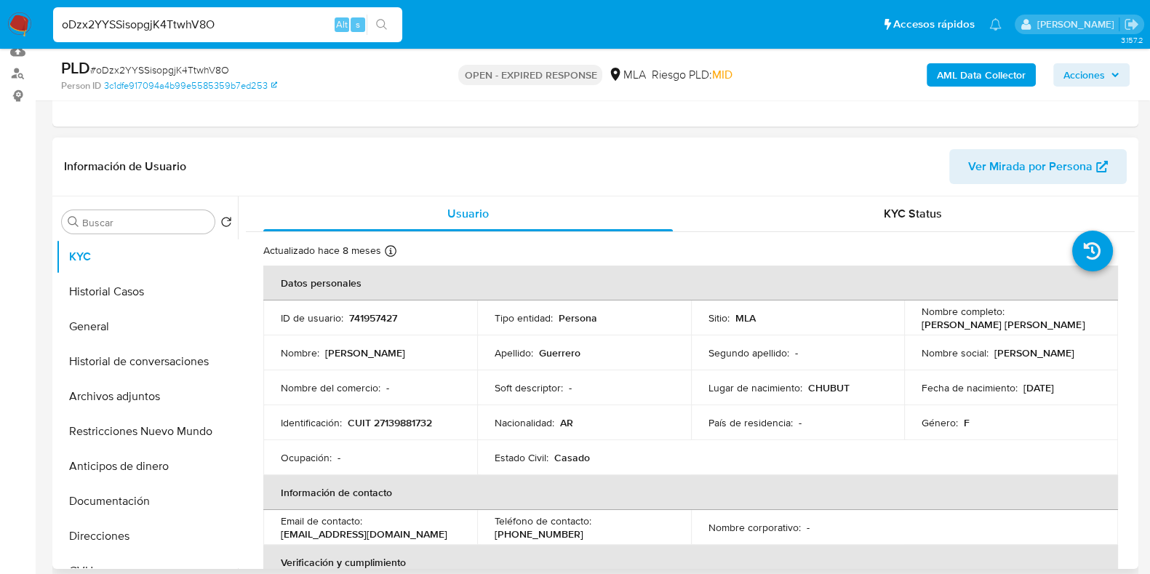
click at [372, 322] on p "741957427" at bounding box center [373, 317] width 48 height 13
copy p "741957427"
click at [936, 74] on button "AML Data Collector" at bounding box center [981, 74] width 109 height 23
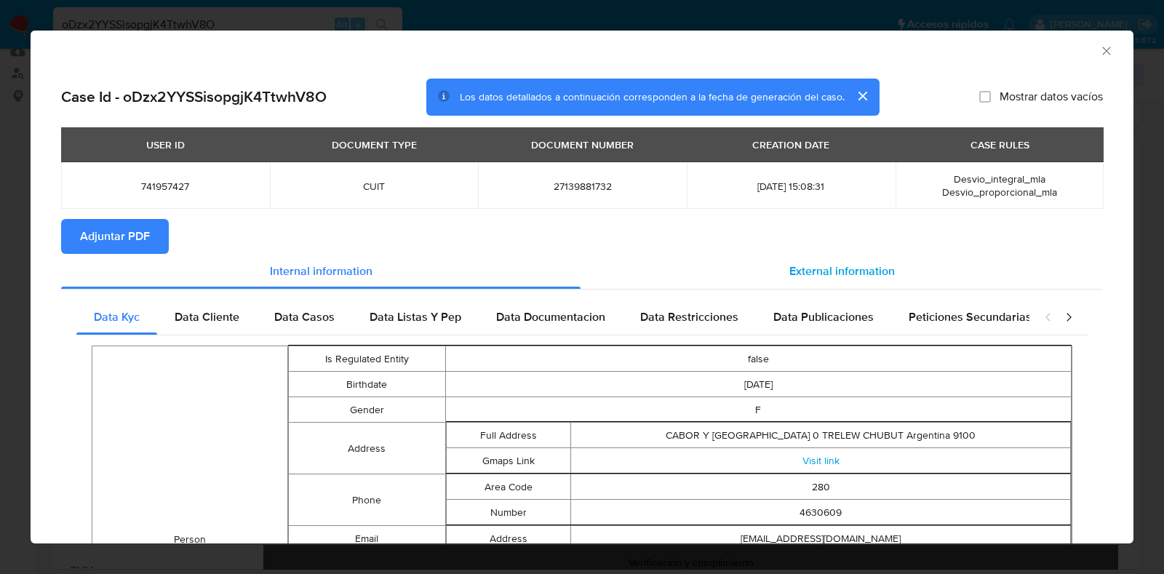
click at [611, 258] on div "External information" at bounding box center [841, 271] width 522 height 35
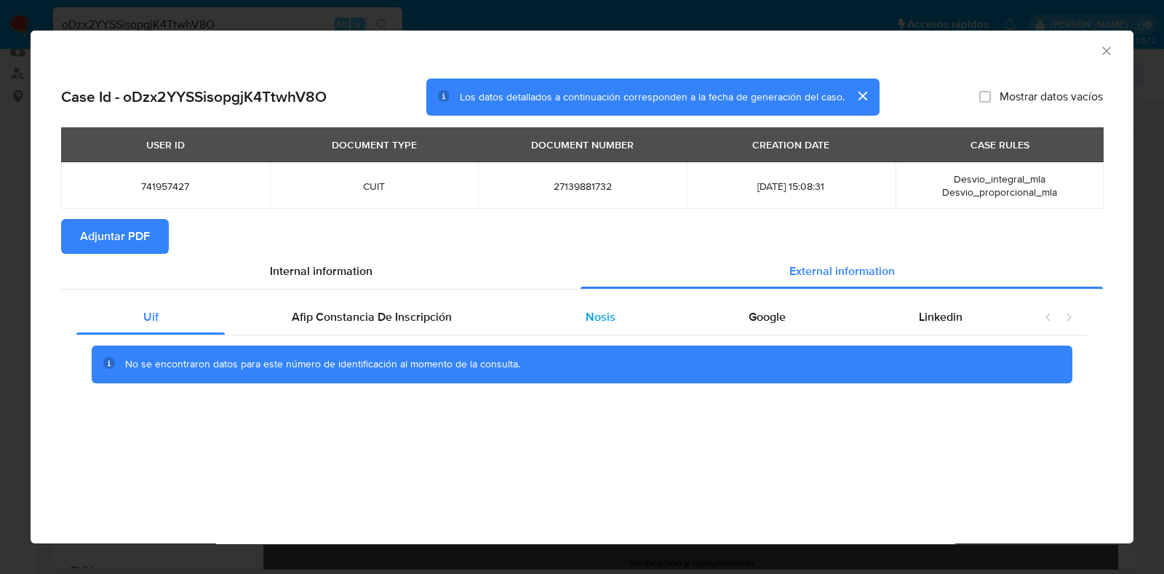
click at [615, 326] on div "Nosis" at bounding box center [600, 317] width 163 height 35
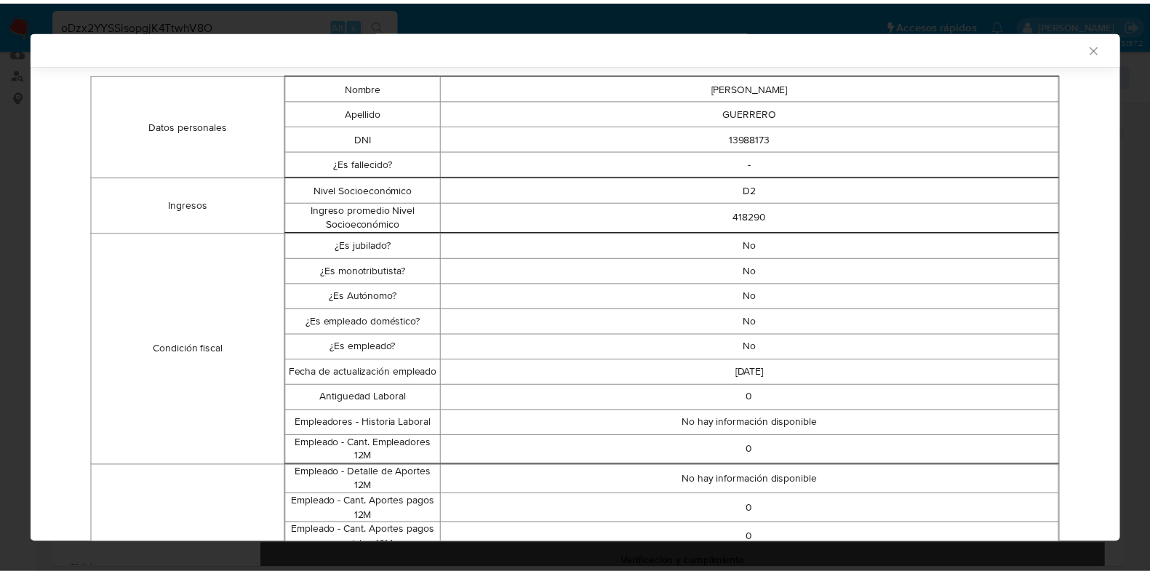
scroll to position [0, 0]
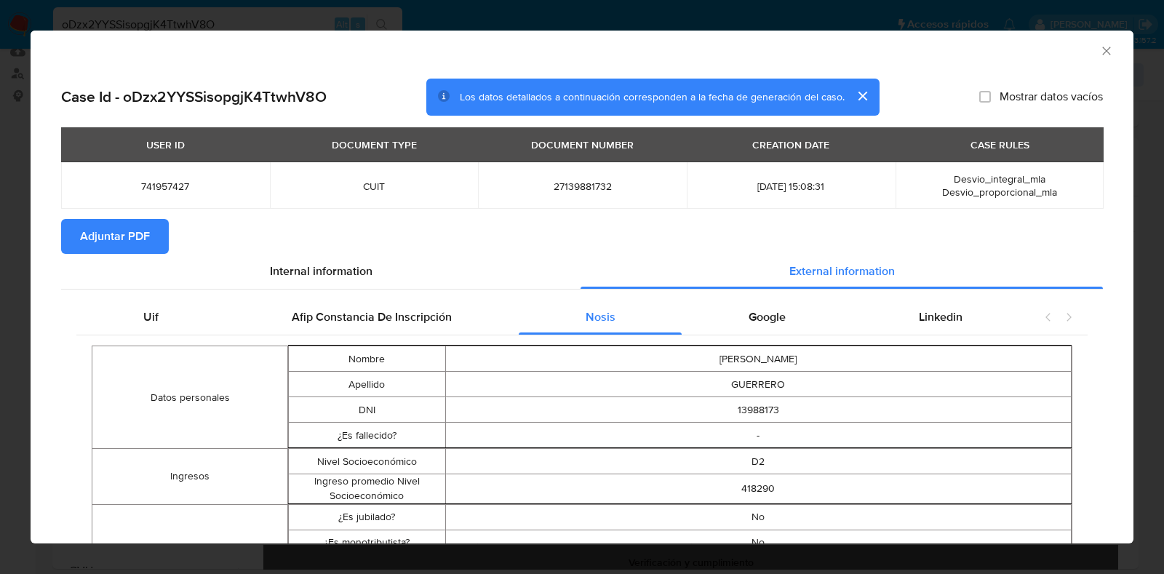
click at [113, 241] on span "Adjuntar PDF" at bounding box center [115, 236] width 70 height 32
click at [1099, 52] on icon "Cerrar ventana" at bounding box center [1106, 51] width 15 height 15
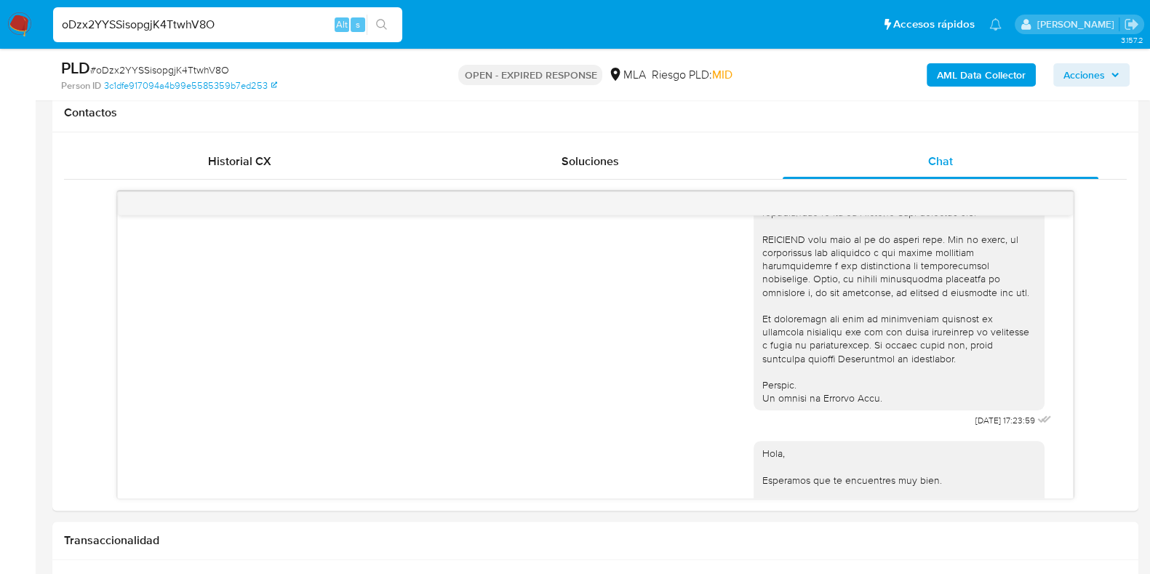
scroll to position [495, 0]
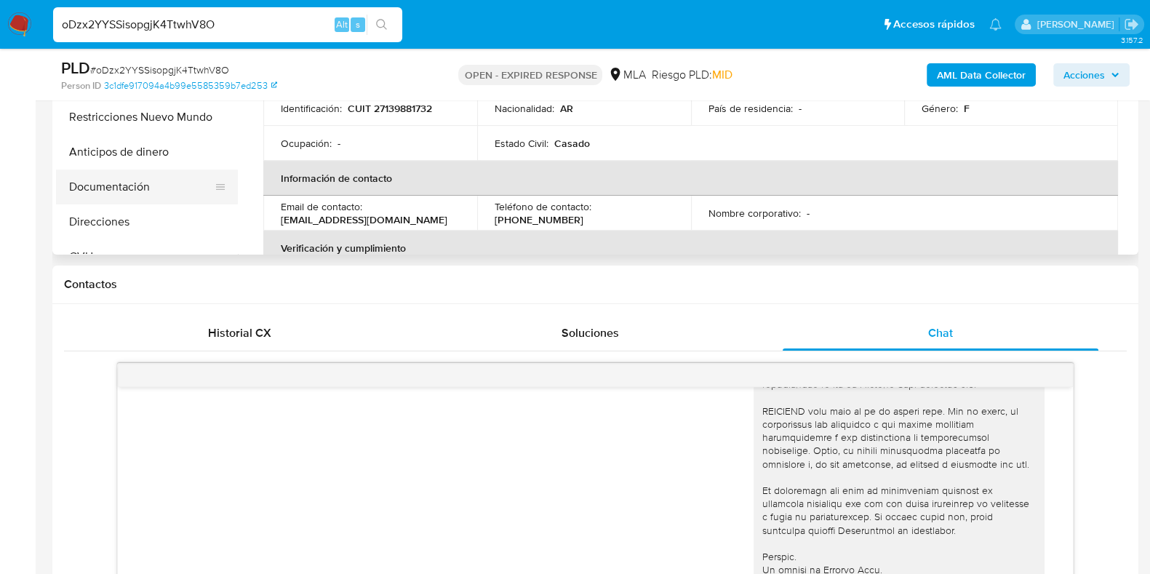
click at [91, 199] on button "Documentación" at bounding box center [141, 186] width 170 height 35
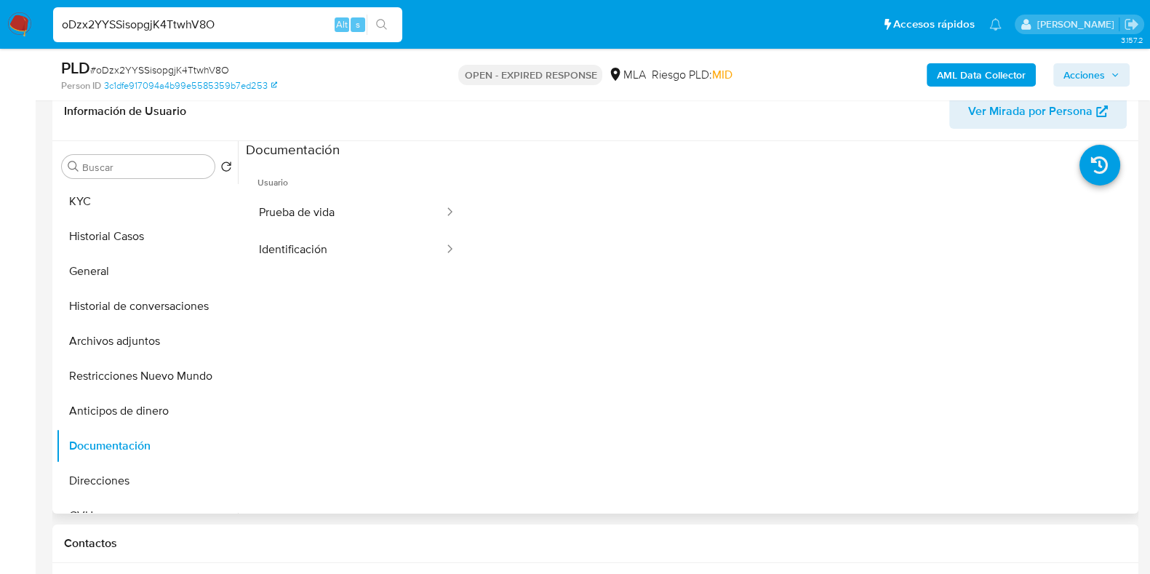
scroll to position [132, 0]
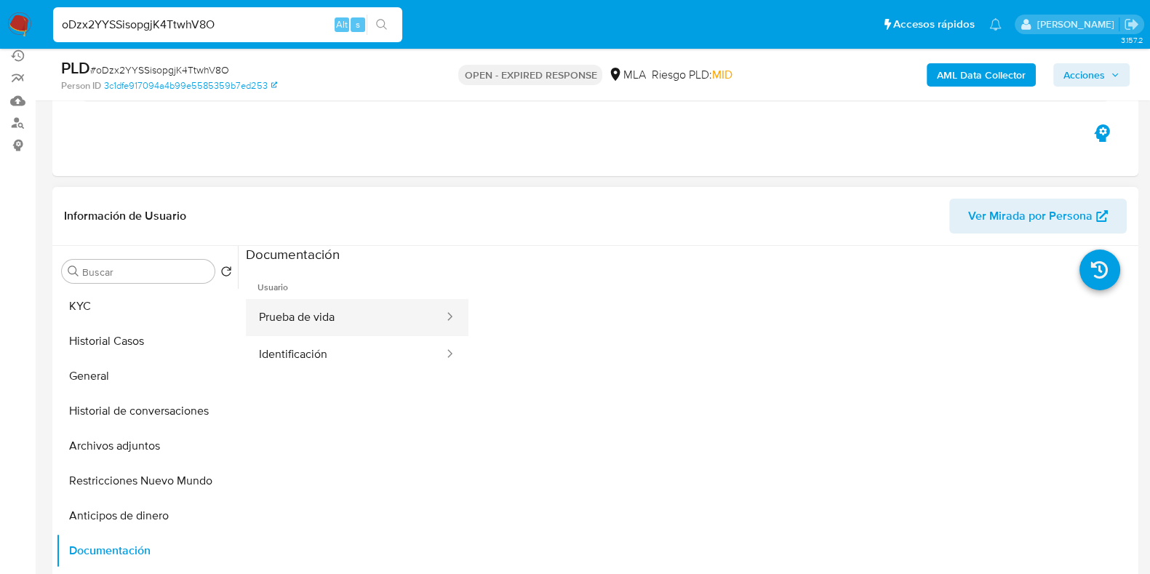
click at [312, 317] on button "Prueba de vida" at bounding box center [345, 317] width 199 height 37
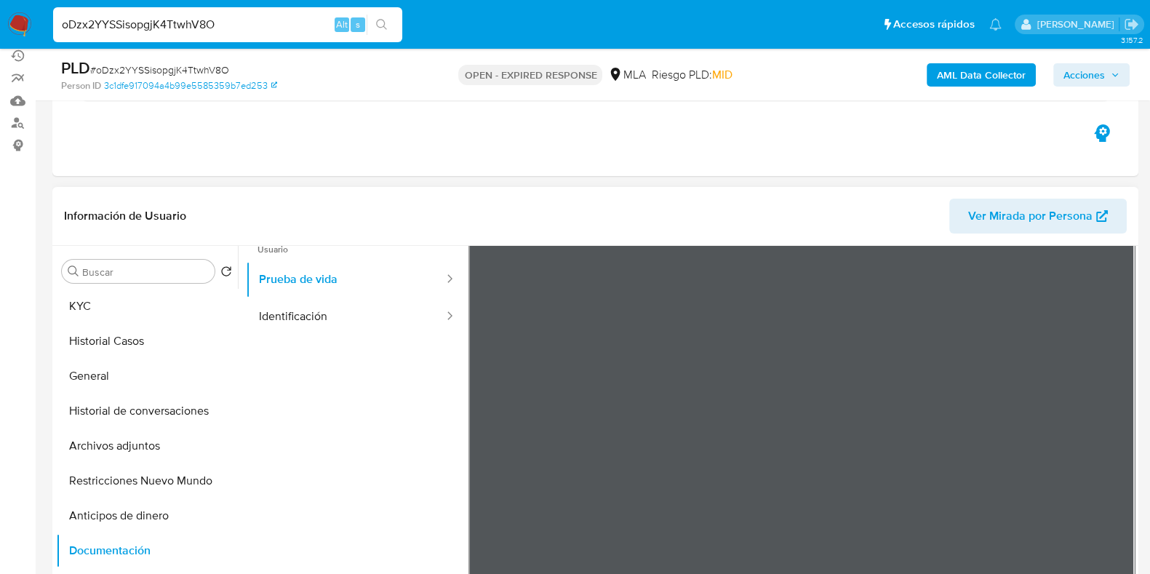
scroll to position [0, 0]
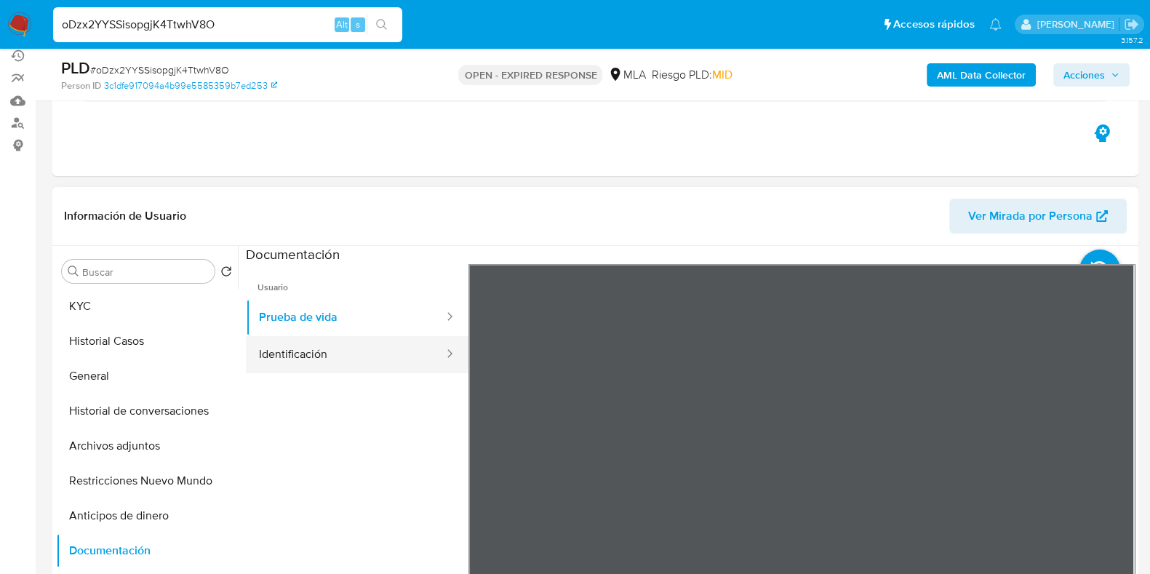
click at [316, 351] on button "Identificación" at bounding box center [345, 354] width 199 height 37
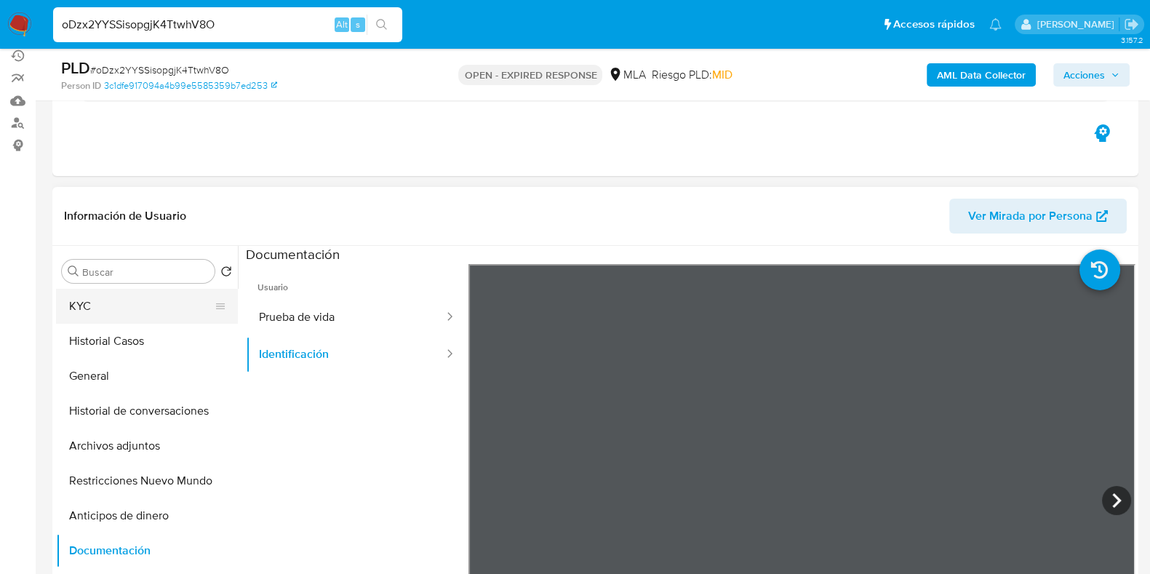
click at [178, 310] on button "KYC" at bounding box center [141, 306] width 170 height 35
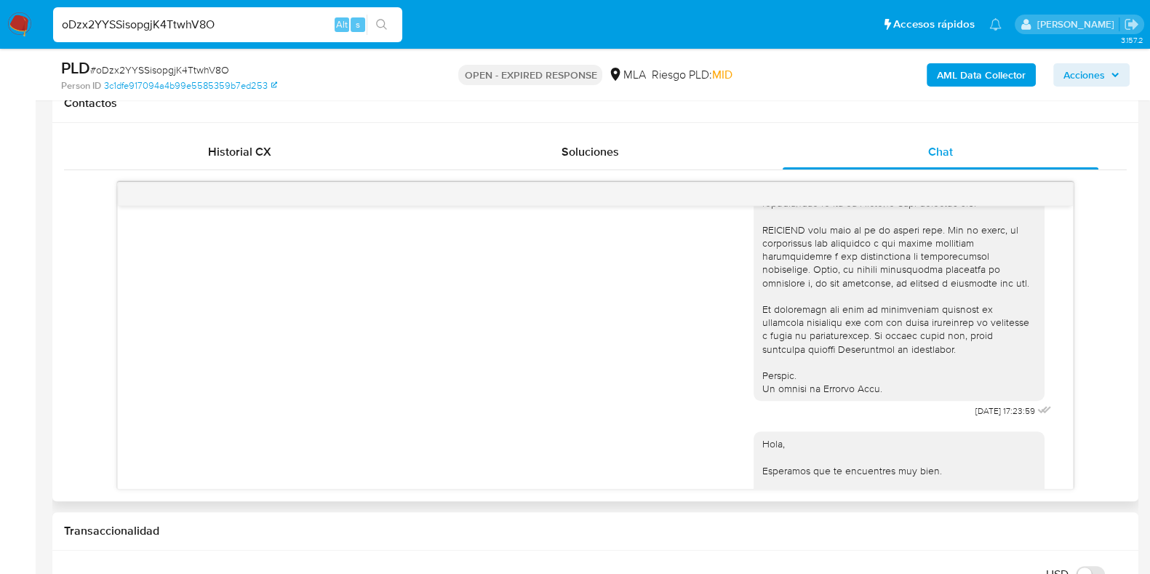
scroll to position [677, 0]
click at [198, 63] on span "# oDzx2YYSSisopgjK4TtwhV8O" at bounding box center [159, 70] width 139 height 15
copy span "oDzx2YYSSisopgjK4TtwhV8O"
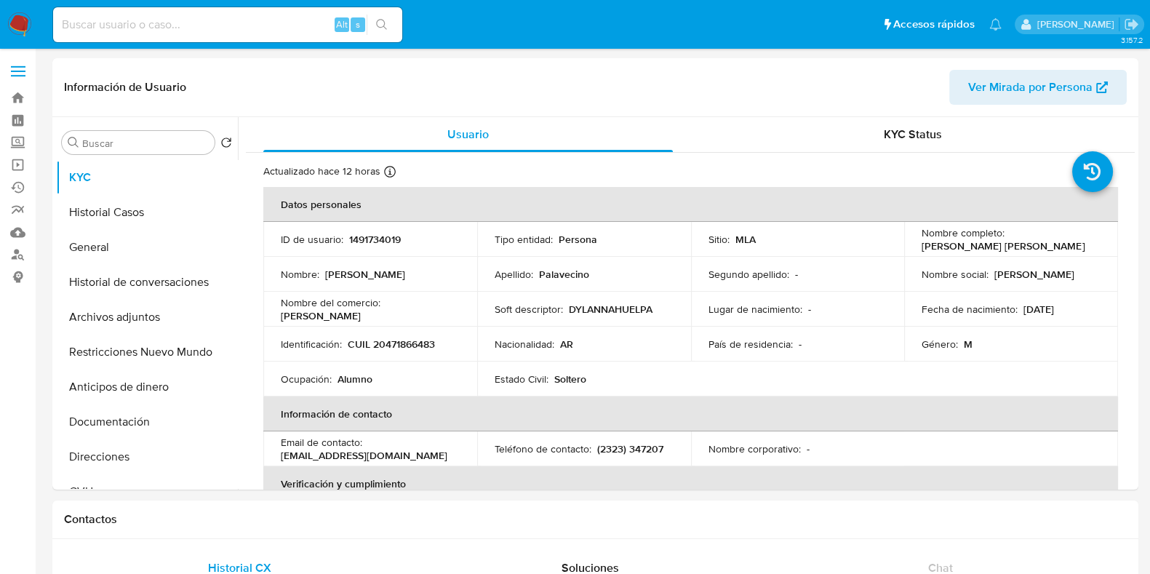
select select "10"
click at [114, 438] on button "Documentación" at bounding box center [141, 421] width 170 height 35
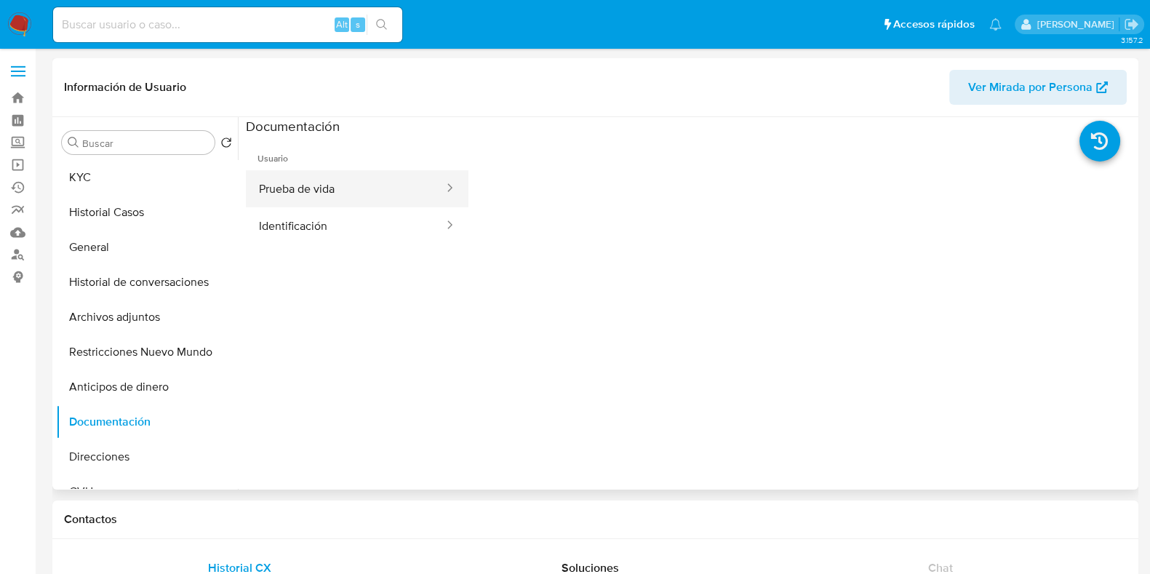
click at [316, 180] on button "Prueba de vida" at bounding box center [345, 188] width 199 height 37
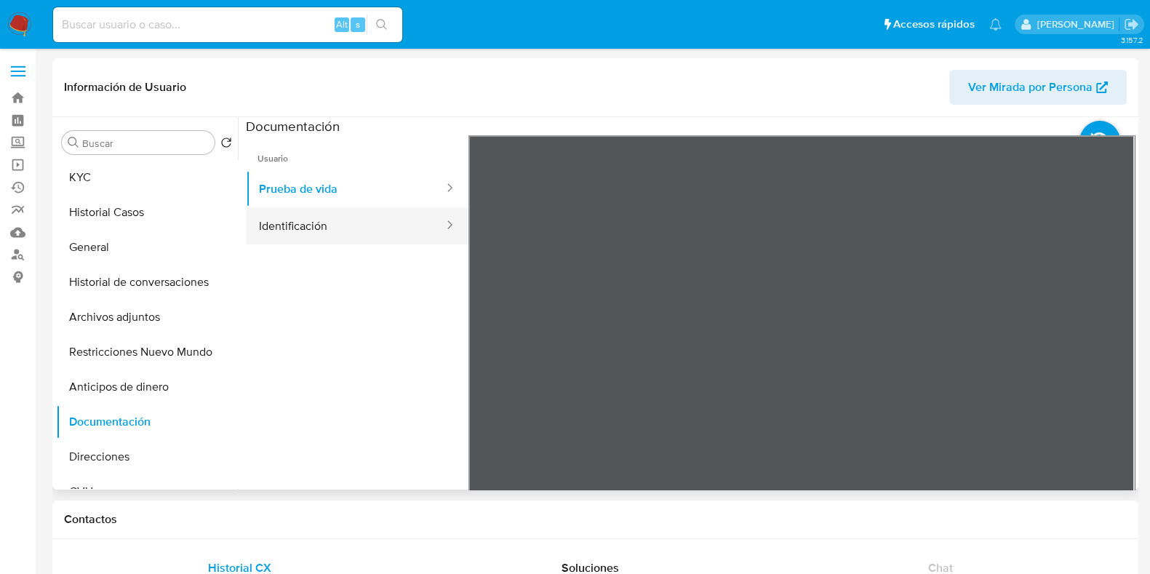
click at [324, 231] on button "Identificación" at bounding box center [345, 225] width 199 height 37
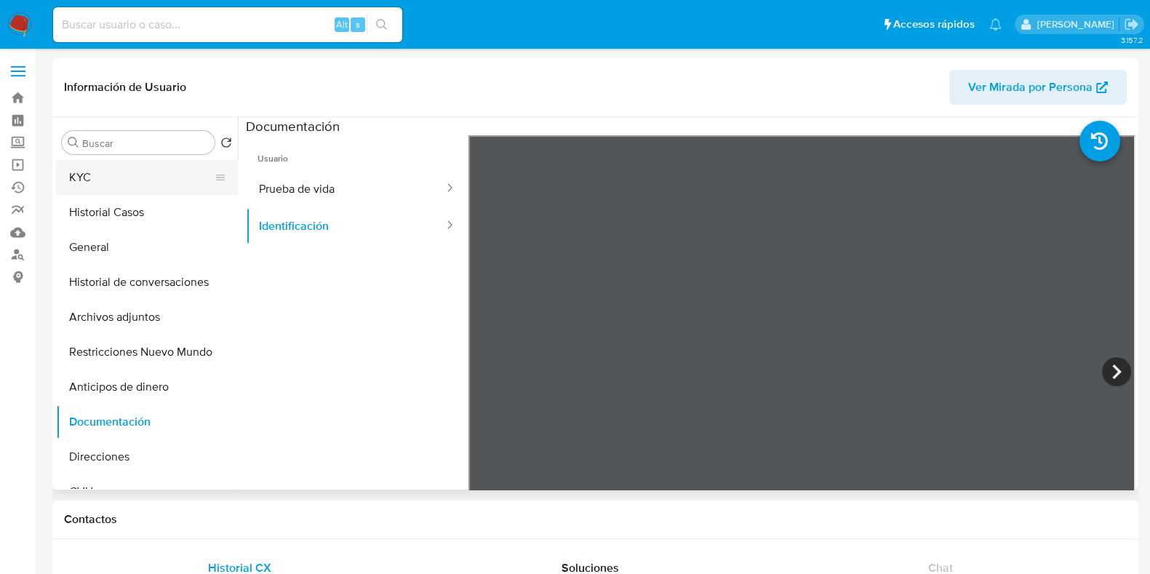
click at [111, 169] on button "KYC" at bounding box center [141, 177] width 170 height 35
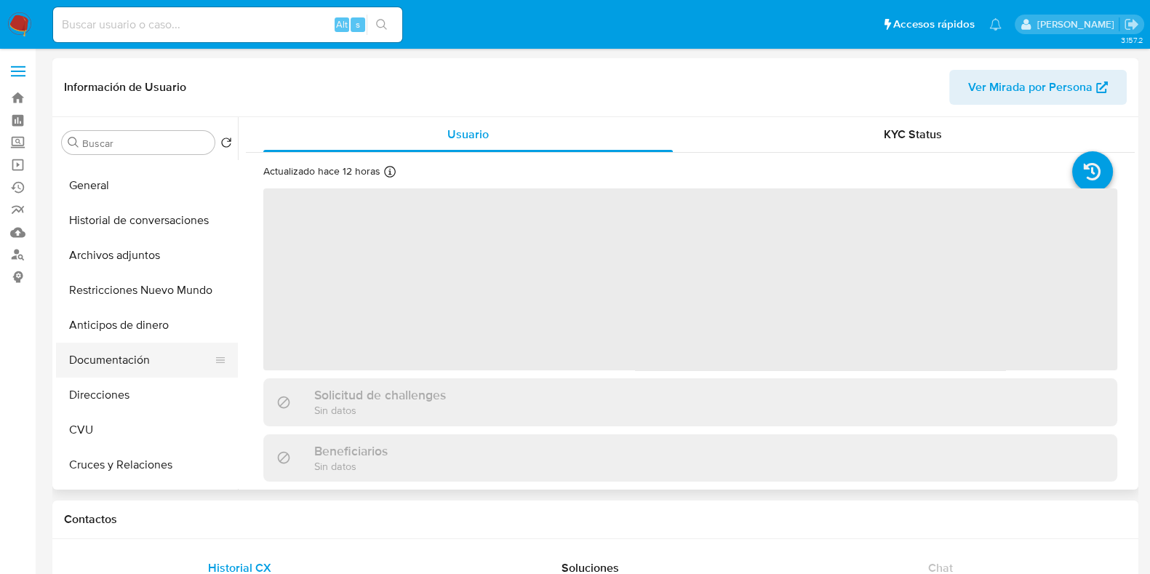
scroll to position [90, 0]
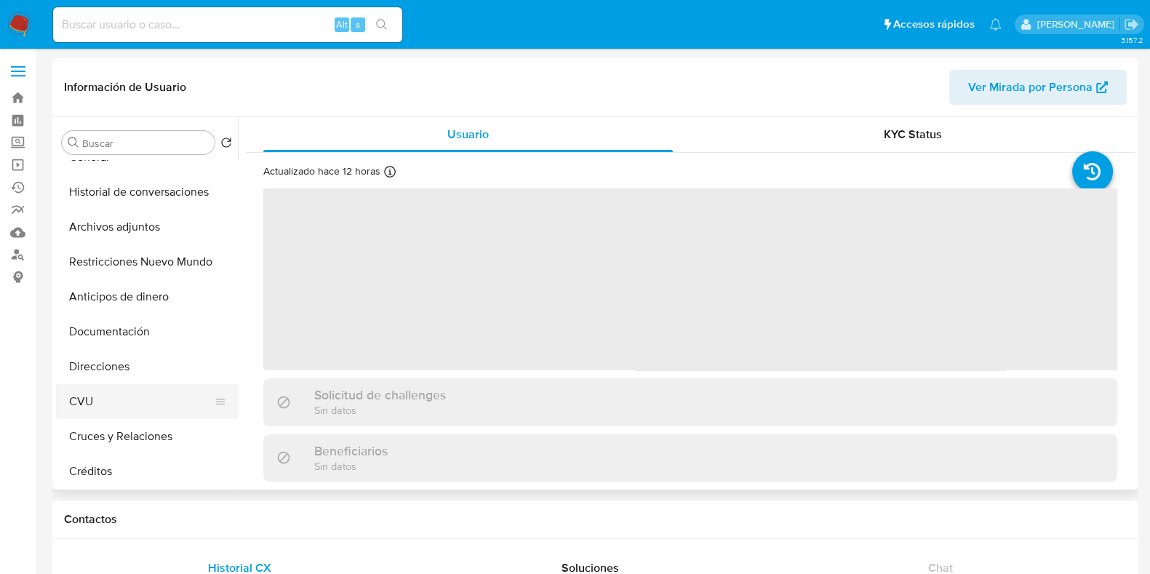
click at [119, 404] on button "CVU" at bounding box center [141, 401] width 170 height 35
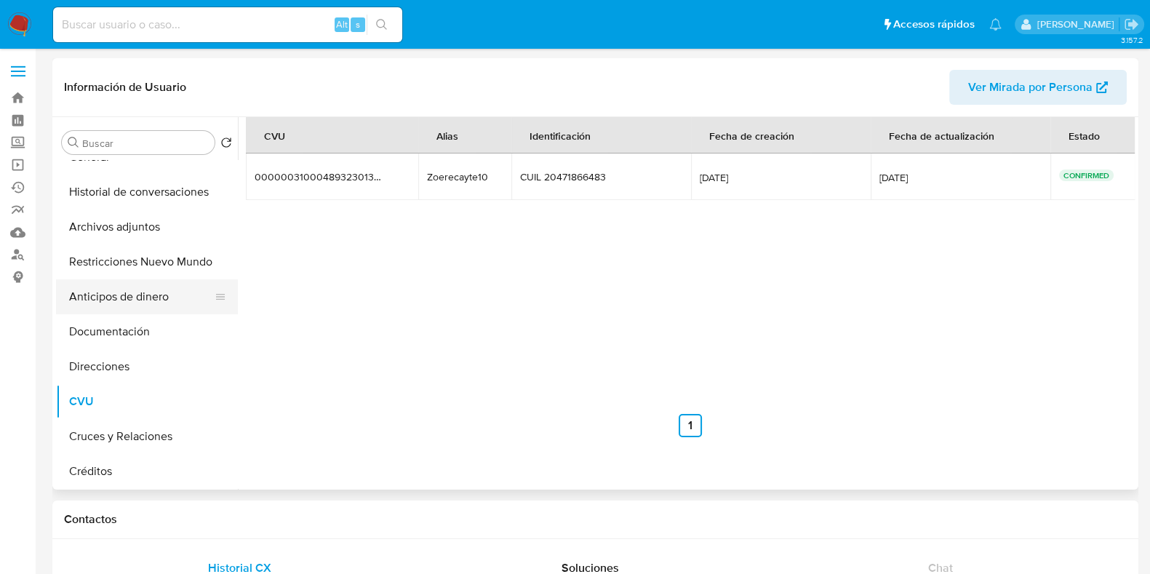
scroll to position [0, 0]
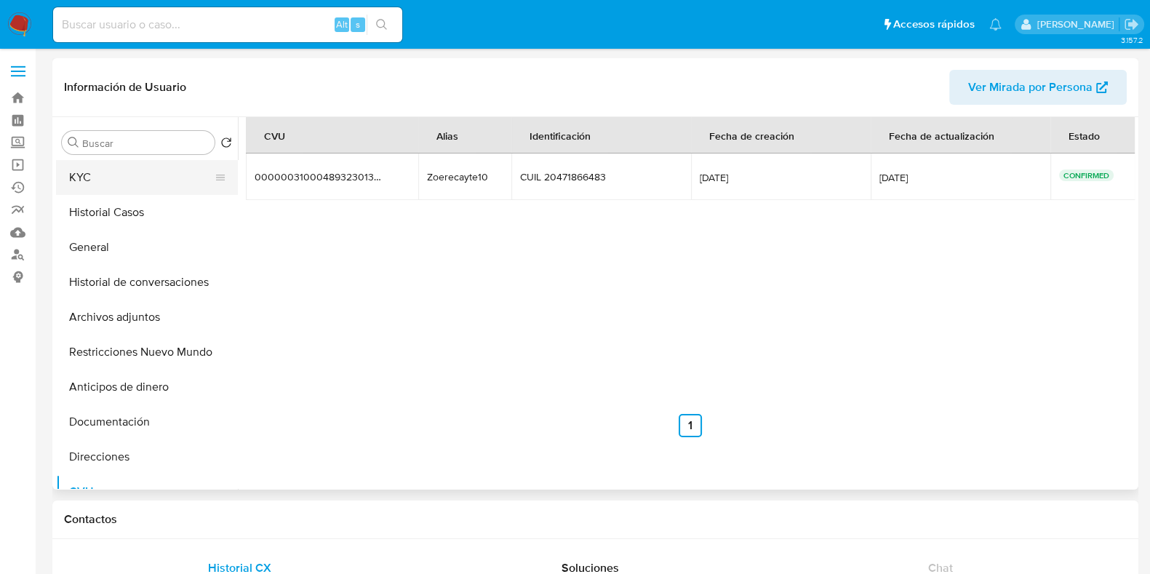
click at [96, 173] on button "KYC" at bounding box center [141, 177] width 170 height 35
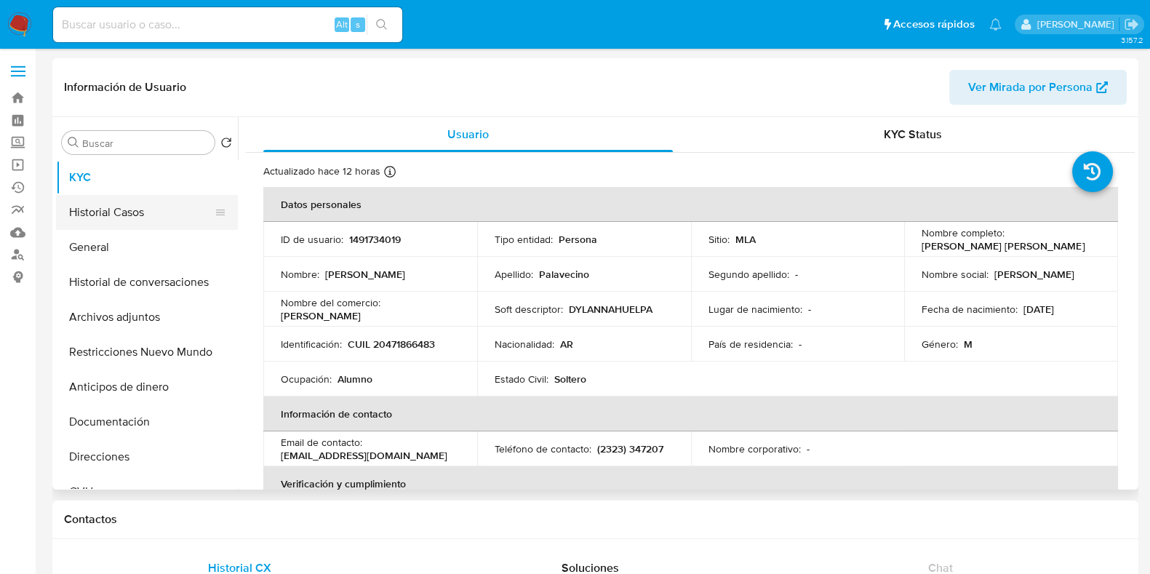
click at [135, 213] on button "Historial Casos" at bounding box center [141, 212] width 170 height 35
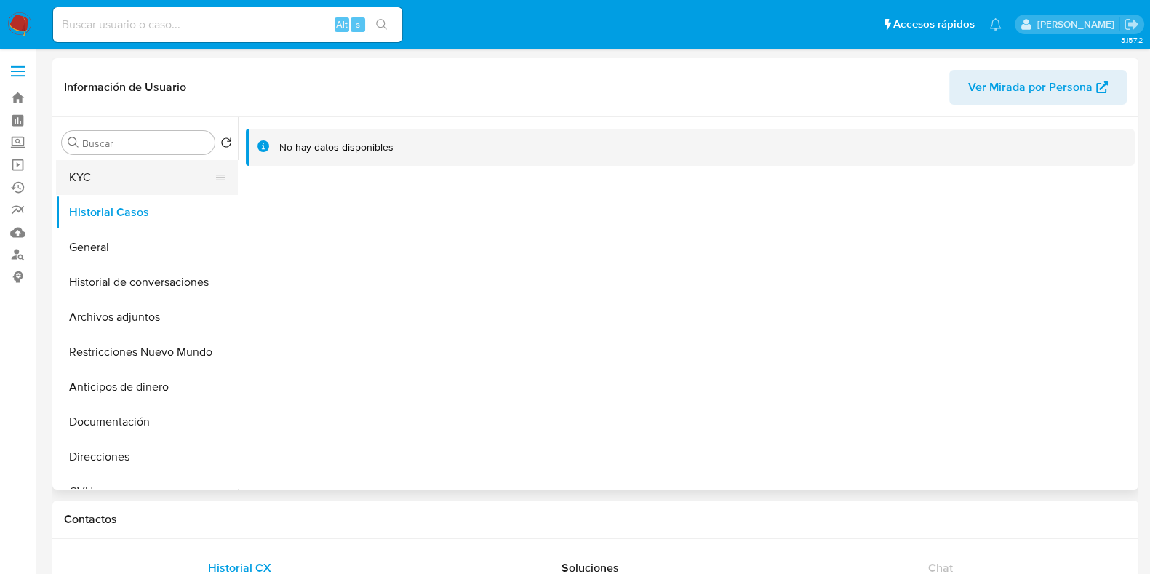
click at [132, 188] on button "KYC" at bounding box center [141, 177] width 170 height 35
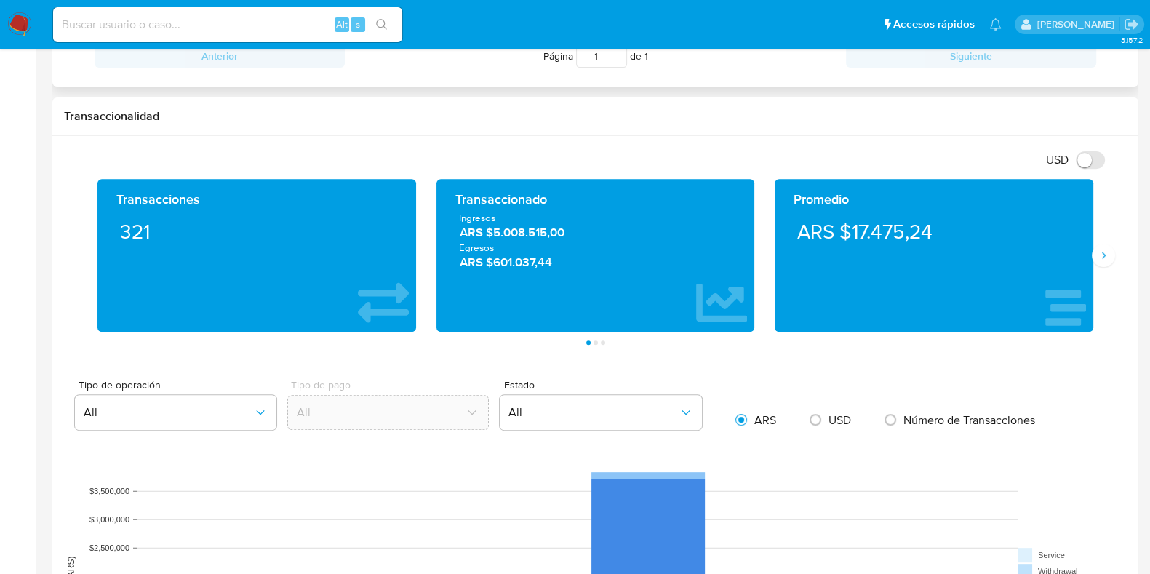
scroll to position [727, 0]
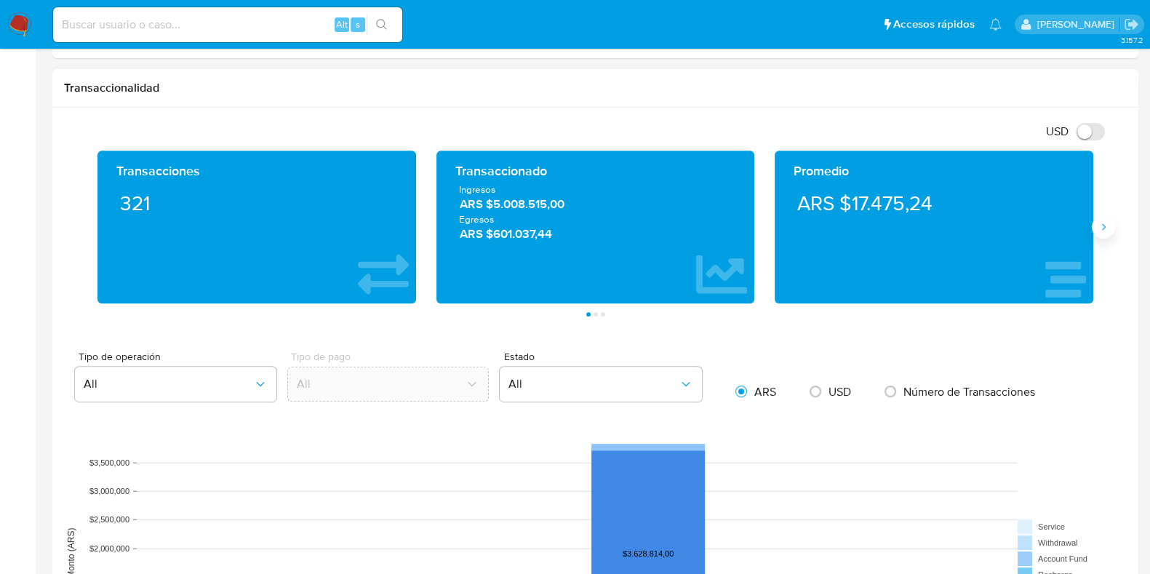
click at [1095, 230] on button "Siguiente" at bounding box center [1103, 226] width 23 height 23
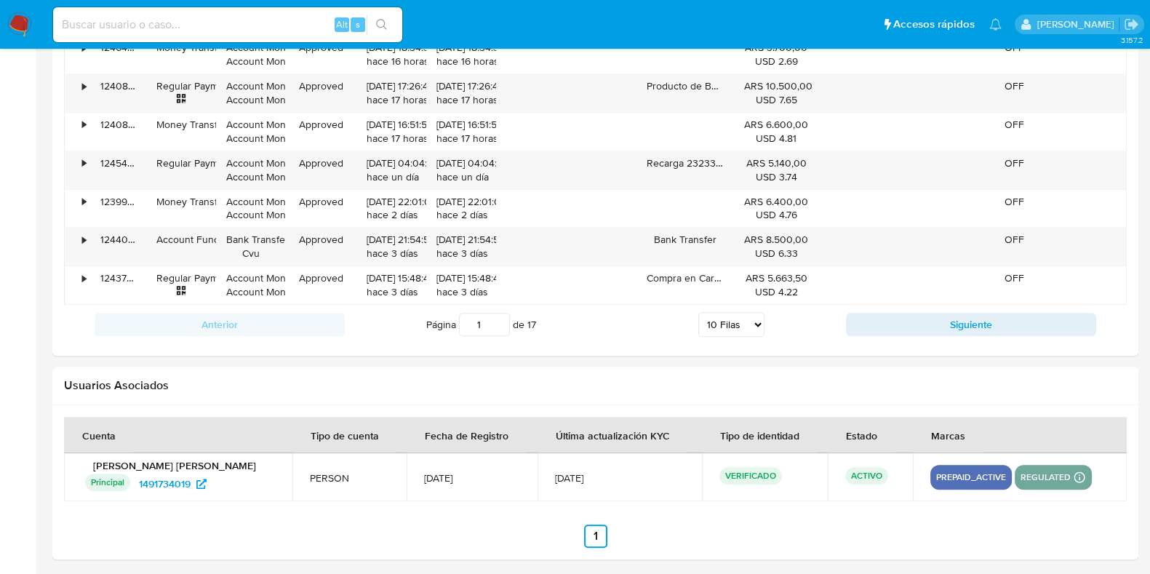
scroll to position [1647, 0]
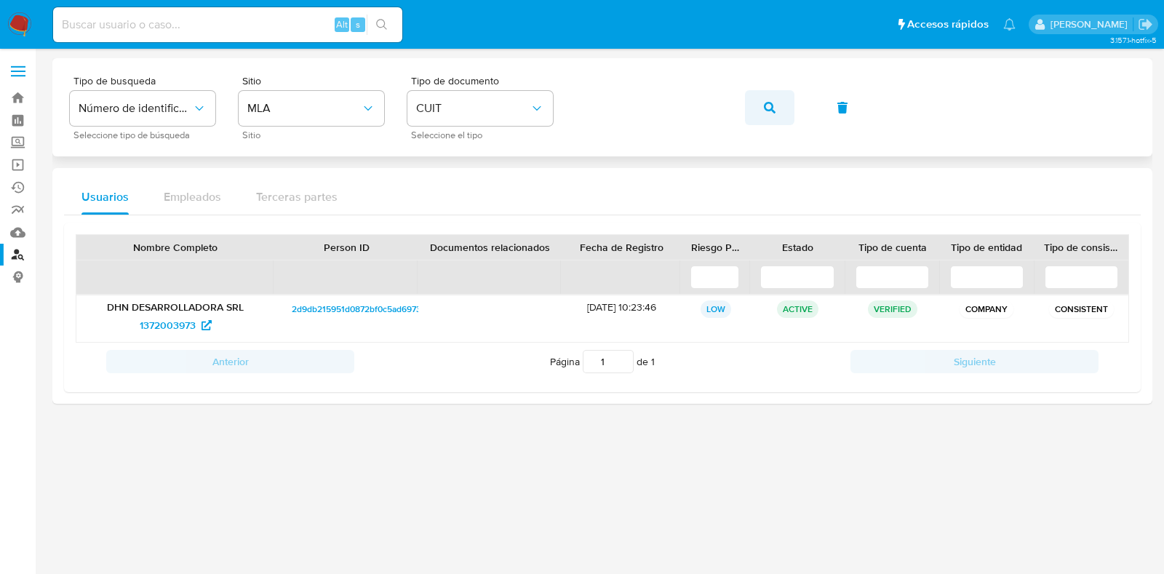
click at [775, 108] on button "button" at bounding box center [769, 107] width 49 height 35
click at [184, 321] on span "1140053508" at bounding box center [168, 324] width 56 height 23
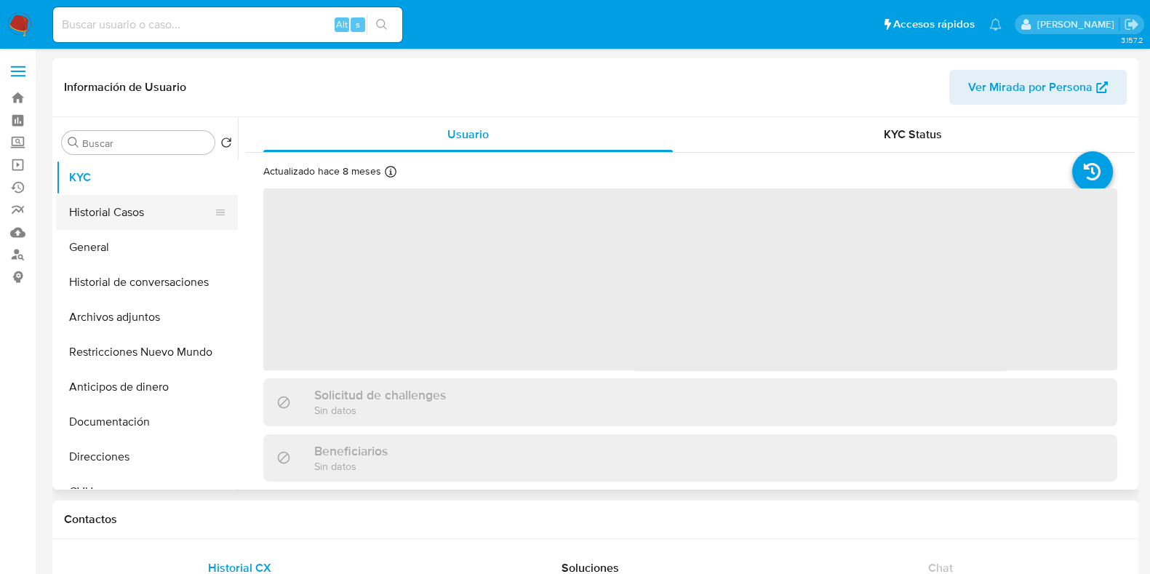
click at [108, 217] on button "Historial Casos" at bounding box center [141, 212] width 170 height 35
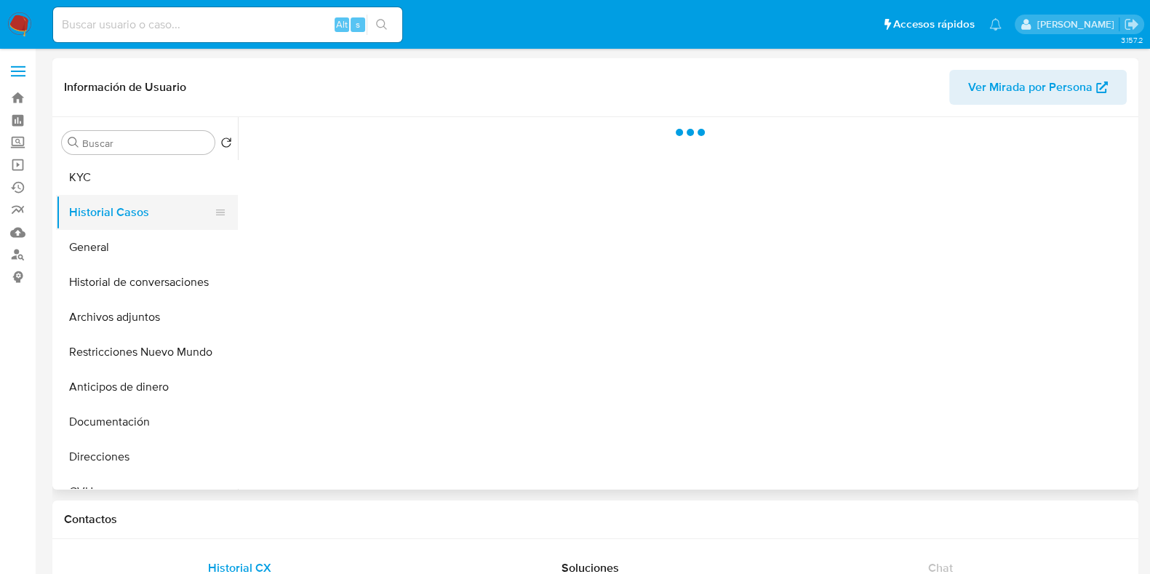
select select "10"
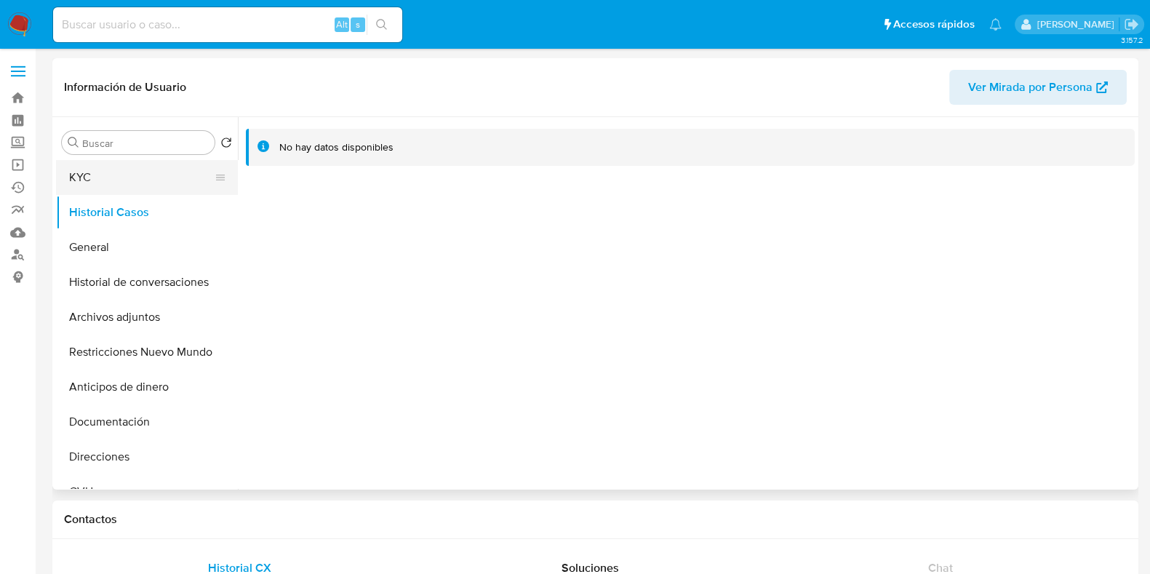
click at [108, 185] on button "KYC" at bounding box center [141, 177] width 170 height 35
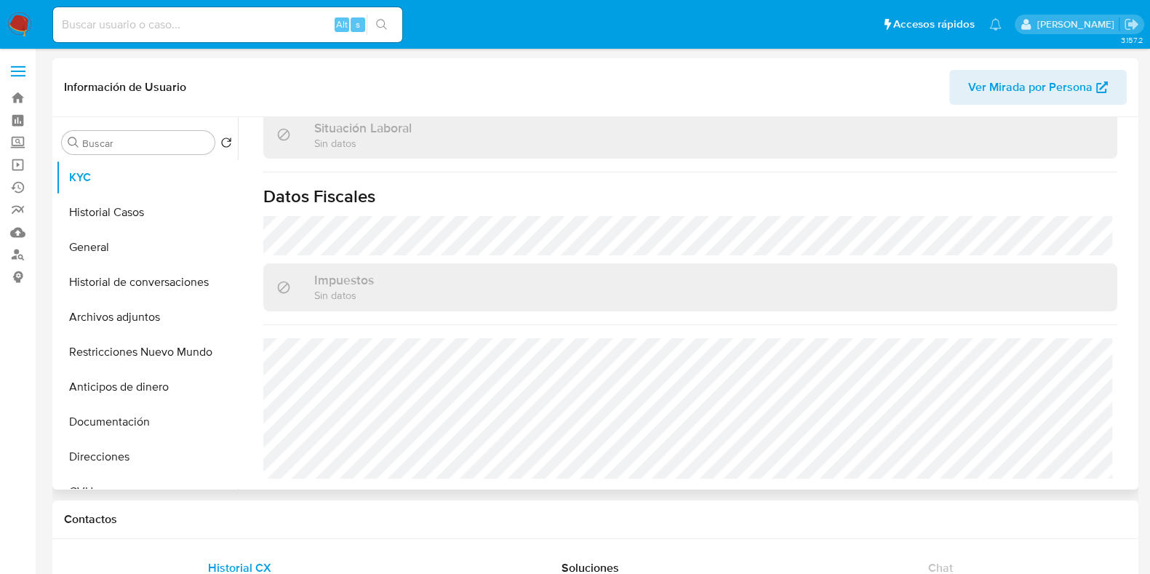
scroll to position [181, 0]
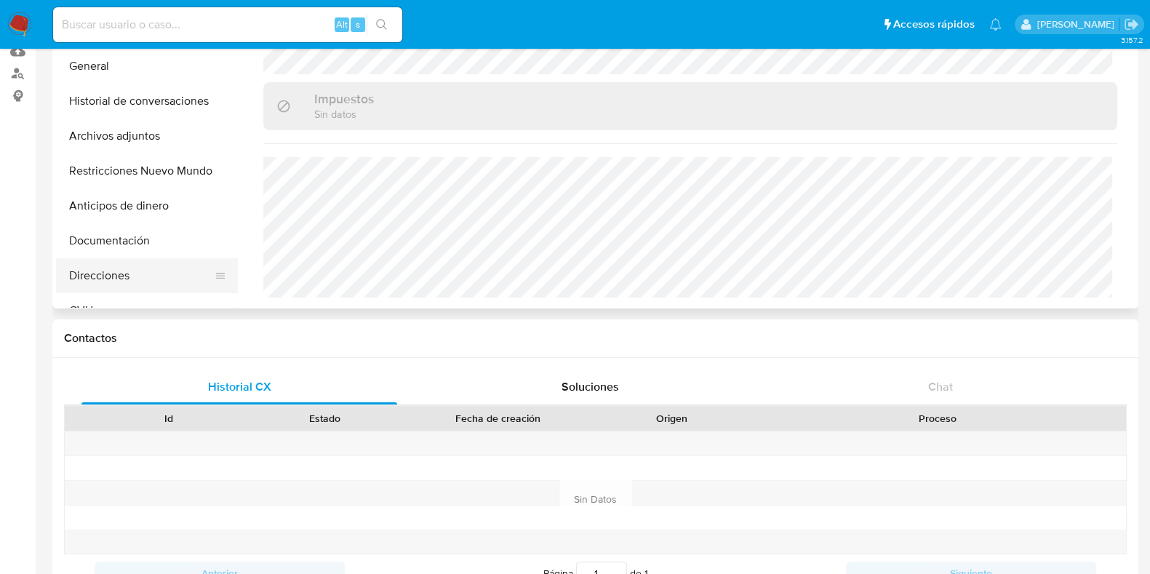
click at [103, 265] on button "Direcciones" at bounding box center [141, 275] width 170 height 35
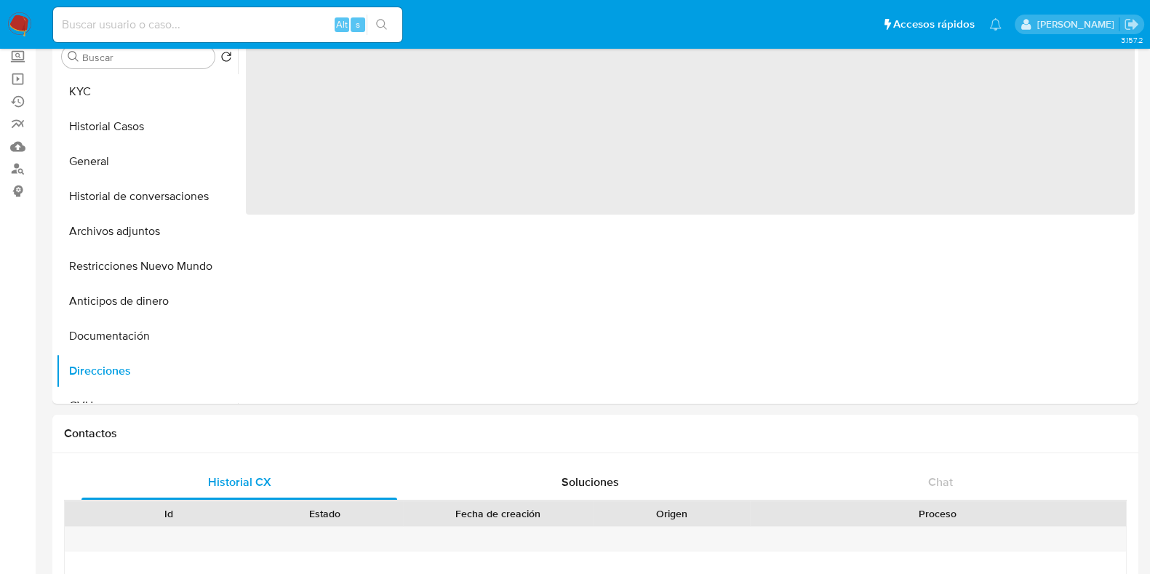
scroll to position [0, 0]
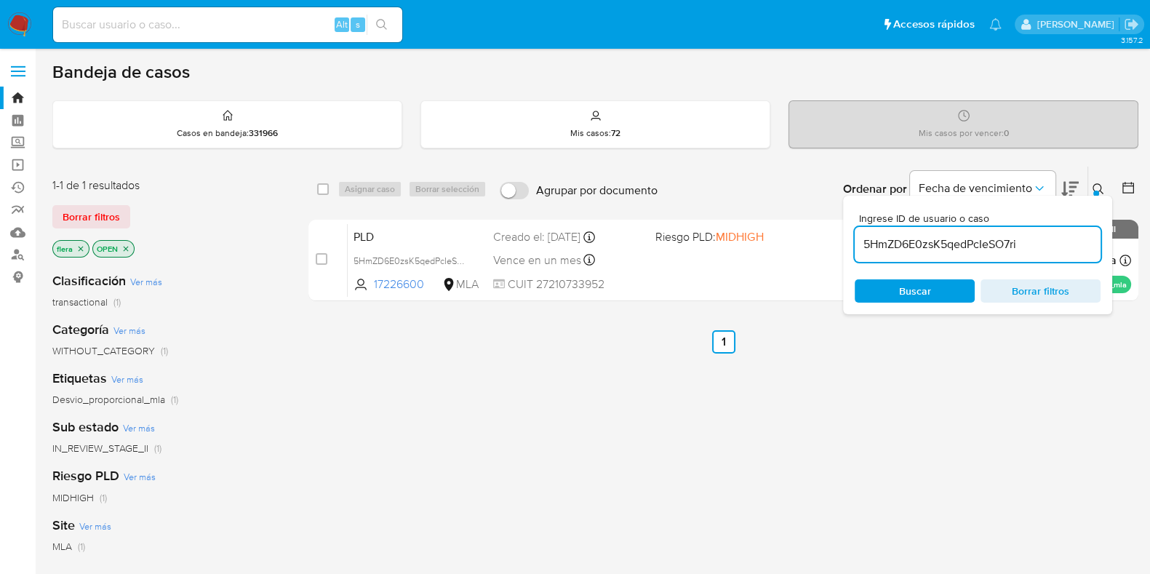
click at [962, 241] on input "5HmZD6E0zsK5qedPcIeSO7ri" at bounding box center [978, 244] width 246 height 19
paste input "oDzx2YYSSisopgjK4TtwhV8O"
type input "oDzx2YYSSisopgjK4TtwhV8O"
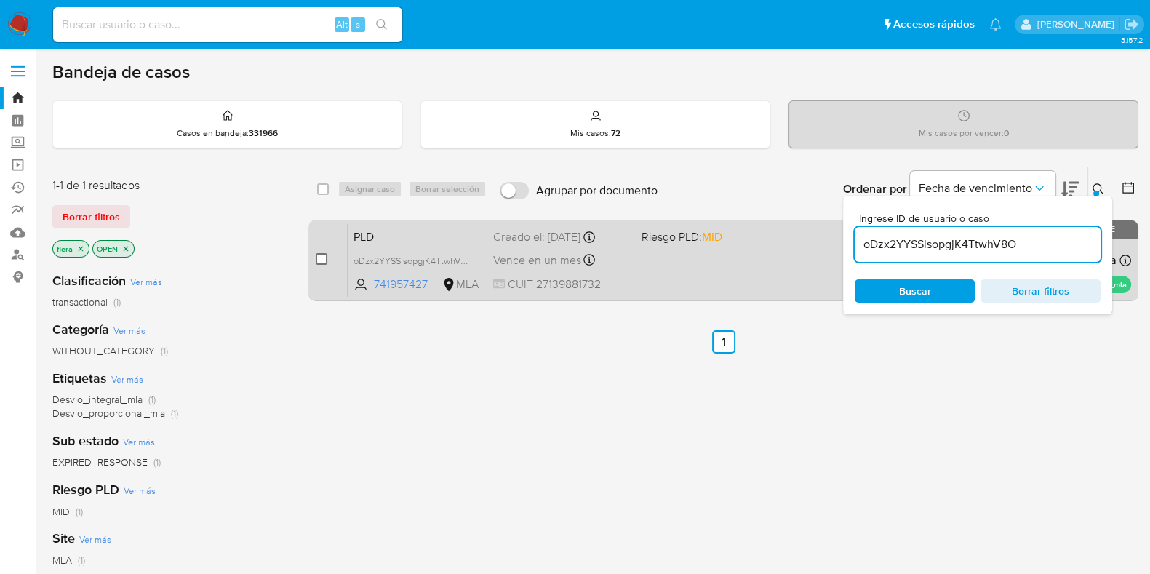
click at [321, 258] on input "checkbox" at bounding box center [322, 259] width 12 height 12
checkbox input "true"
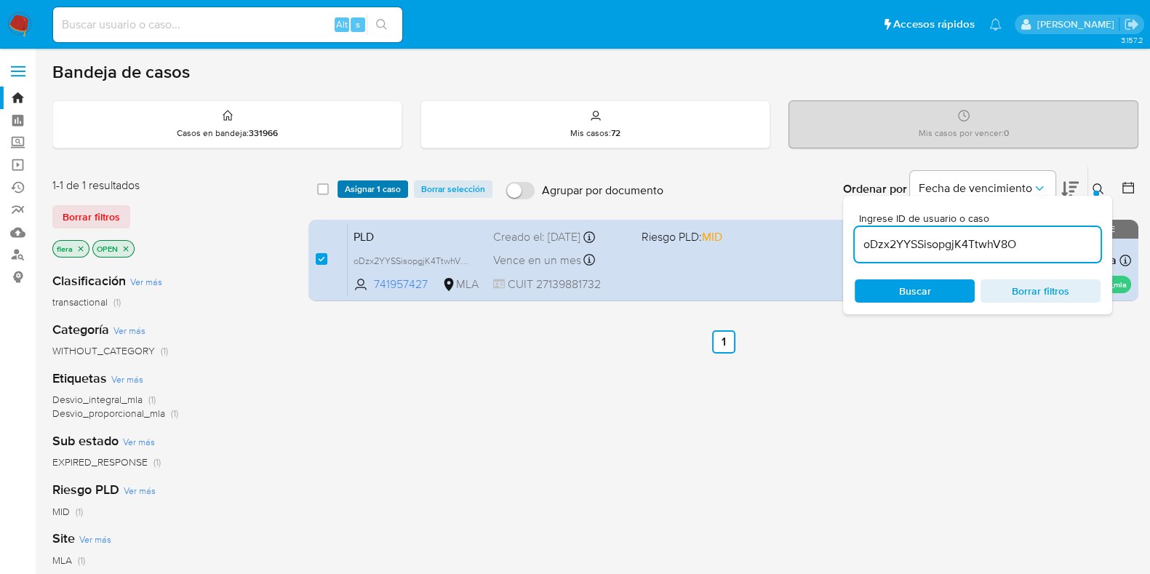
click at [360, 188] on span "Asignar 1 caso" at bounding box center [373, 189] width 56 height 15
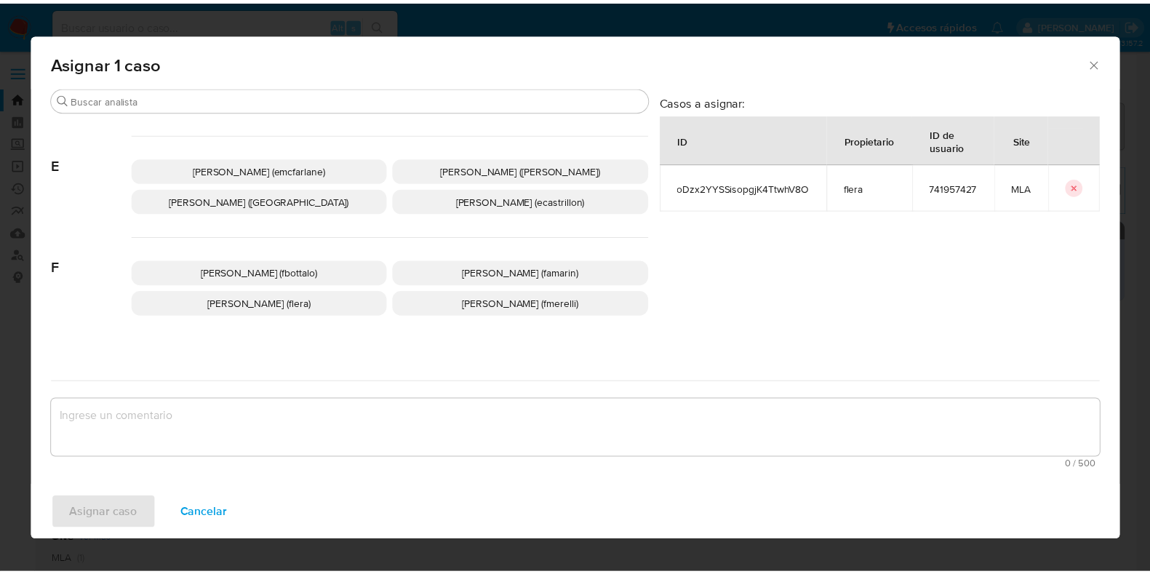
scroll to position [181, 0]
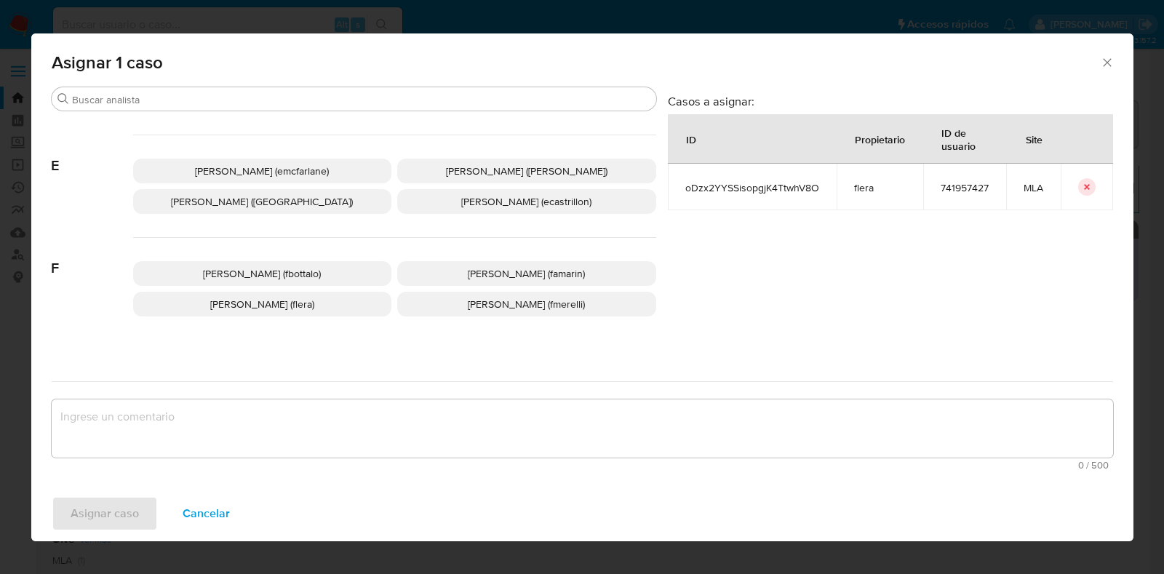
click at [239, 307] on span "Florencia Cecilia Lera (flera)" at bounding box center [262, 304] width 104 height 15
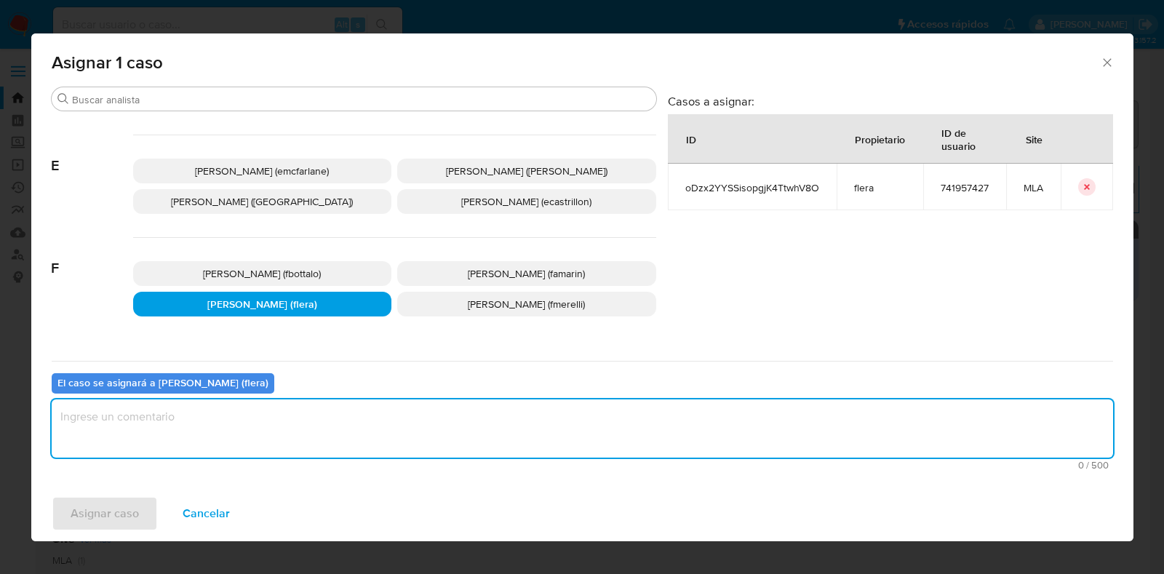
click at [210, 433] on textarea "assign-modal" at bounding box center [582, 428] width 1061 height 58
click at [113, 516] on span "Asignar caso" at bounding box center [105, 513] width 68 height 32
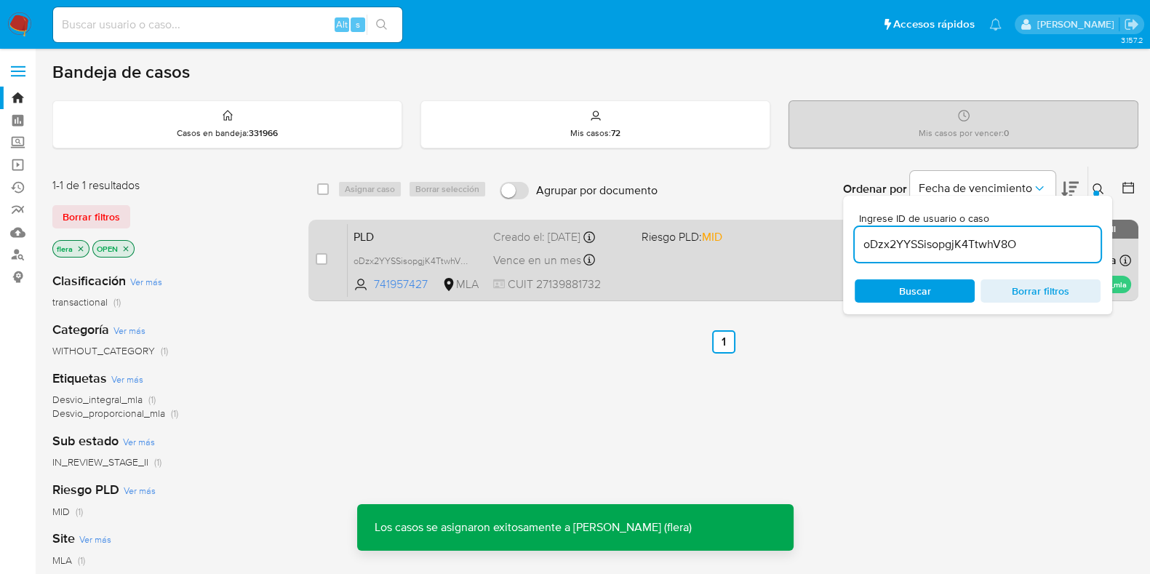
click at [396, 220] on div "case-item-checkbox No es posible asignar el caso PLD oDzx2YYSSisopgjK4TtwhV8O 7…" at bounding box center [723, 260] width 830 height 81
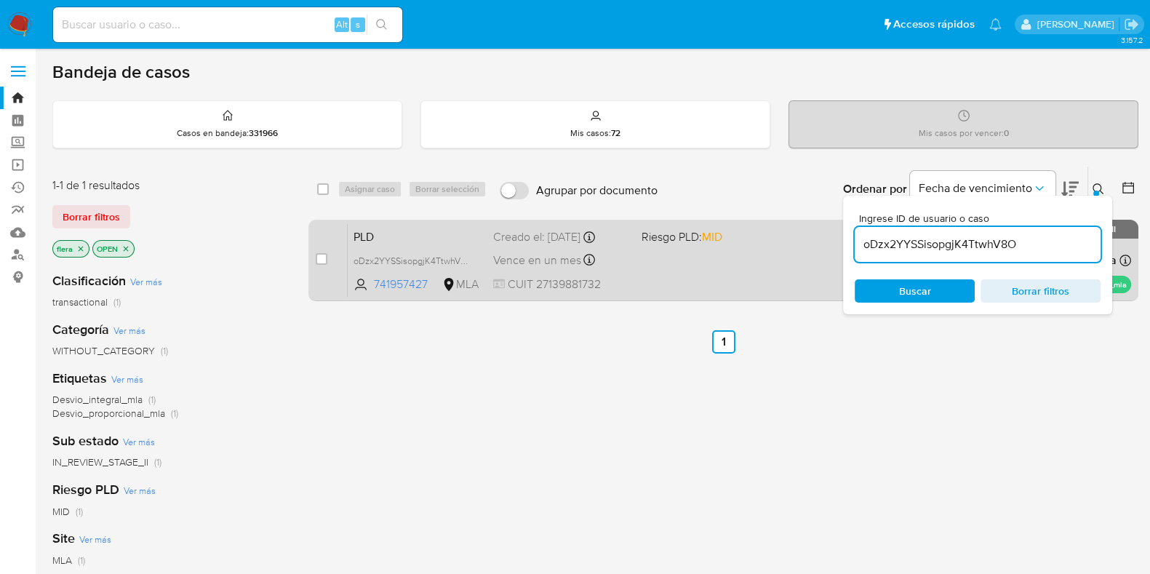
click at [420, 241] on span "PLD" at bounding box center [417, 235] width 128 height 19
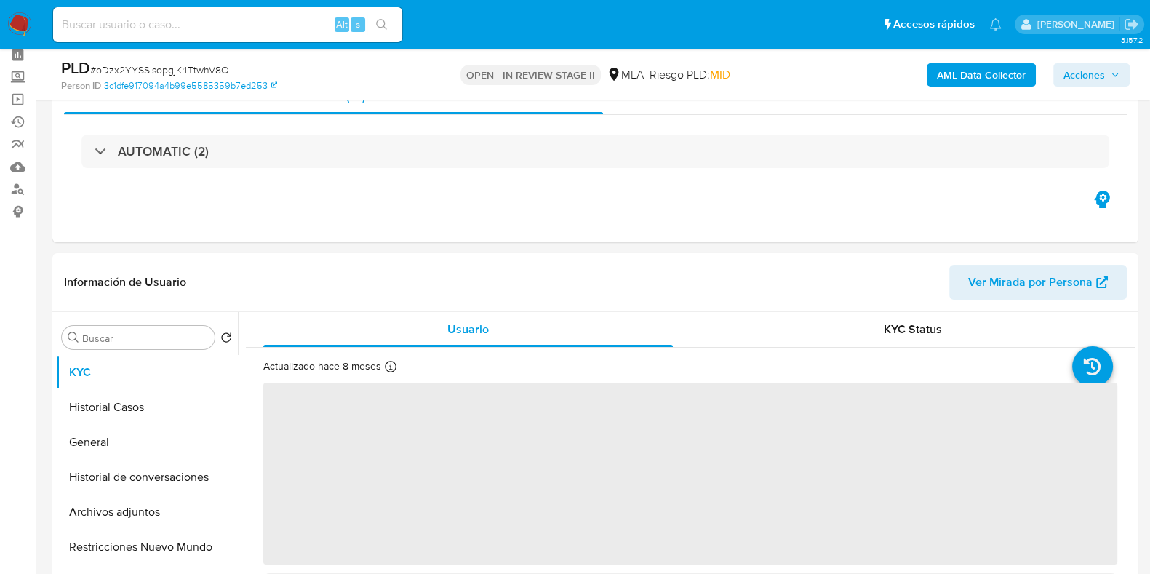
scroll to position [181, 0]
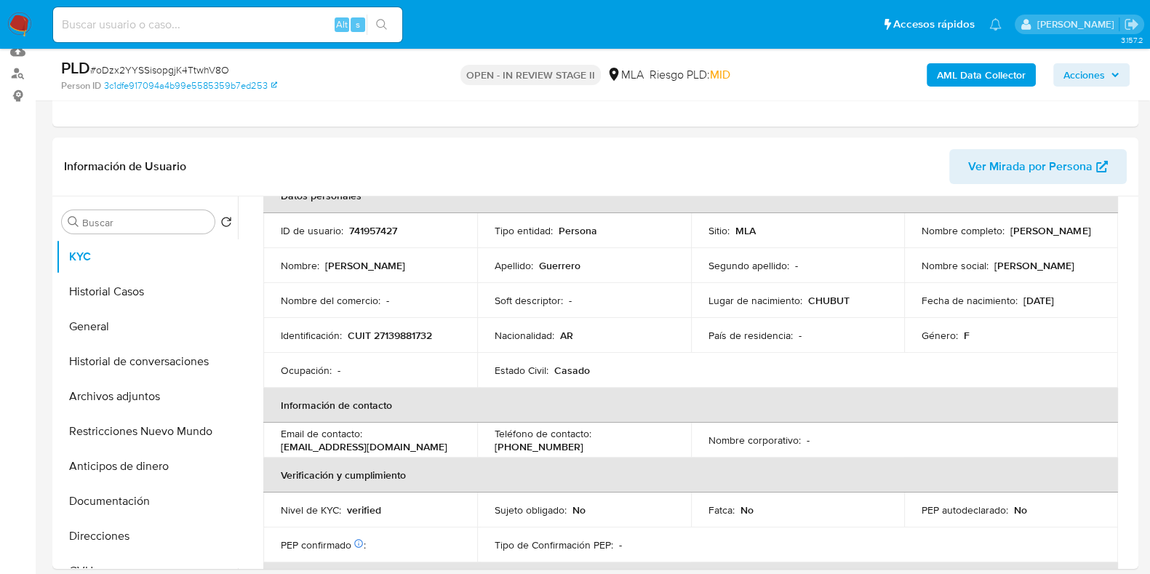
select select "10"
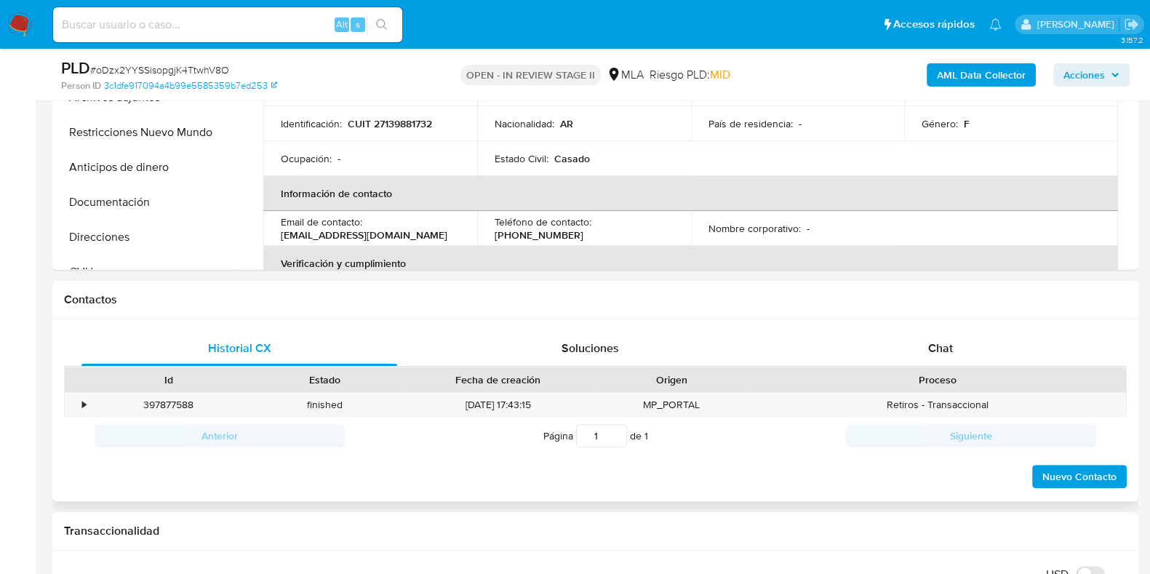
scroll to position [545, 0]
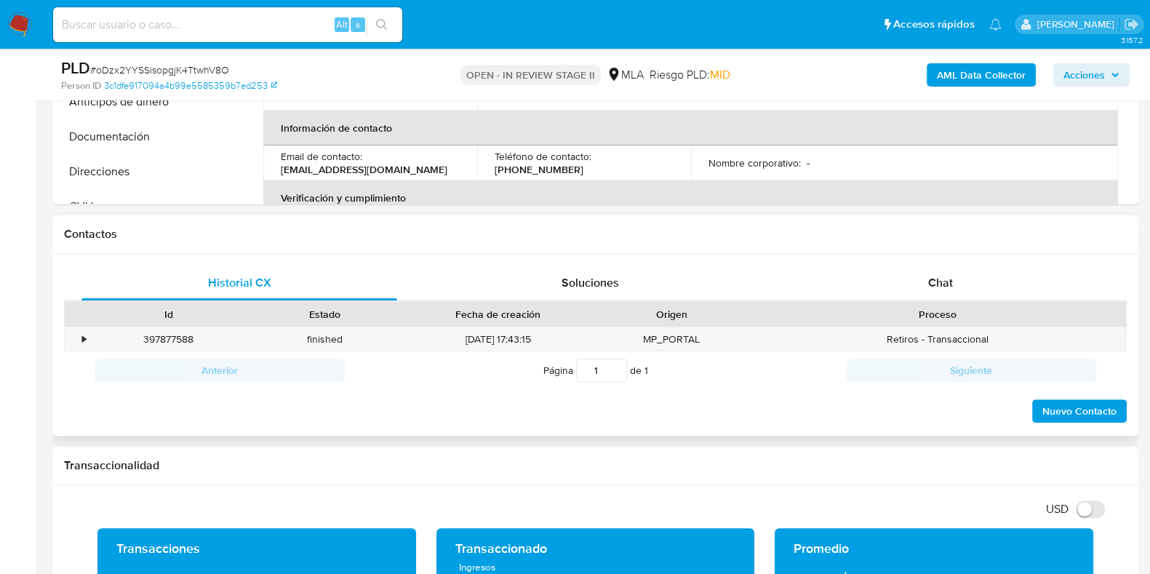
click at [937, 263] on div "Historial CX Soluciones Chat Id Estado Fecha de creación Origen Proceso • 39787…" at bounding box center [595, 345] width 1086 height 183
click at [925, 286] on div "Chat" at bounding box center [941, 282] width 316 height 35
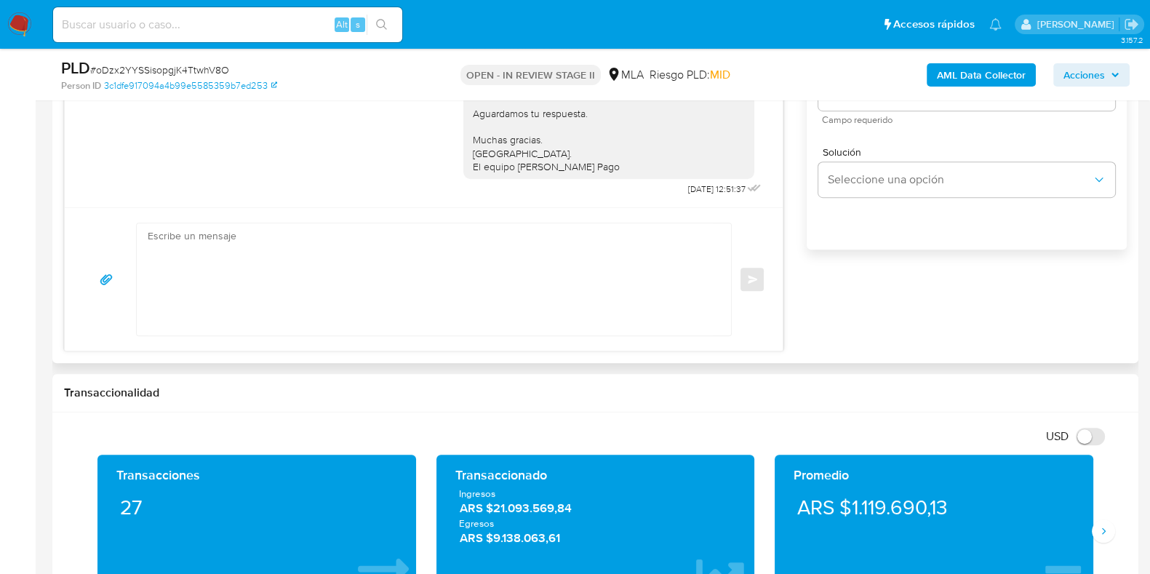
scroll to position [1000, 0]
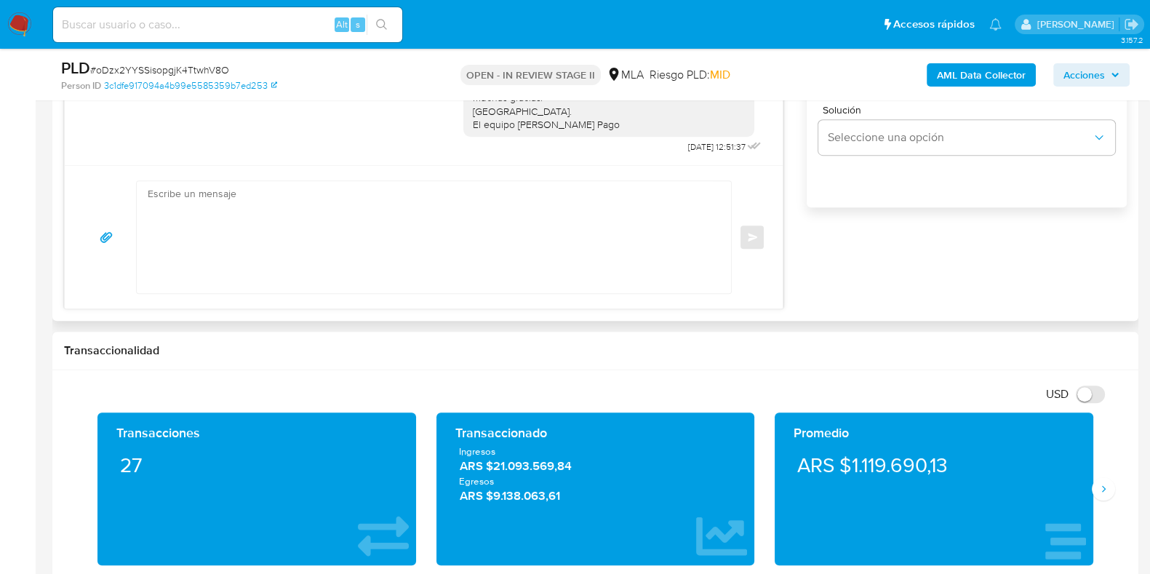
click at [245, 257] on textarea at bounding box center [430, 237] width 565 height 112
paste textarea "Hola, Esperamos que te encuentres muy bien. Te consultamos si tuviste oportunid…"
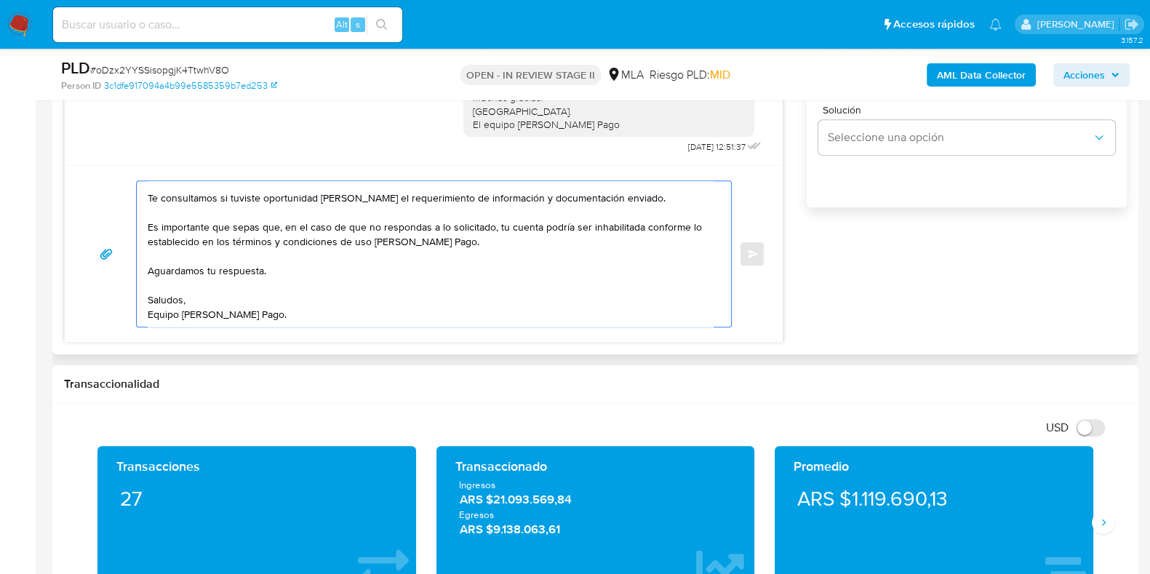
scroll to position [0, 0]
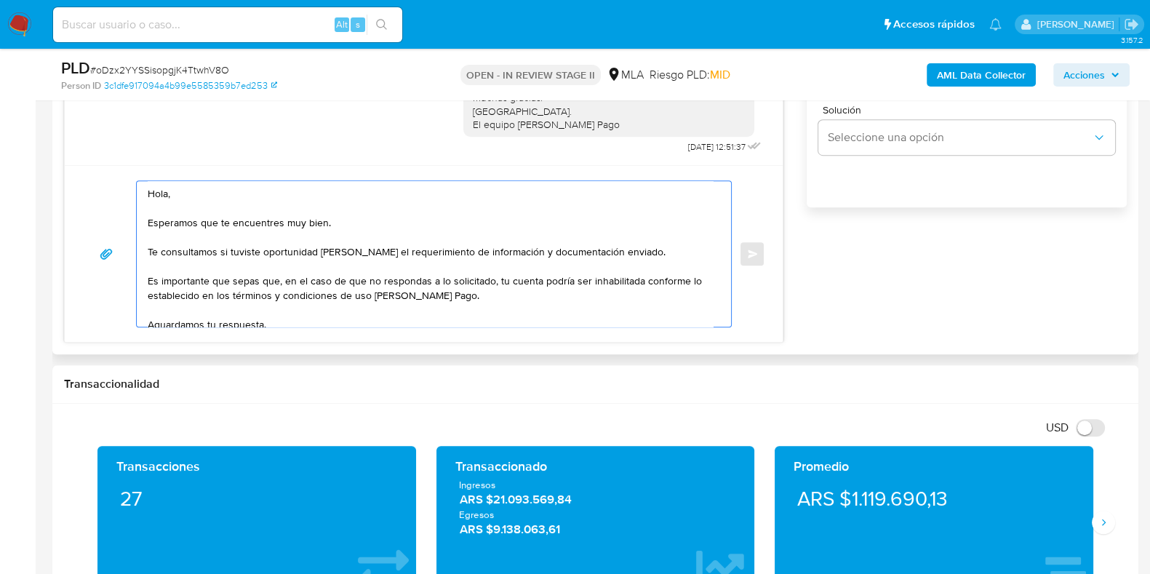
click at [625, 268] on textarea "Hola, Esperamos que te encuentres muy bien. Te consultamos si tuviste oportunid…" at bounding box center [430, 253] width 565 height 145
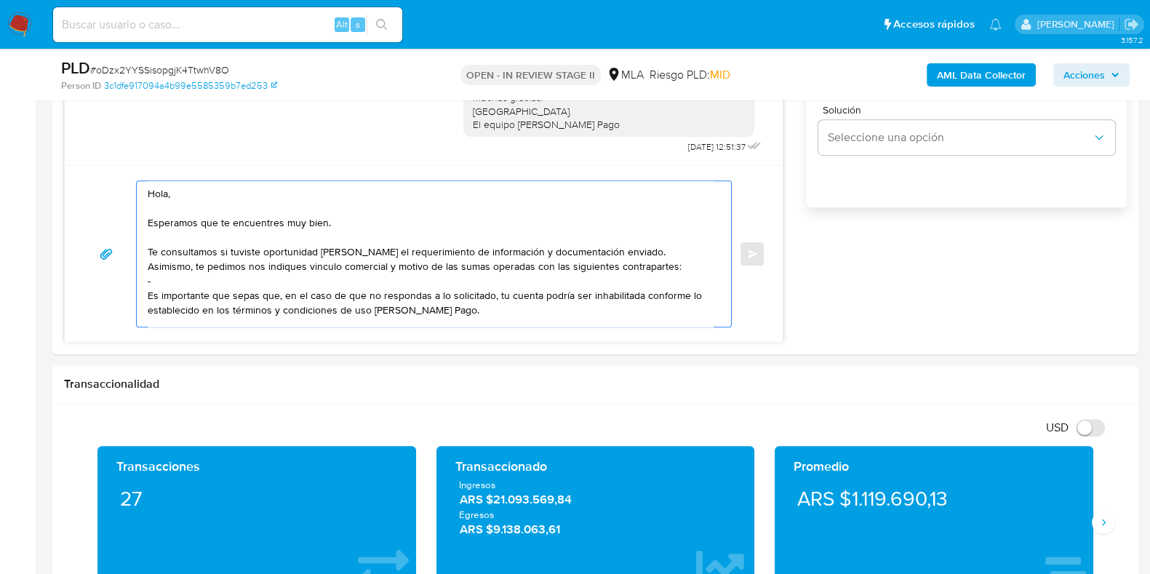
paste textarea "Raul Oscar Ramirez"
paste textarea "20111712647"
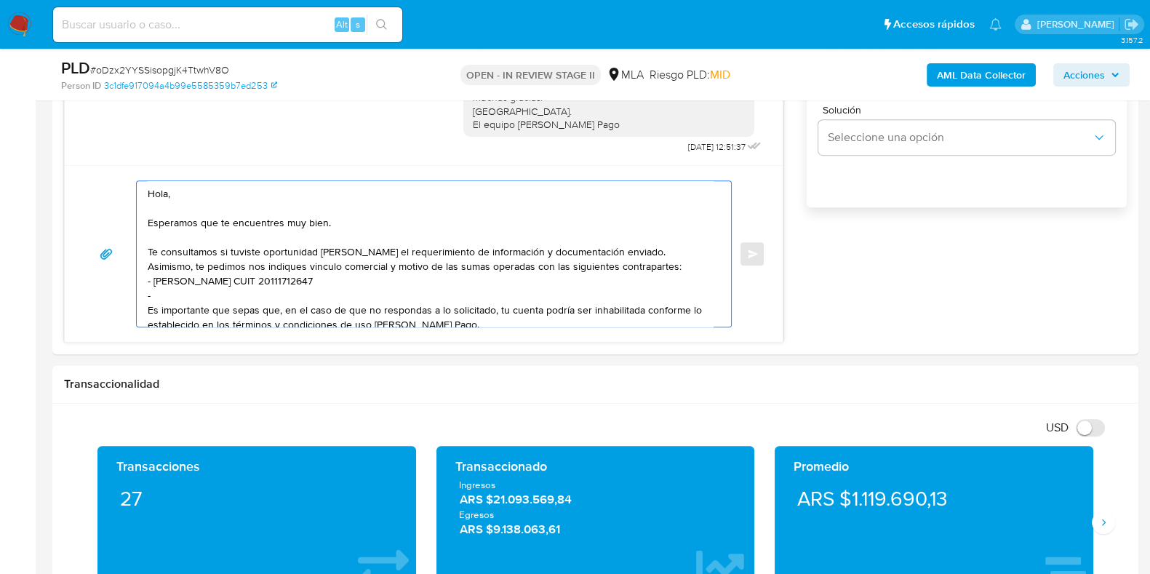
paste textarea "Fernando José Suarez Lillo"
paste textarea "20395314379"
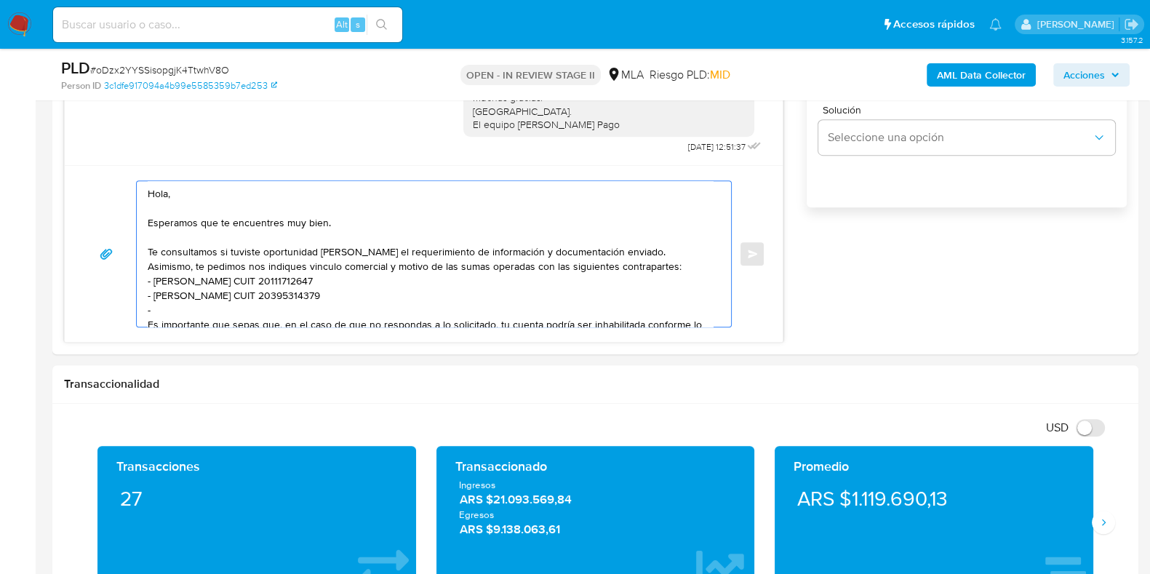
paste textarea "Santos Erminio Salva"
paste textarea "20201060541"
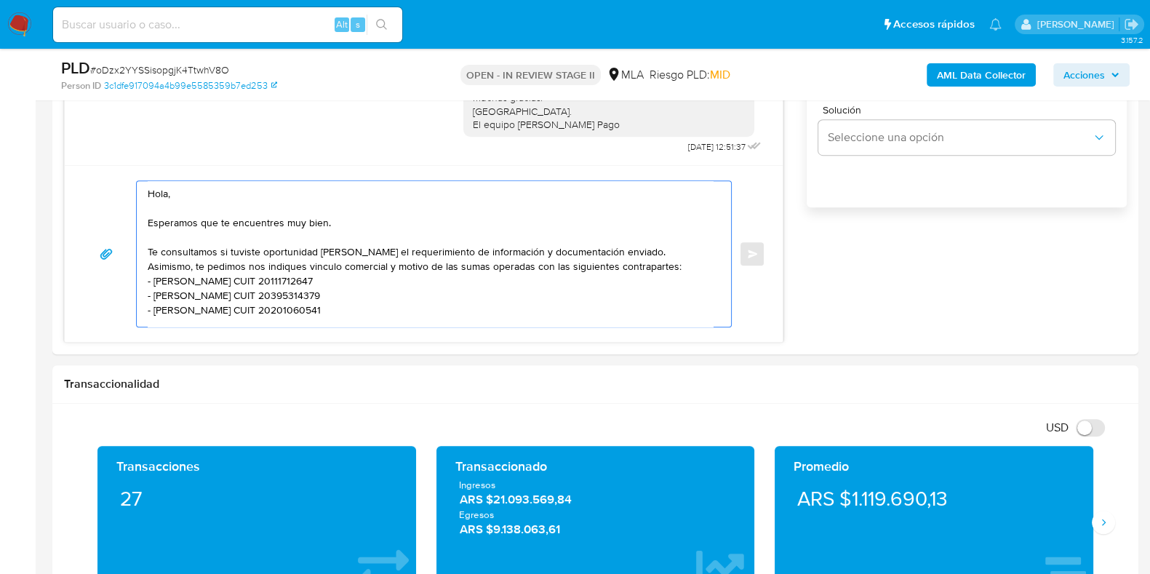
scroll to position [5, 0]
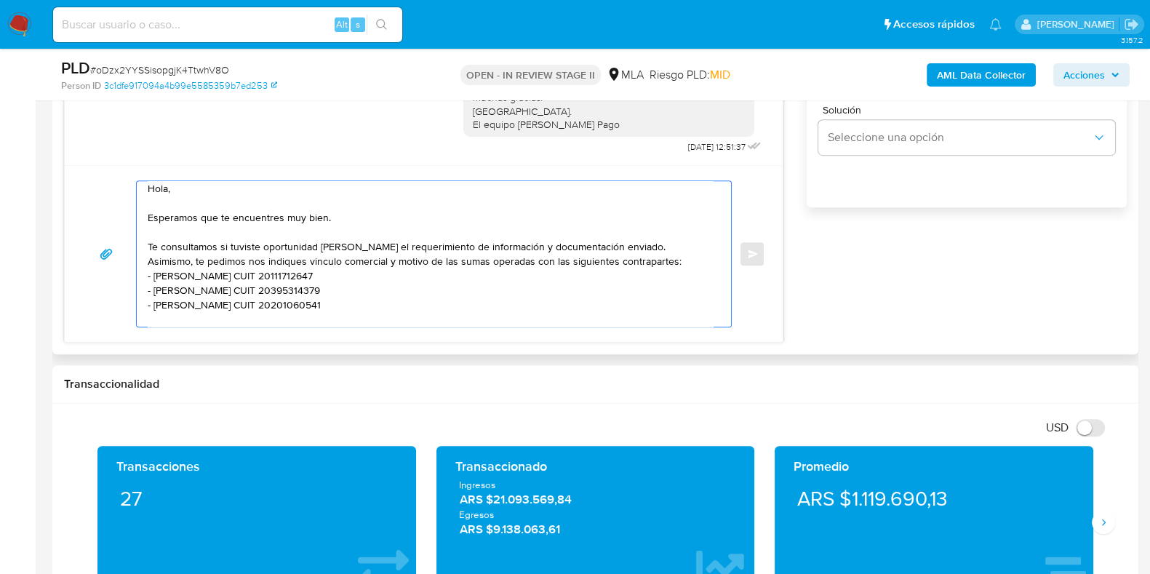
click at [162, 276] on textarea "Hola, Esperamos que te encuentres muy bien. Te consultamos si tuviste oportunid…" at bounding box center [430, 253] width 565 height 145
click at [221, 273] on textarea "Hola, Esperamos que te encuentres muy bien. Te consultamos si tuviste oportunid…" at bounding box center [430, 253] width 565 height 145
drag, startPoint x: 221, startPoint y: 273, endPoint x: 207, endPoint y: 275, distance: 14.0
click at [207, 275] on textarea "Hola, Esperamos que te encuentres muy bien. Te consultamos si tuviste oportunid…" at bounding box center [430, 253] width 565 height 145
click at [207, 303] on textarea "Hola, Esperamos que te encuentres muy bien. Te consultamos si tuviste oportunid…" at bounding box center [430, 253] width 565 height 145
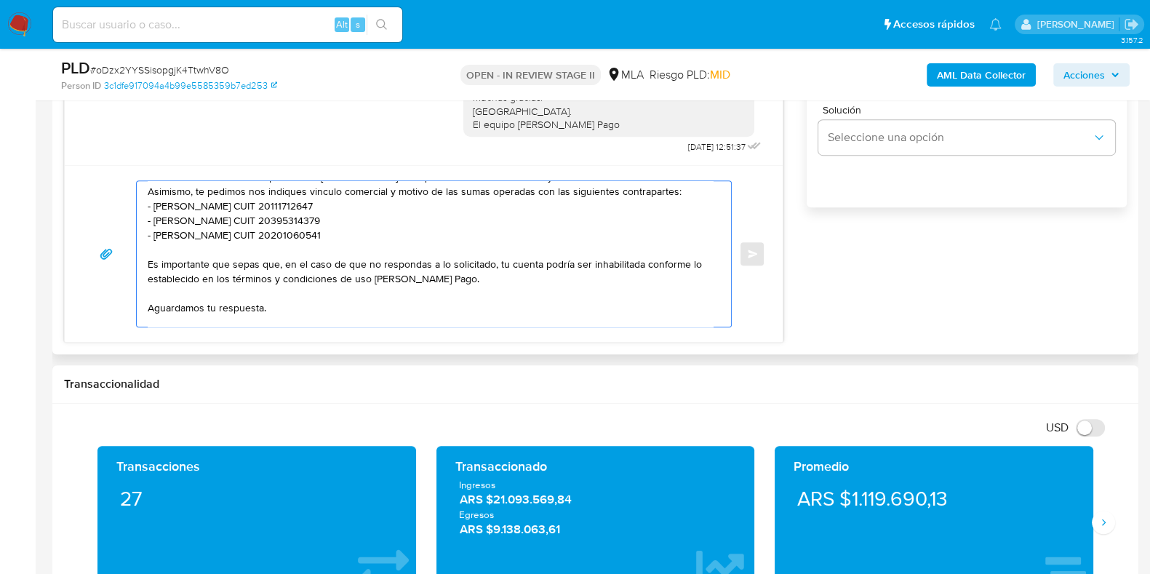
scroll to position [127, 0]
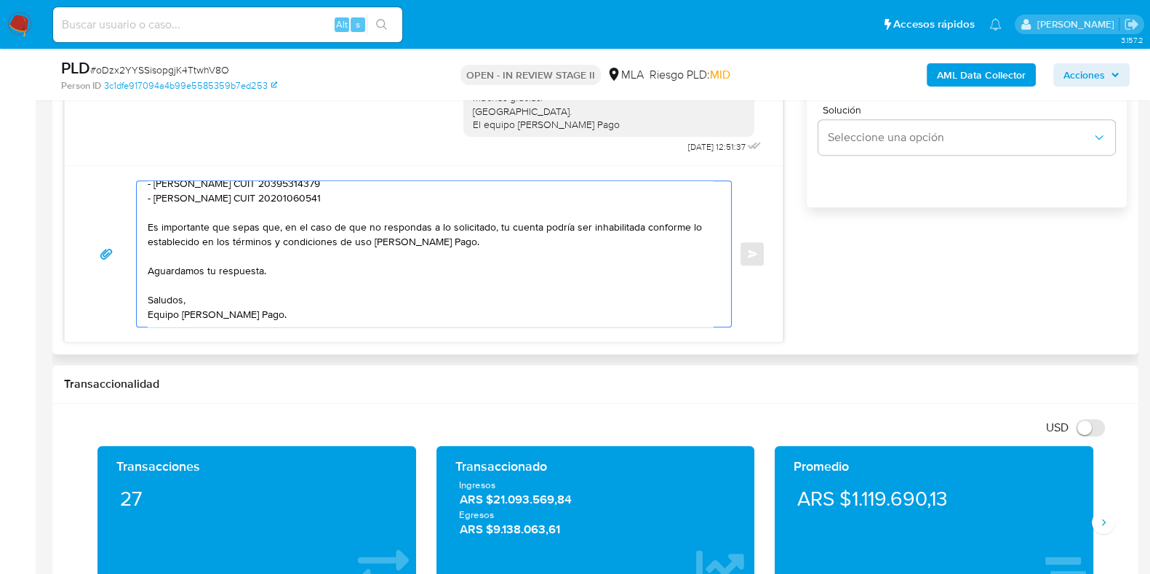
click at [262, 253] on textarea "Hola, Esperamos que te encuentres muy bien. Te consultamos si tuviste oportunid…" at bounding box center [430, 253] width 565 height 145
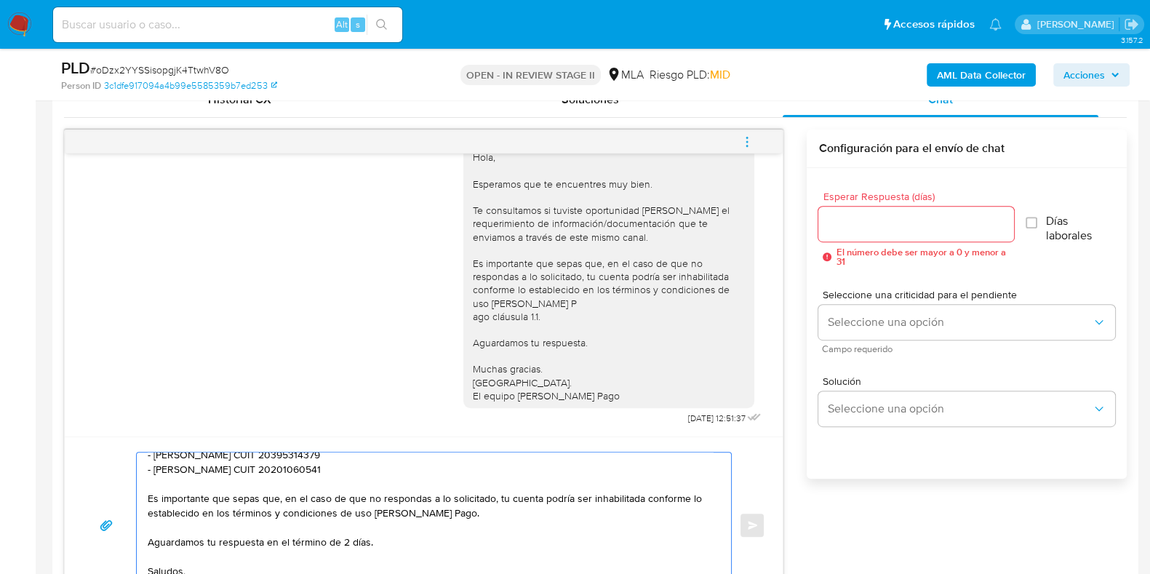
scroll to position [727, 0]
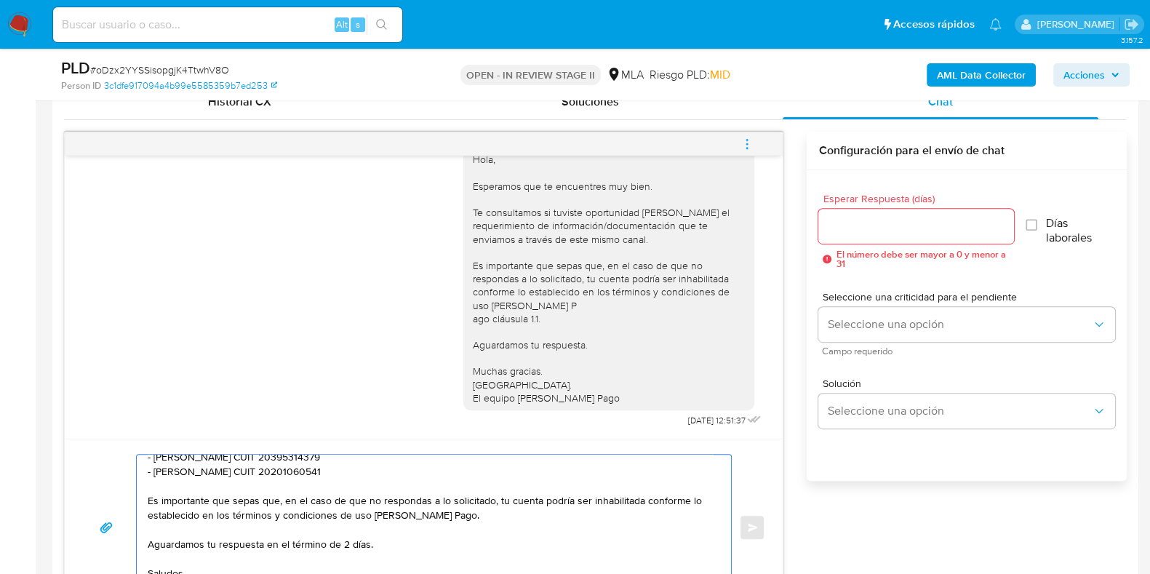
type textarea "Hola, Esperamos que te encuentres muy bien. Te consultamos si tuviste oportunid…"
click at [911, 212] on div at bounding box center [915, 226] width 195 height 35
click at [908, 217] on input "Esperar Respuesta (días)" at bounding box center [915, 226] width 195 height 19
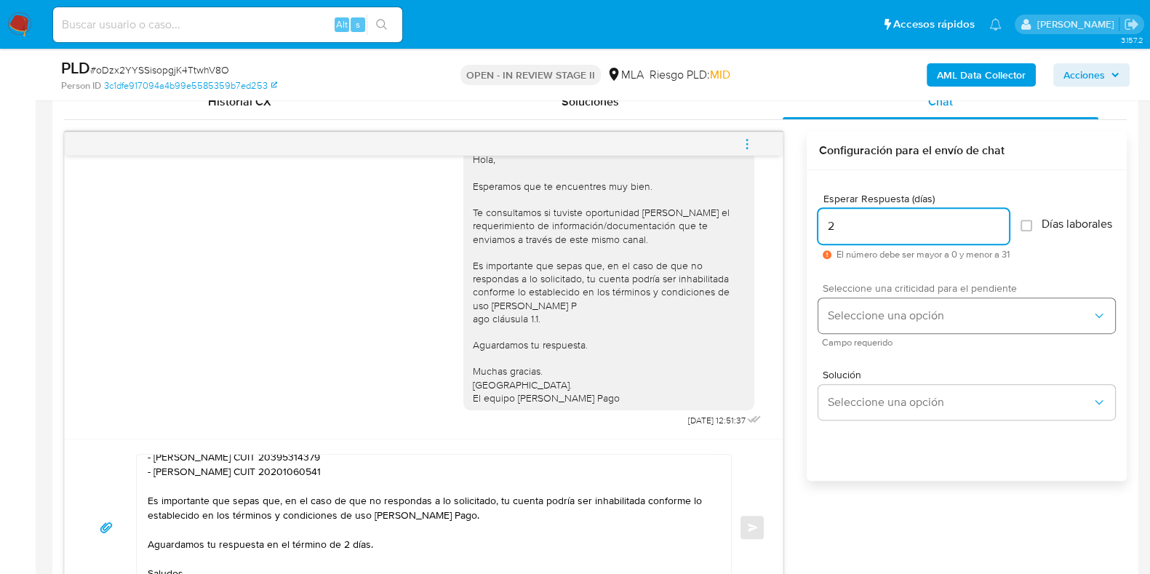
type input "2"
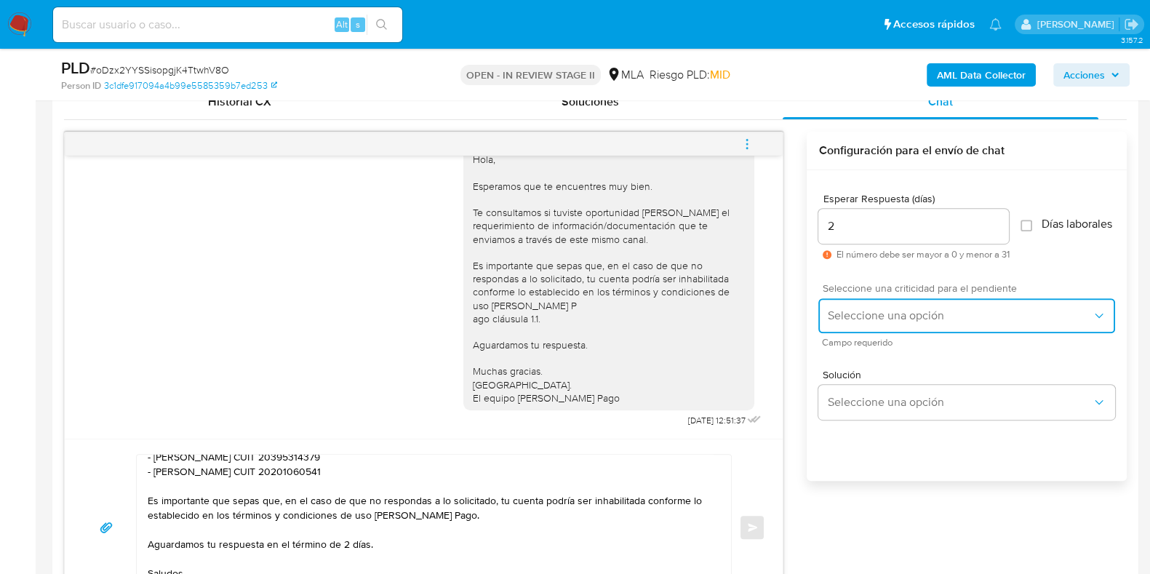
click at [878, 323] on span "Seleccione una opción" at bounding box center [959, 315] width 265 height 15
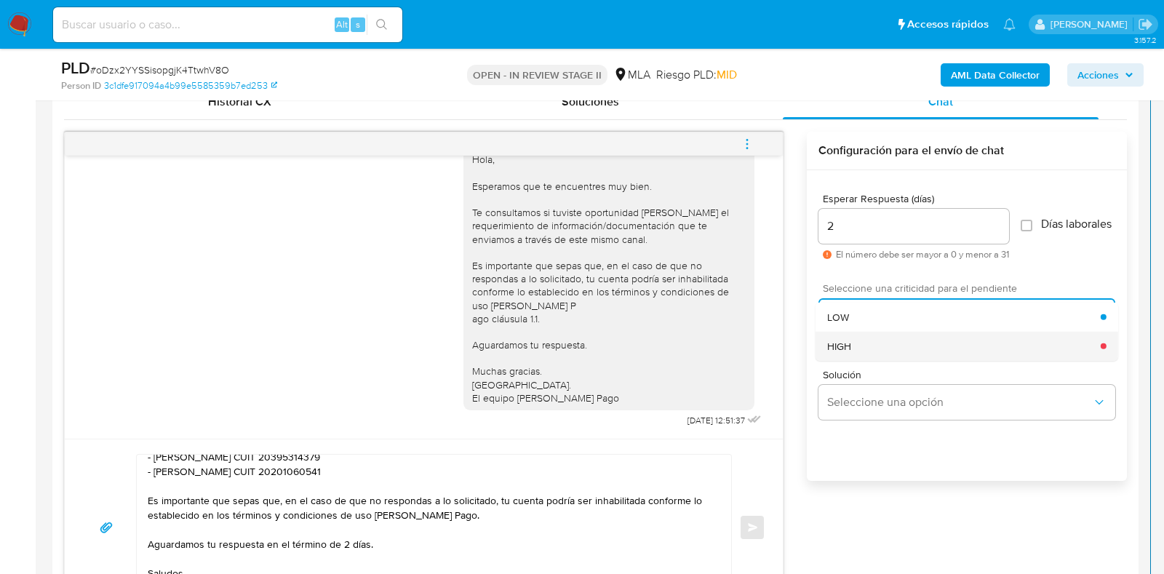
click at [869, 349] on div "HIGH" at bounding box center [963, 345] width 273 height 29
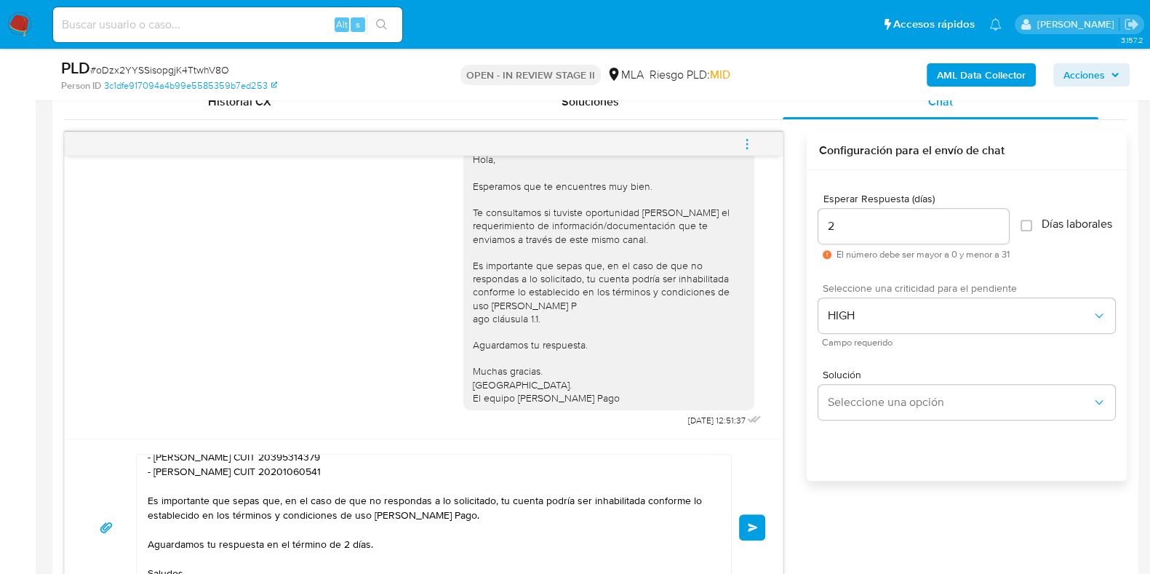
click at [741, 523] on button "Enviar" at bounding box center [752, 527] width 26 height 26
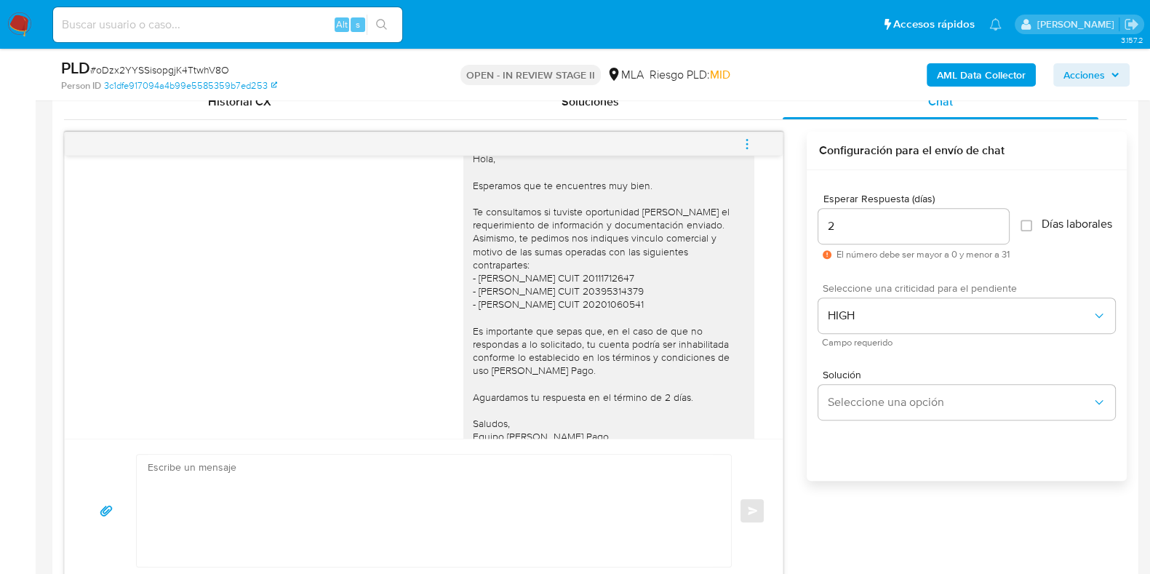
scroll to position [1011, 0]
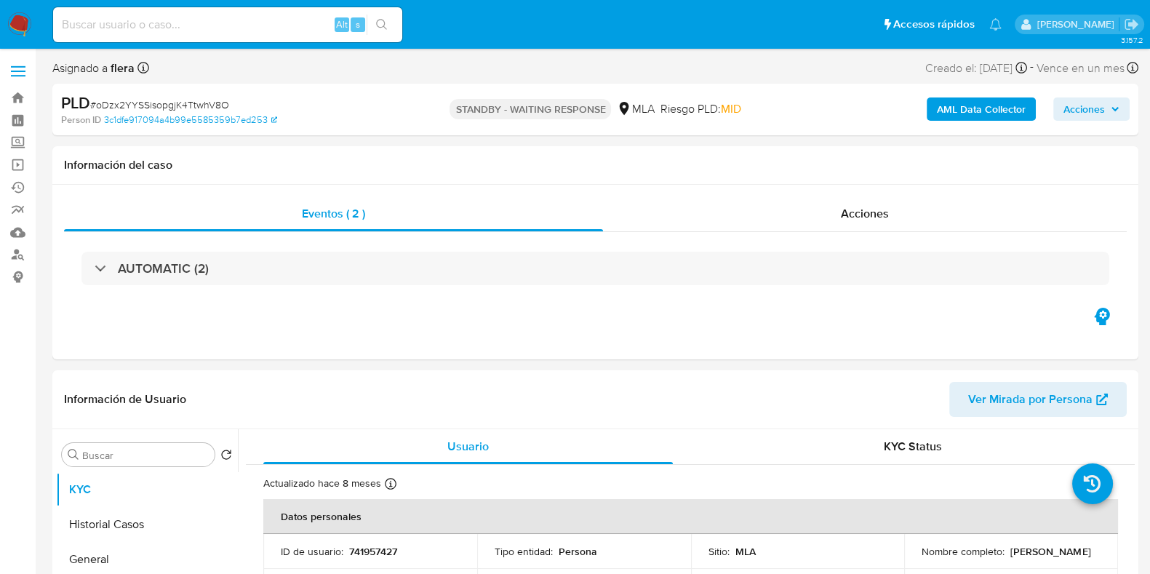
select select "10"
click at [123, 32] on input at bounding box center [227, 24] width 349 height 19
paste input "wIeKh7uUfVkb68i78JtJWXtZ"
type input "wIeKh7uUfVkb68i78JtJWXtZ"
select select "10"
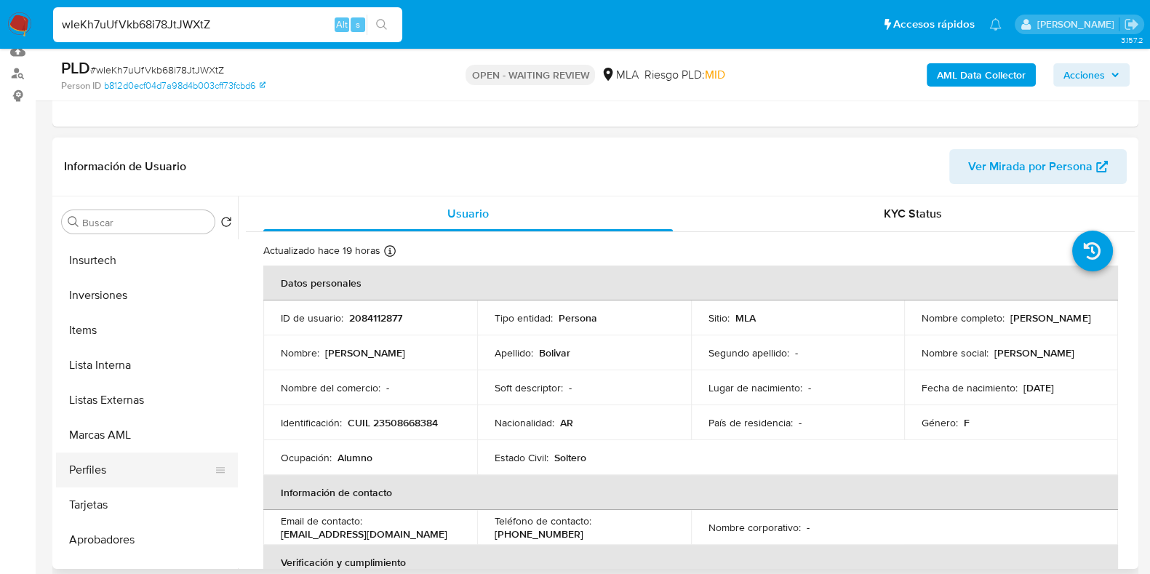
scroll to position [719, 0]
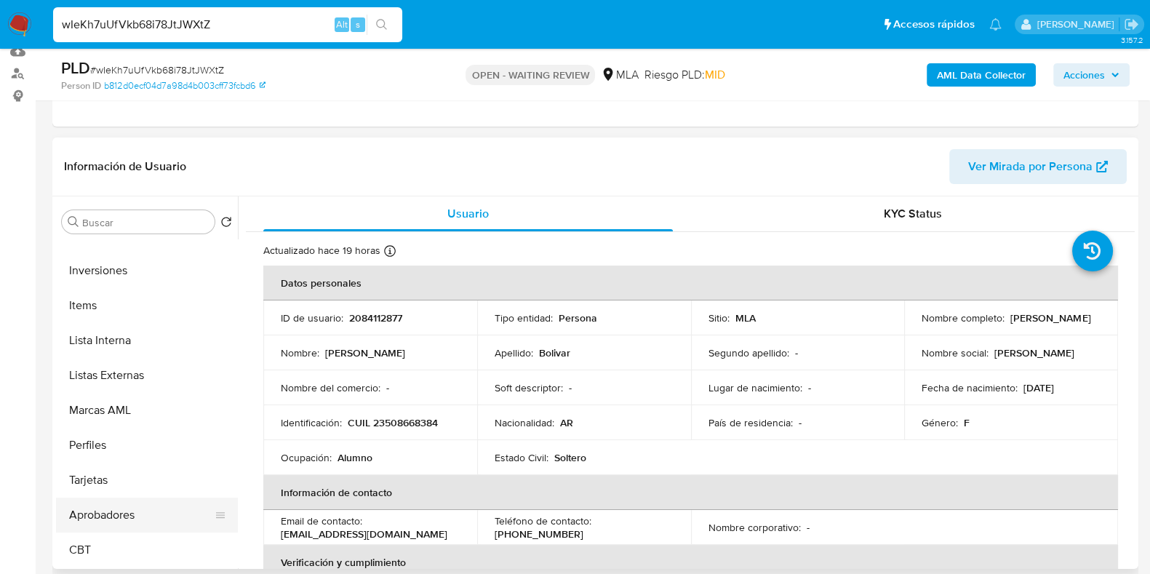
click at [121, 511] on button "Aprobadores" at bounding box center [141, 514] width 170 height 35
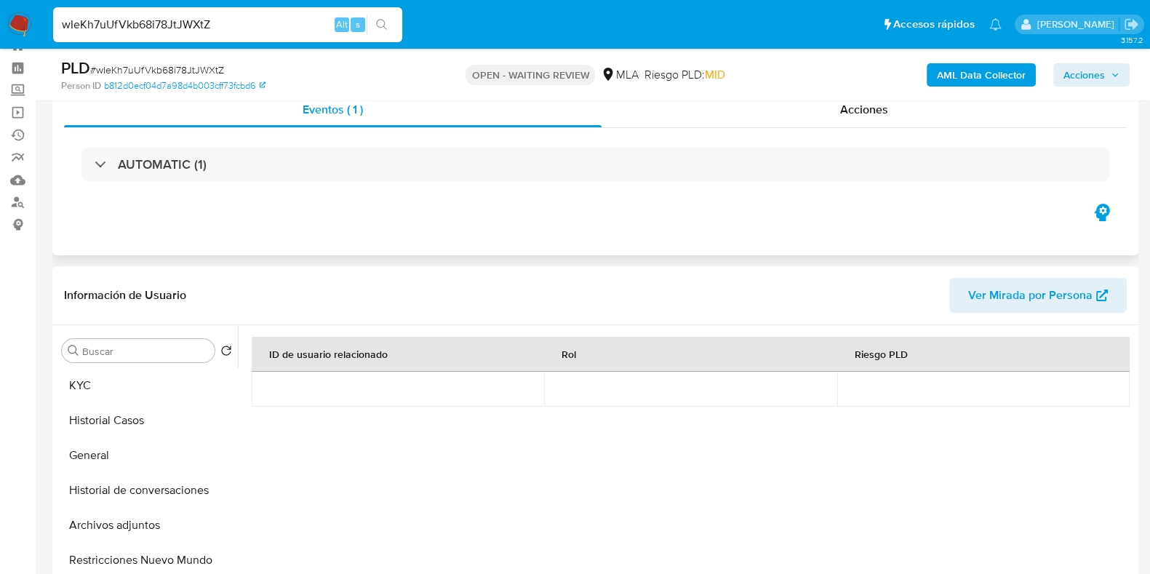
scroll to position [0, 0]
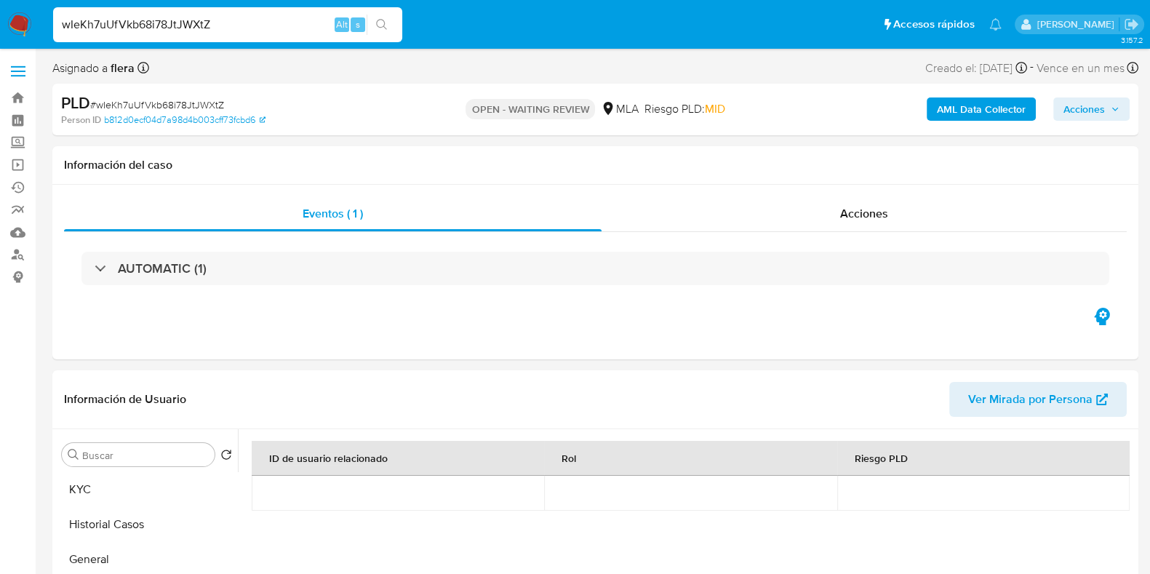
drag, startPoint x: 75, startPoint y: 486, endPoint x: 40, endPoint y: 479, distance: 35.7
click at [74, 487] on button "KYC" at bounding box center [147, 489] width 182 height 35
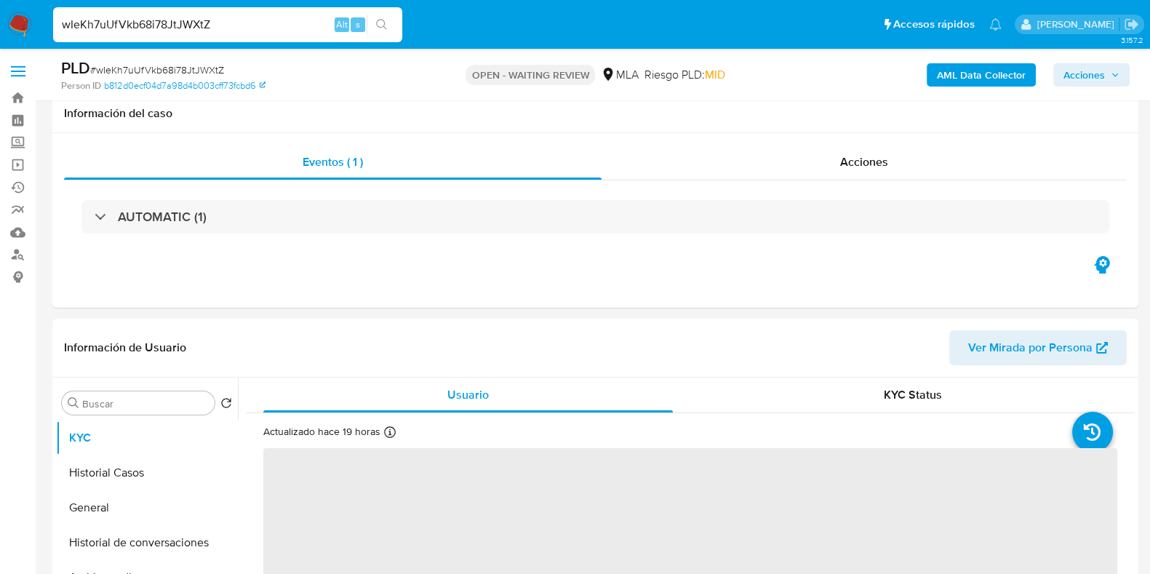
scroll to position [273, 0]
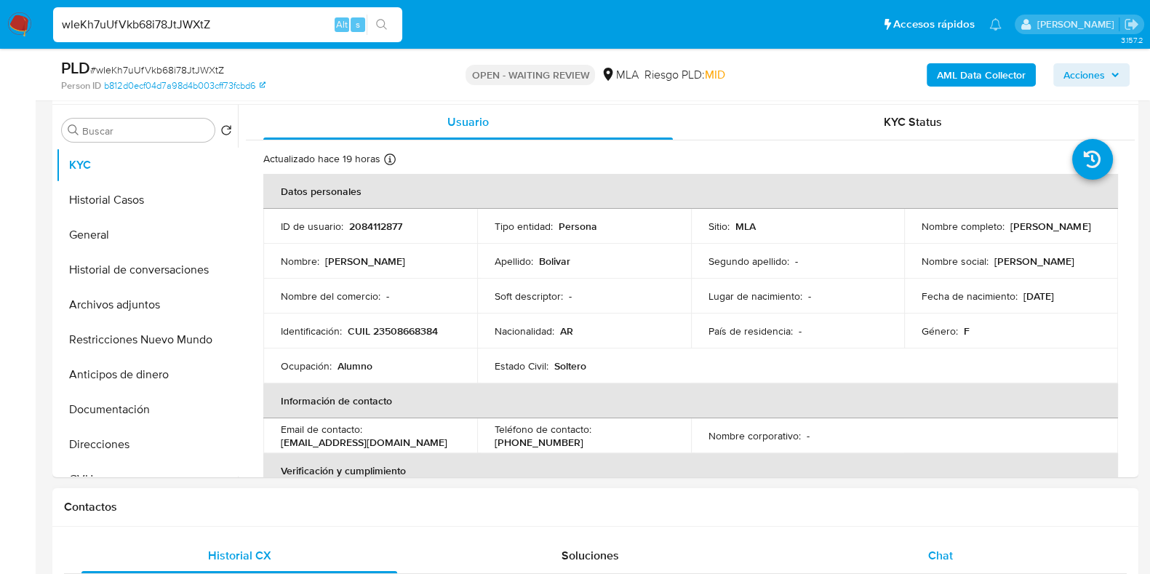
click at [947, 548] on span "Chat" at bounding box center [940, 555] width 25 height 17
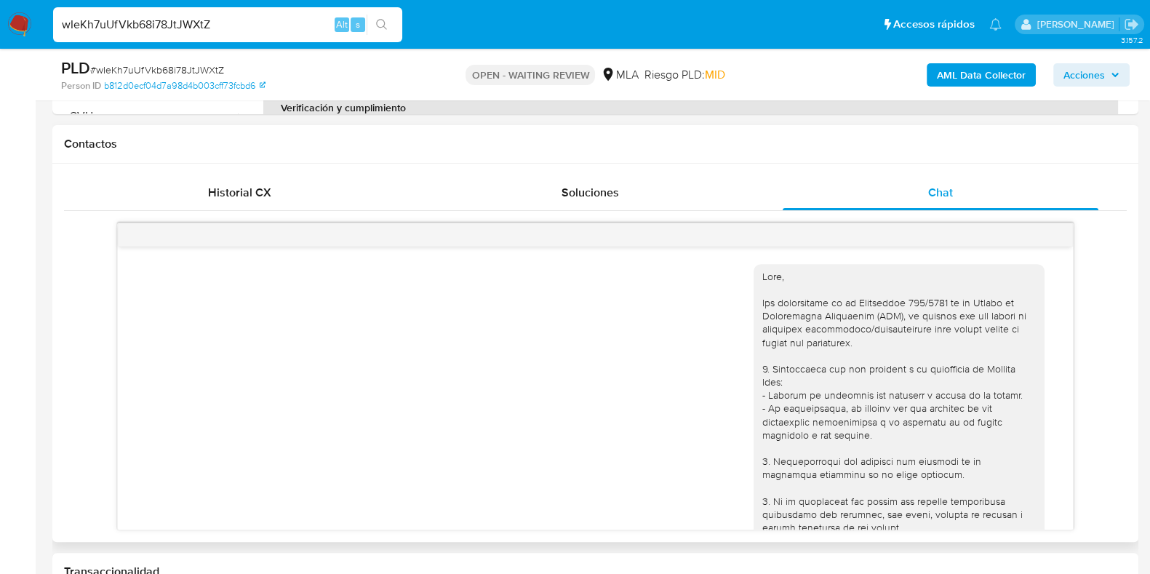
scroll to position [546, 0]
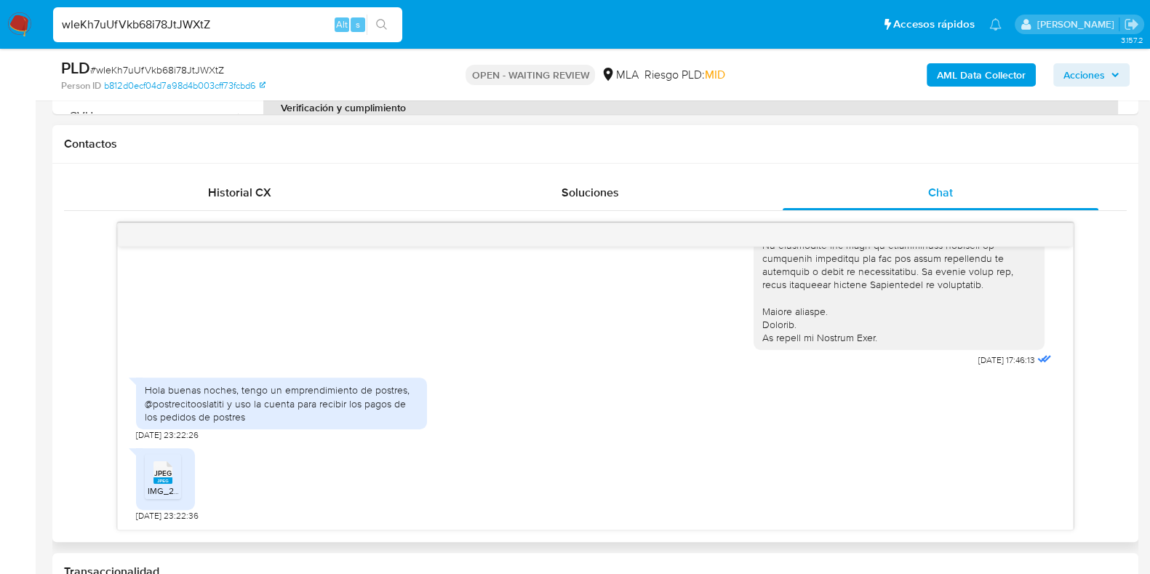
click at [171, 491] on span "IMG_2559.jpeg" at bounding box center [178, 490] width 61 height 12
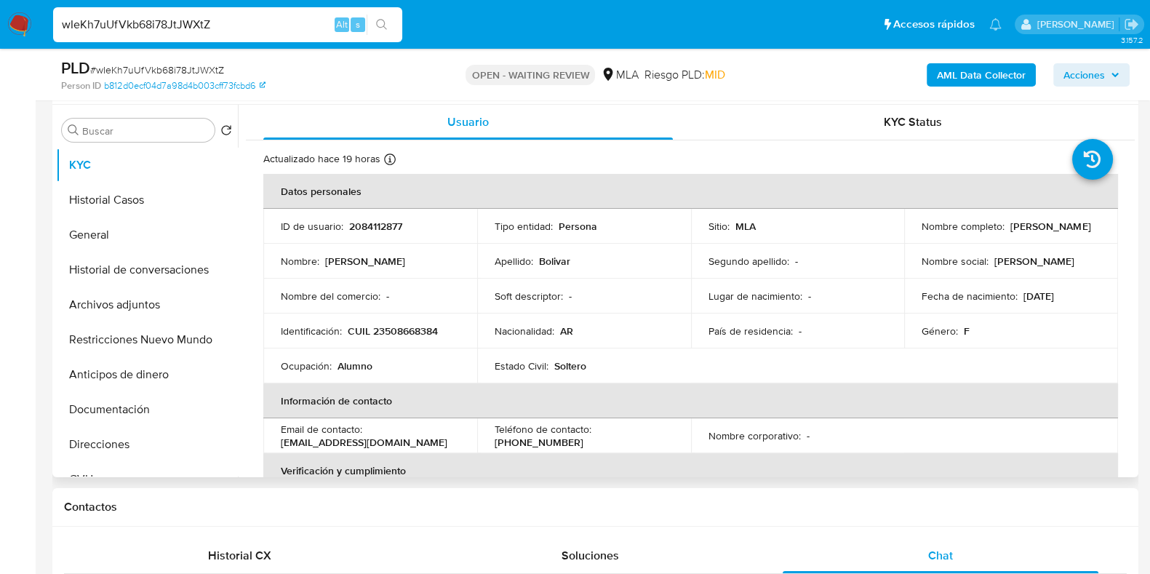
scroll to position [90, 0]
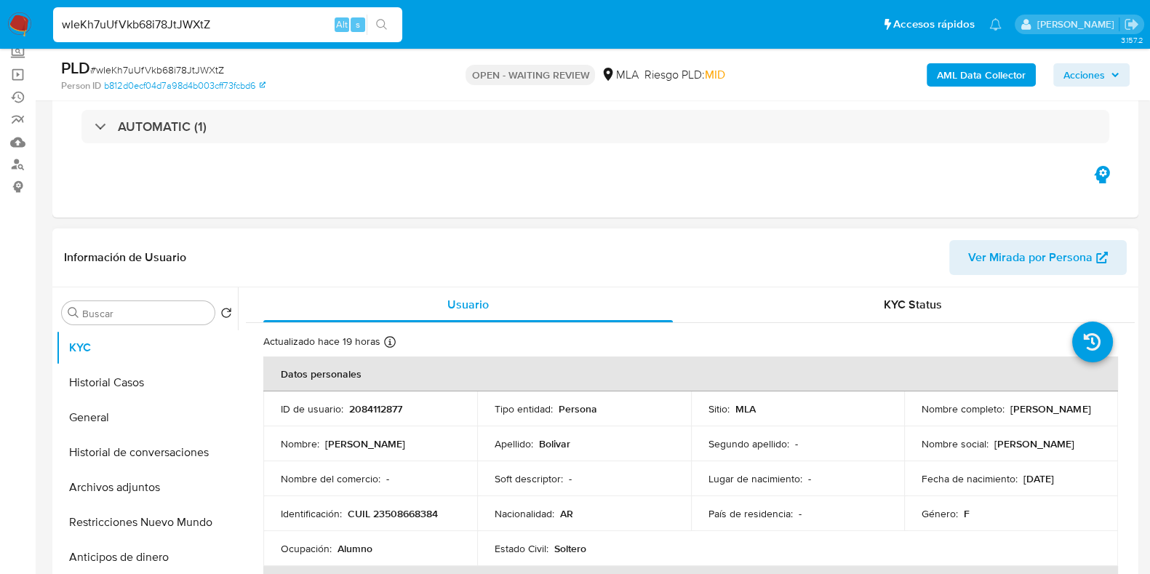
drag, startPoint x: 1021, startPoint y: 412, endPoint x: 916, endPoint y: 419, distance: 105.0
click at [916, 419] on td "Nombre completo : Aylin Milagros Bolivar" at bounding box center [1011, 408] width 214 height 35
copy p "Aylin Milagros Bolivar"
click at [364, 404] on p "2084112877" at bounding box center [375, 408] width 53 height 13
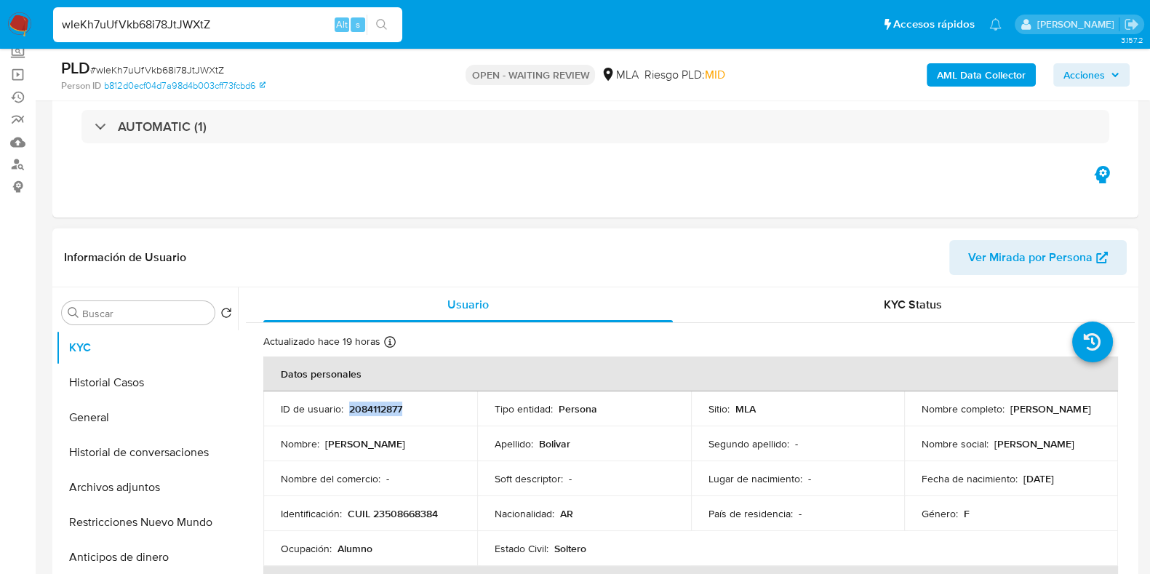
copy p "2084112877"
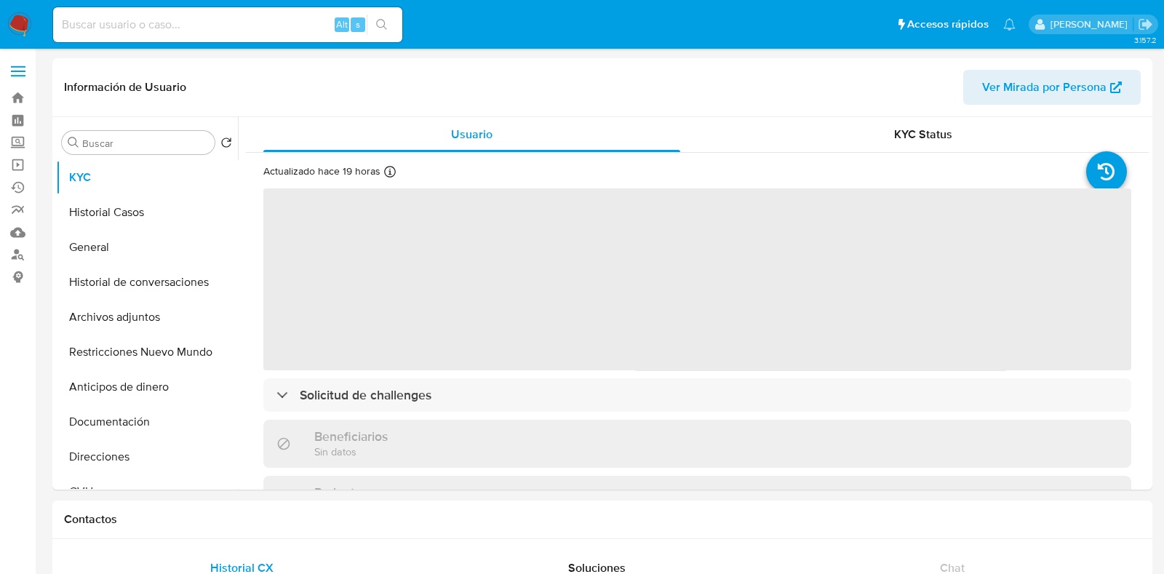
select select "10"
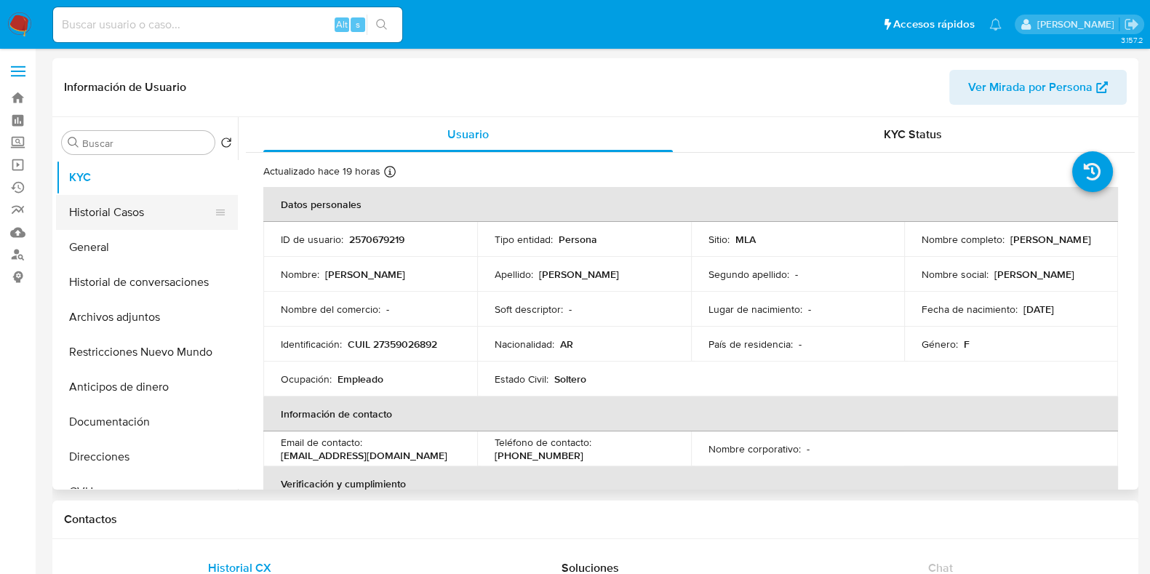
click at [129, 205] on button "Historial Casos" at bounding box center [141, 212] width 170 height 35
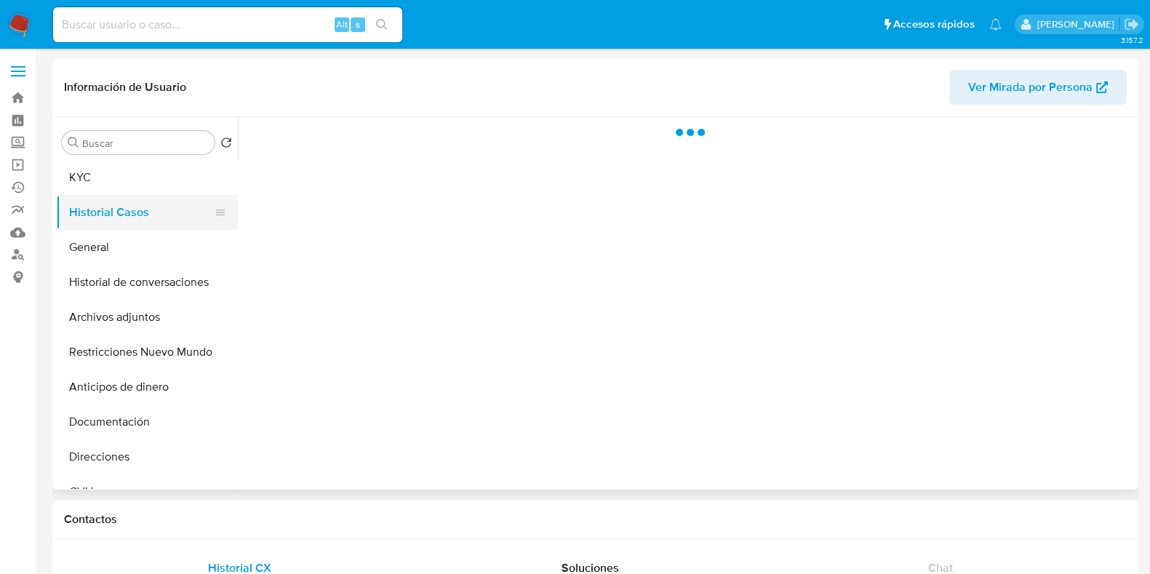
click at [129, 205] on button "Historial Casos" at bounding box center [141, 212] width 170 height 35
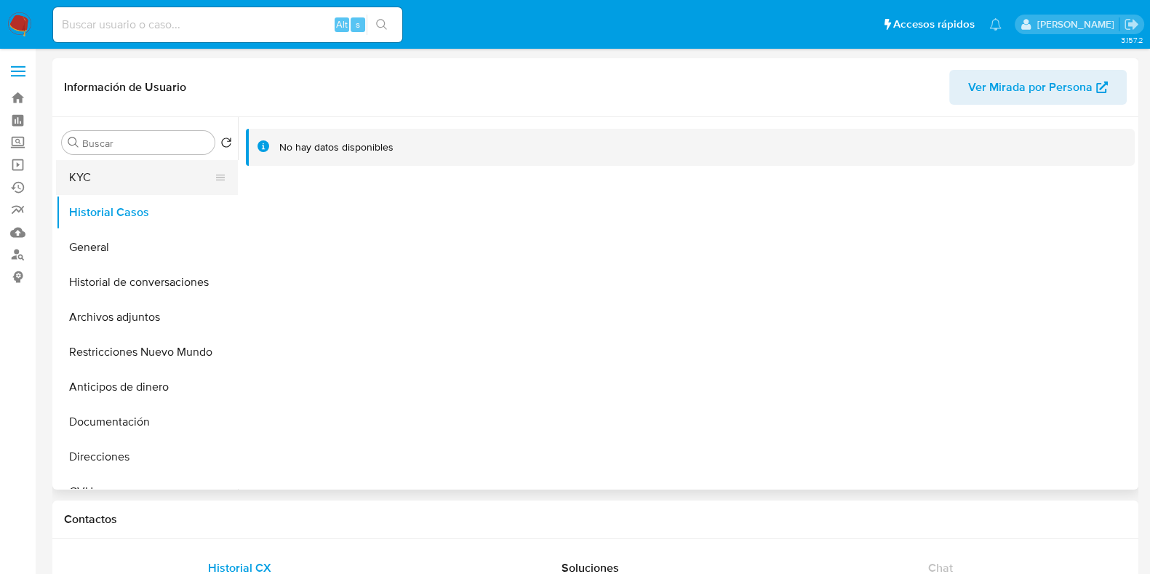
click at [115, 180] on button "KYC" at bounding box center [141, 177] width 170 height 35
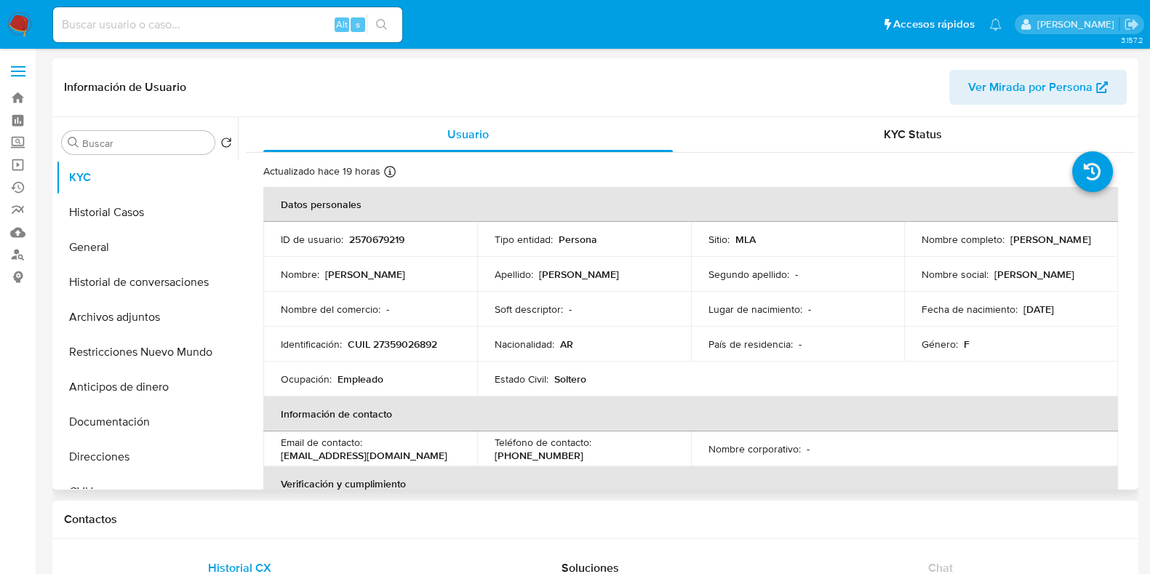
click at [428, 343] on p "CUIL 27359026892" at bounding box center [392, 343] width 89 height 13
copy p "27359026892"
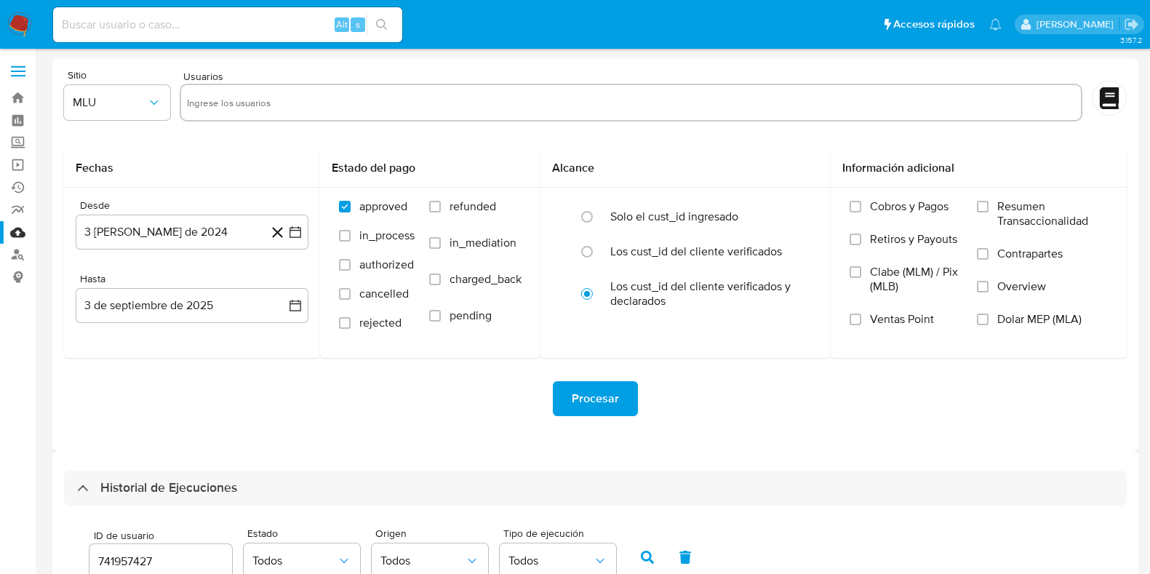
select select "10"
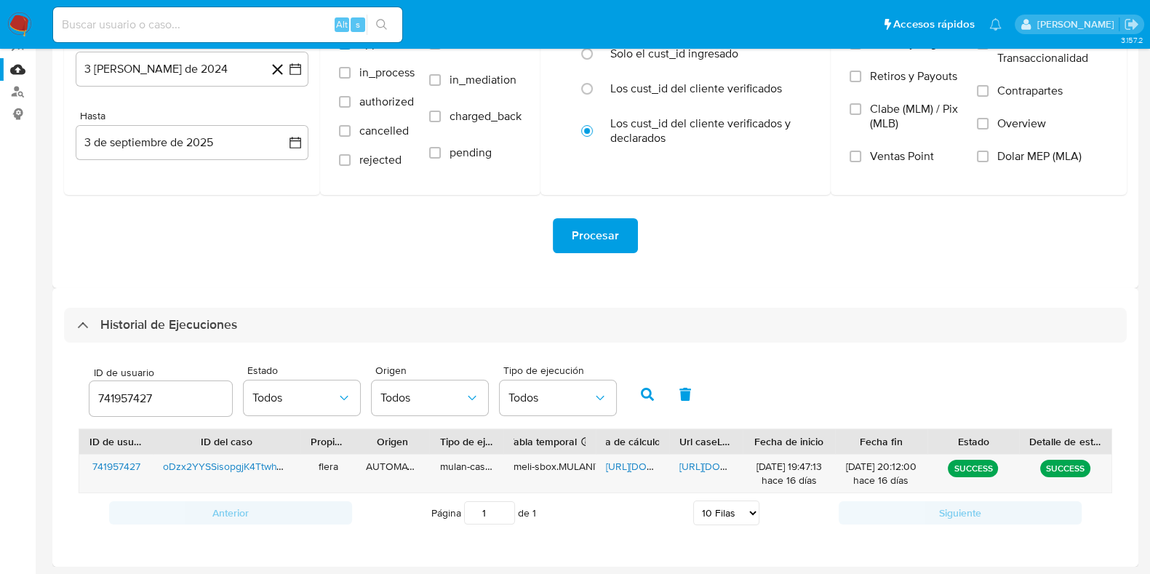
click at [128, 398] on input "741957427" at bounding box center [160, 398] width 143 height 19
type input "2084112877"
click at [641, 398] on icon "button" at bounding box center [647, 394] width 13 height 13
click at [615, 465] on span "[URL][DOMAIN_NAME]" at bounding box center [656, 466] width 100 height 15
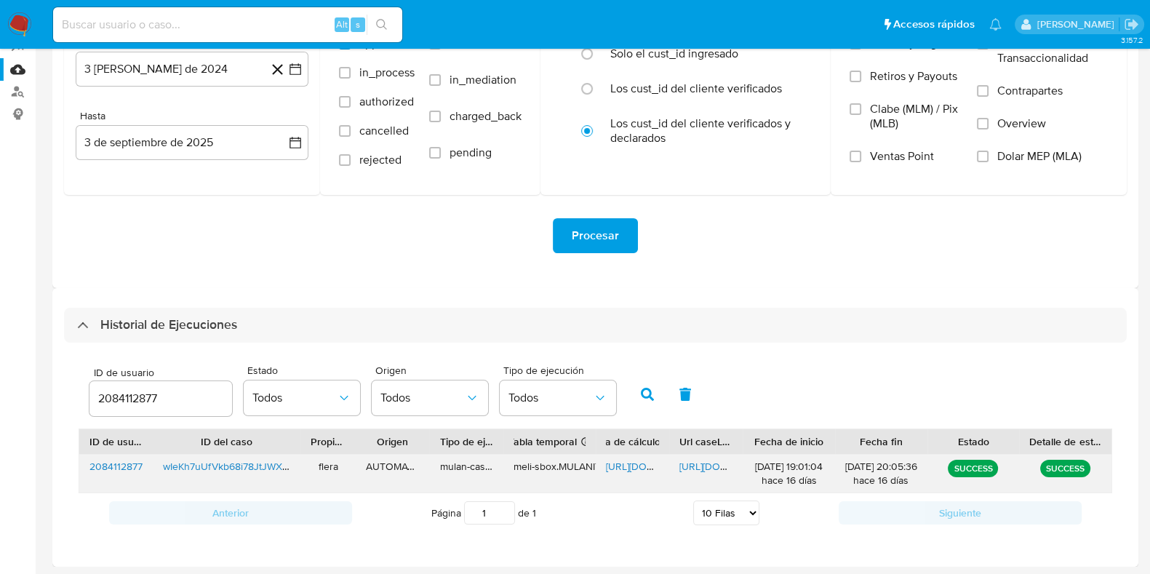
click at [706, 463] on span "[URL][DOMAIN_NAME]" at bounding box center [729, 466] width 100 height 15
click at [691, 460] on span "[URL][DOMAIN_NAME]" at bounding box center [729, 466] width 100 height 15
